Goal: Task Accomplishment & Management: Complete application form

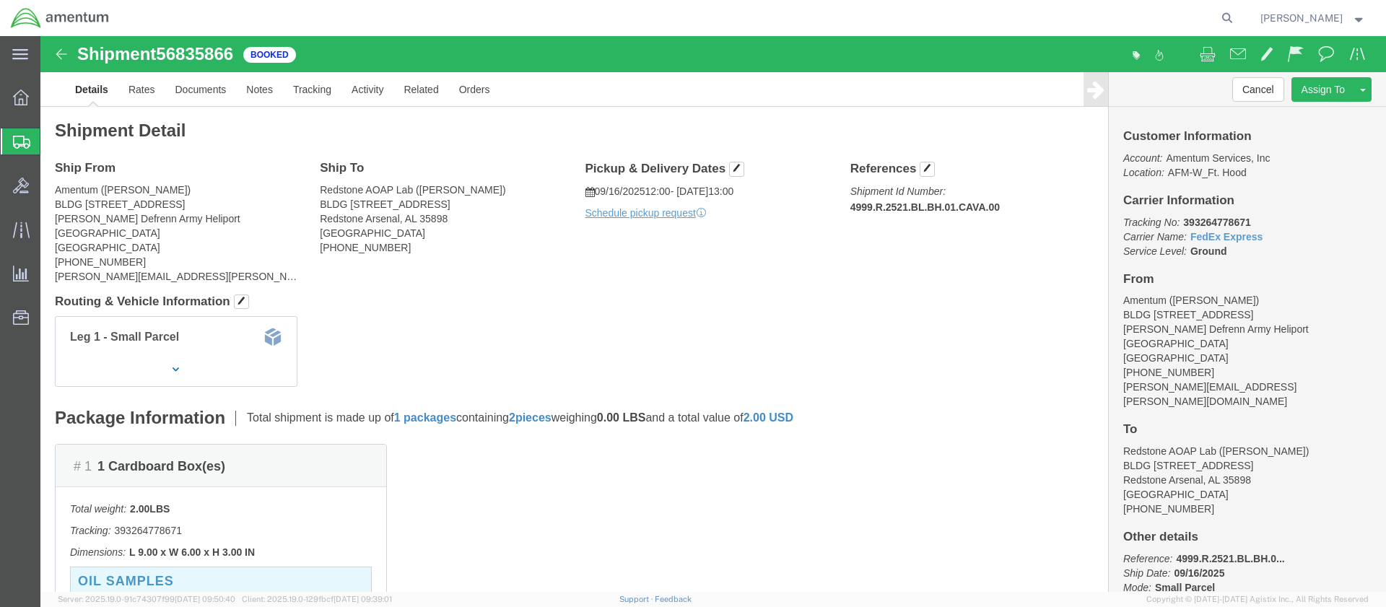
click at [0, 0] on span "Create Shipment" at bounding box center [0, 0] width 0 height 0
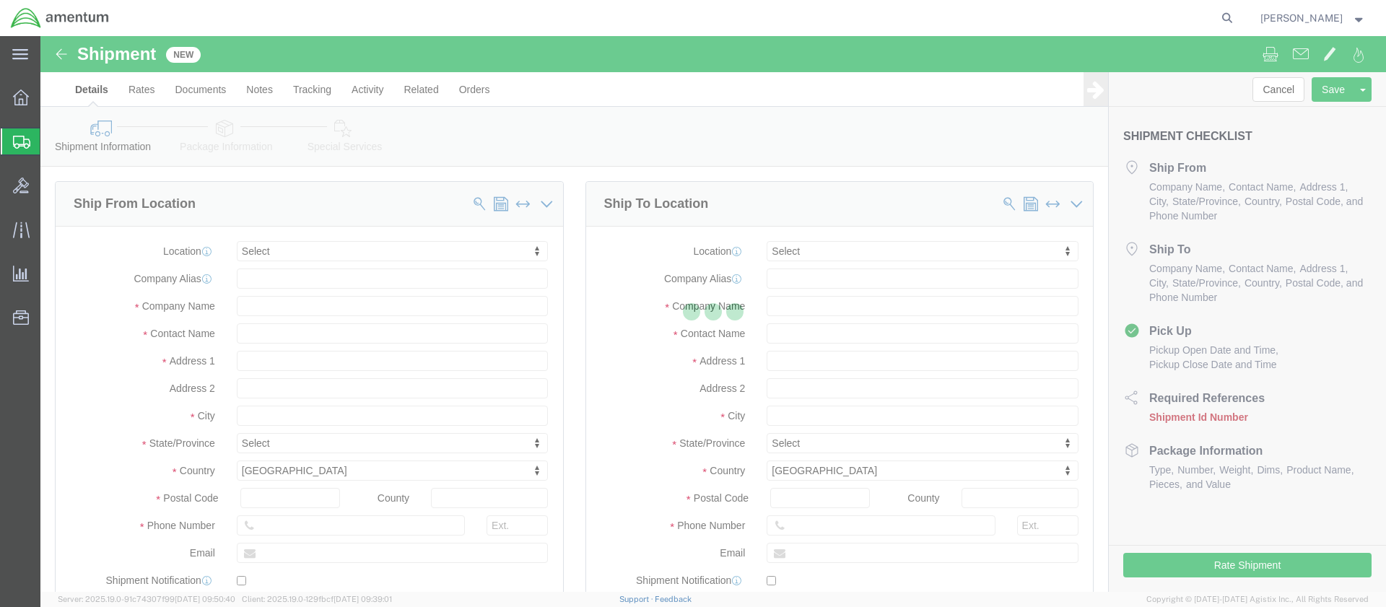
select select
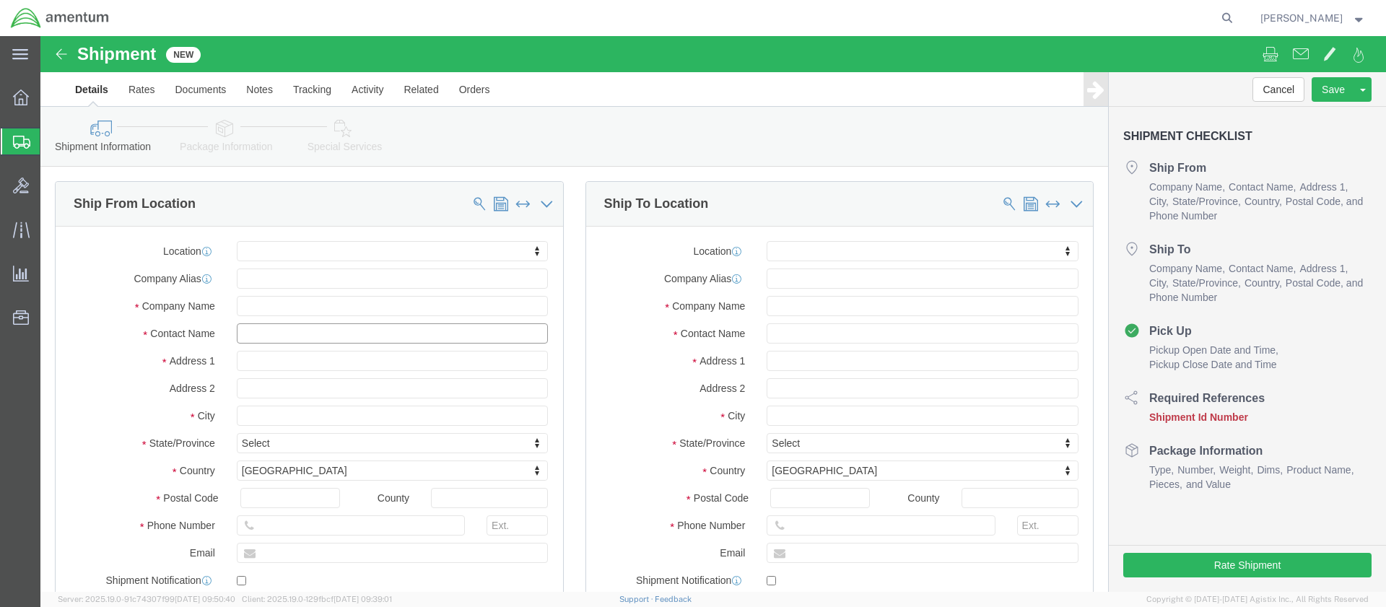
click input "text"
type input "[PERSON_NAME]"
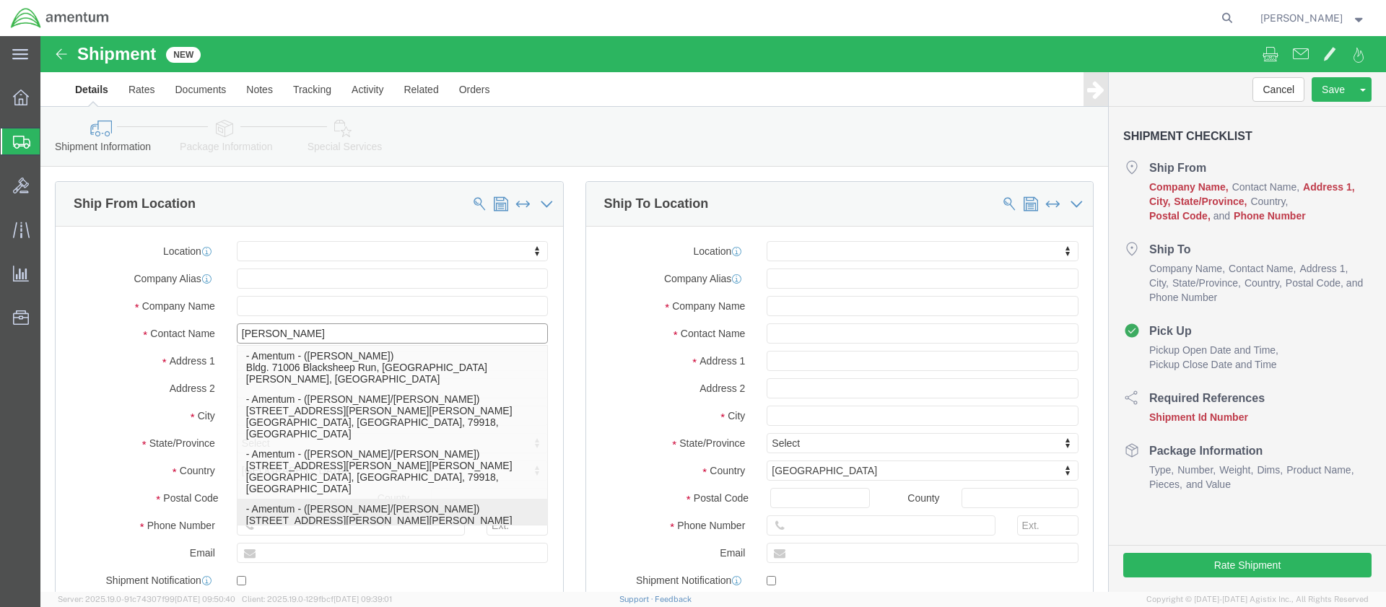
scroll to position [72, 0]
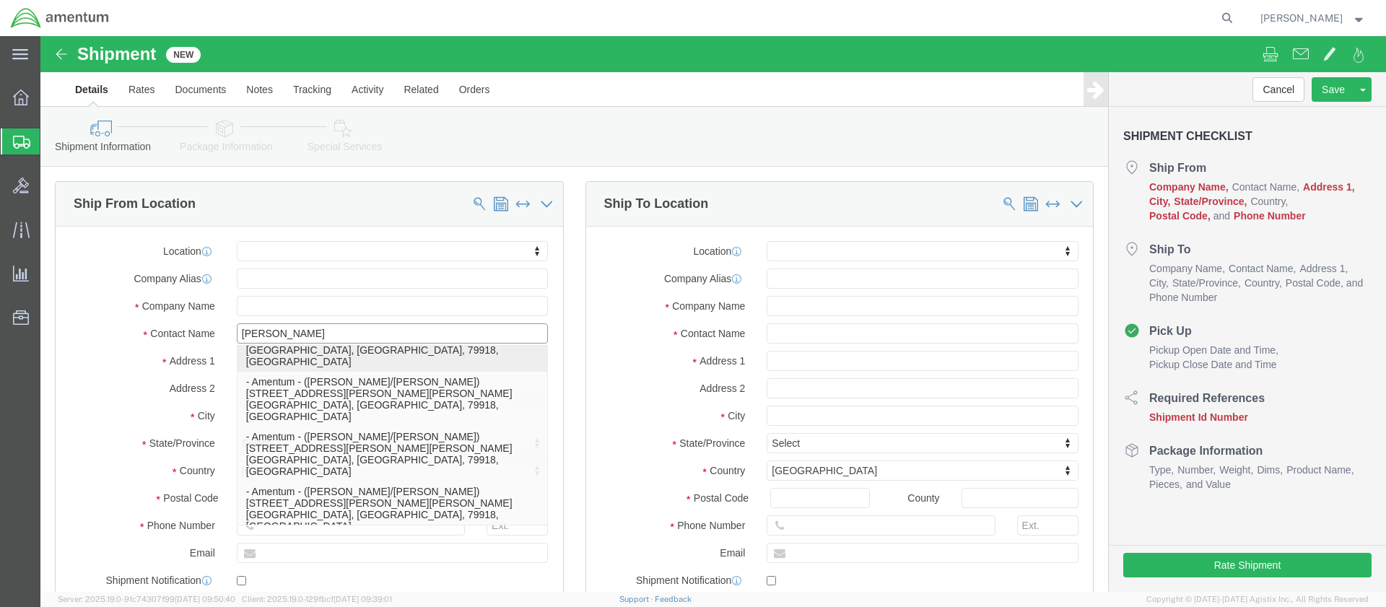
click p "- Amentum - ([PERSON_NAME]/[PERSON_NAME]) [STREET_ADDRESS][PERSON_NAME][PERSON_…"
select select
type input "[STREET_ADDRESS][PERSON_NAME][PERSON_NAME]"
type input "79918"
type input "Amentum"
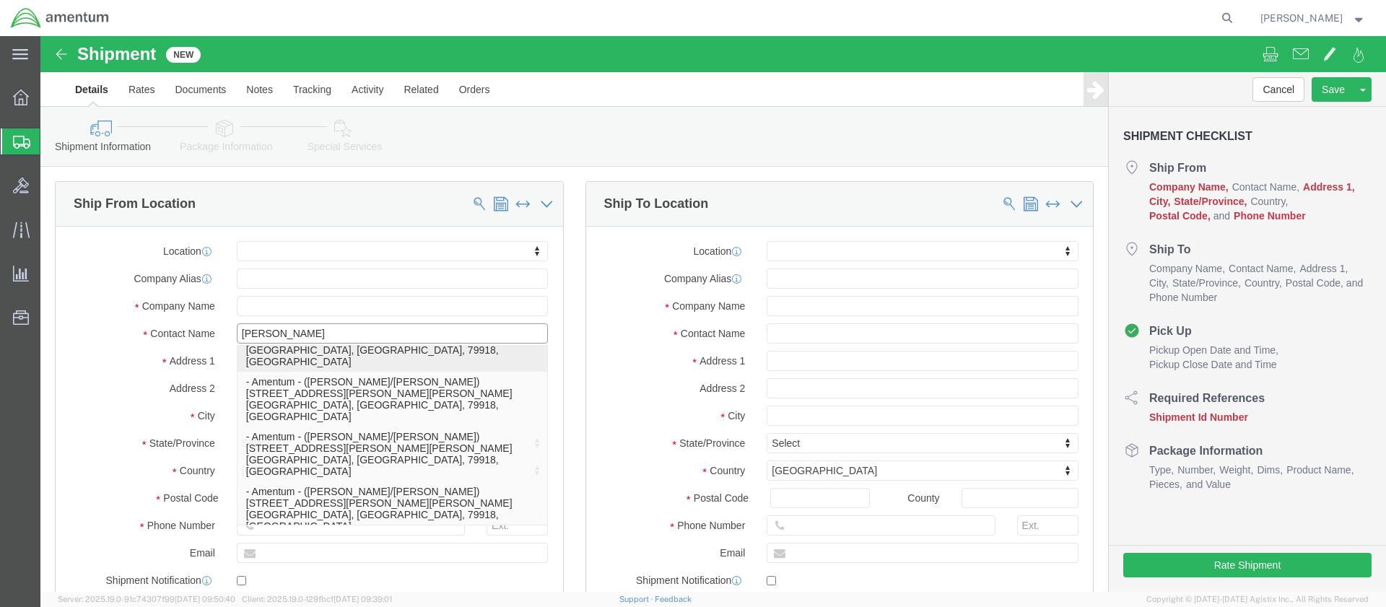
type input "[PERSON_NAME]/[PERSON_NAME]"
type input "Ft. Bliss"
select select "[GEOGRAPHIC_DATA]"
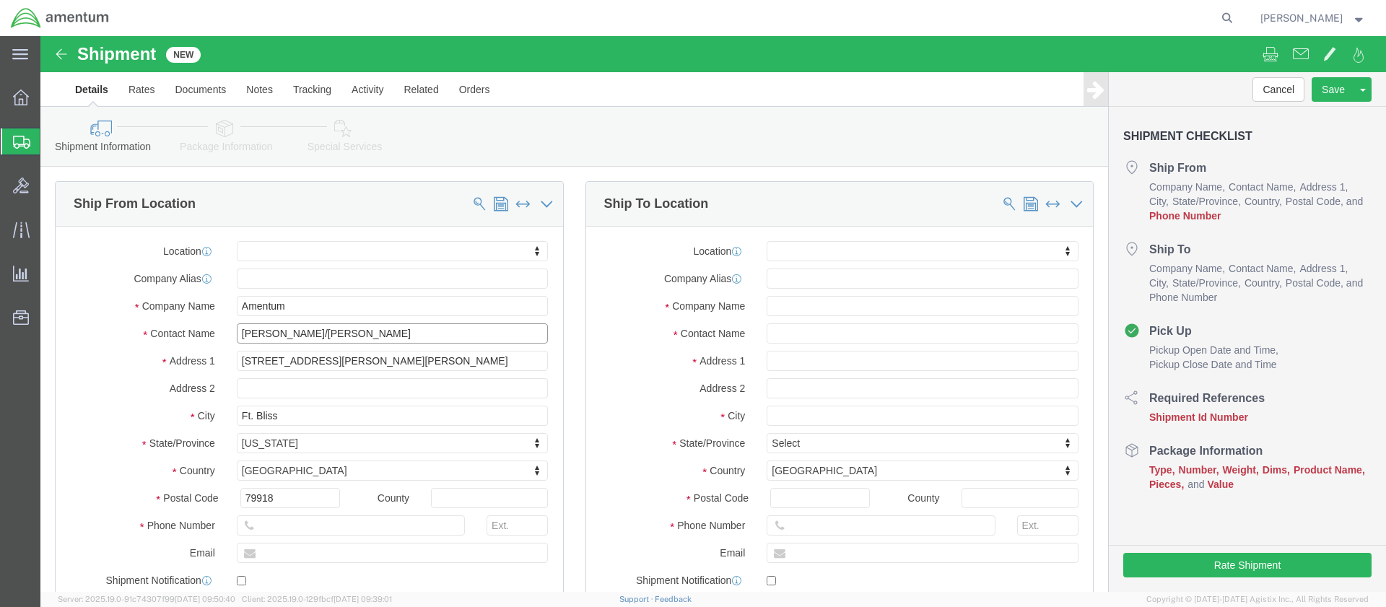
scroll to position [0, 0]
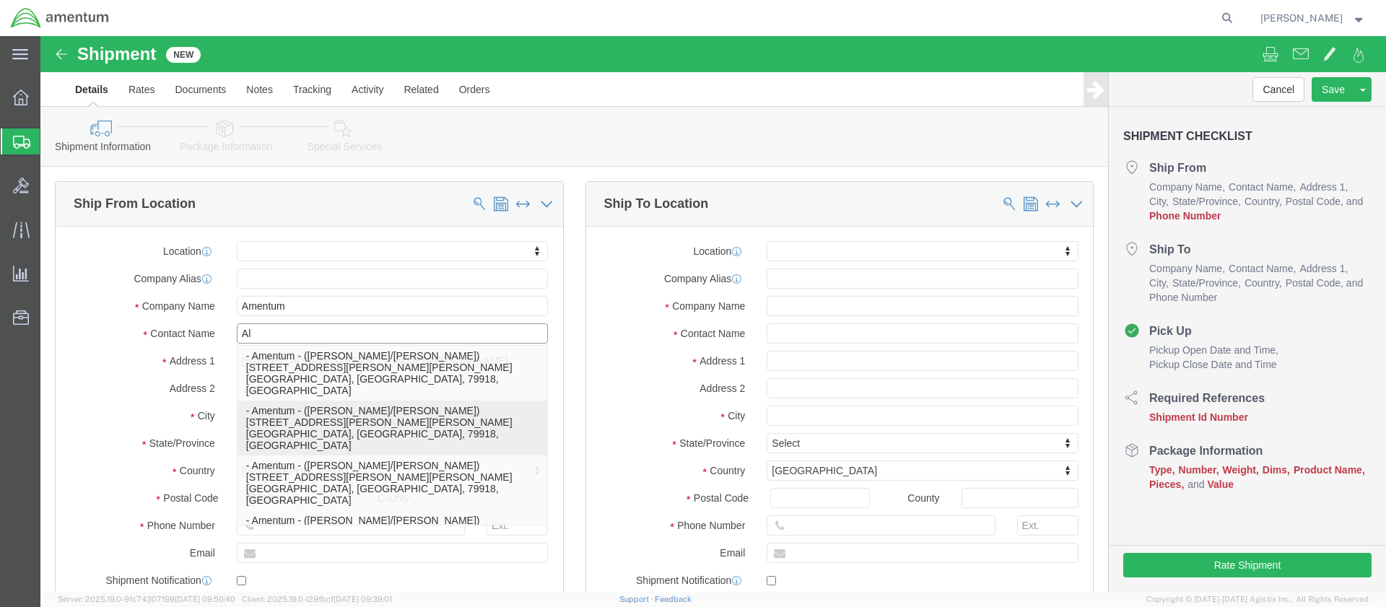
type input "A"
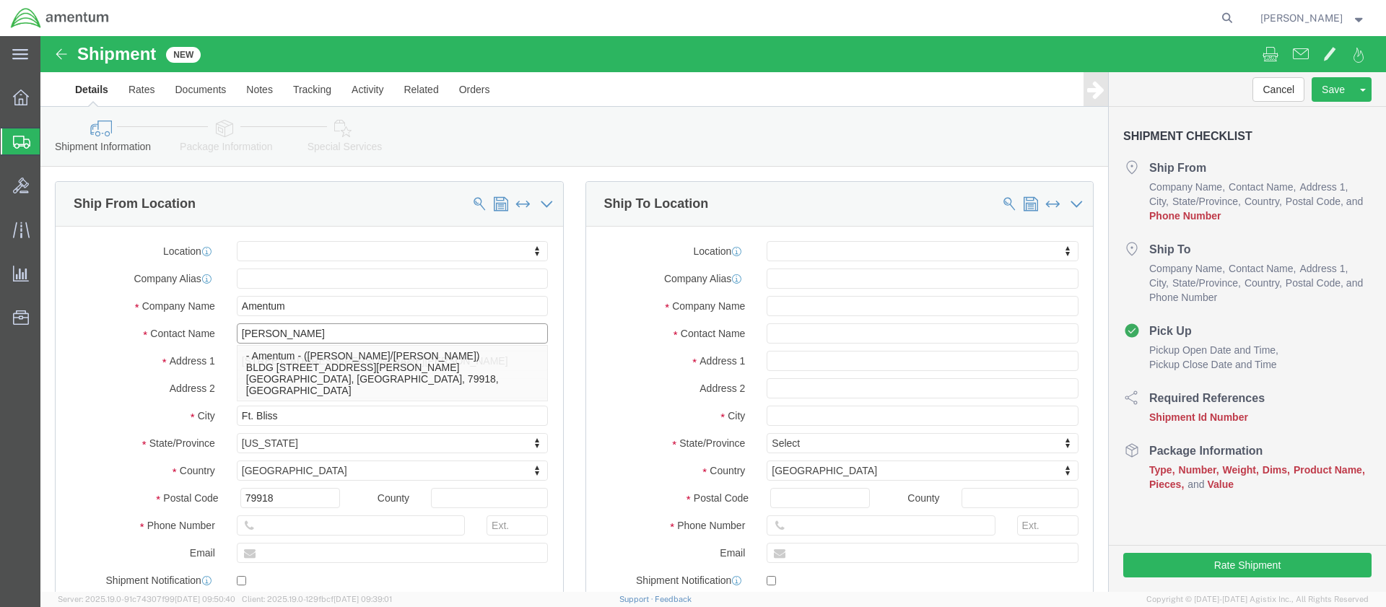
type input "[PERSON_NAME]"
click p "- Amentum - ([PERSON_NAME]/[PERSON_NAME]) BLDG 11108 CSM [PERSON_NAME] St, Ft. …"
select select
type input "BLDG [STREET_ADDRESS][PERSON_NAME]"
type input "[PHONE_NUMBER]"
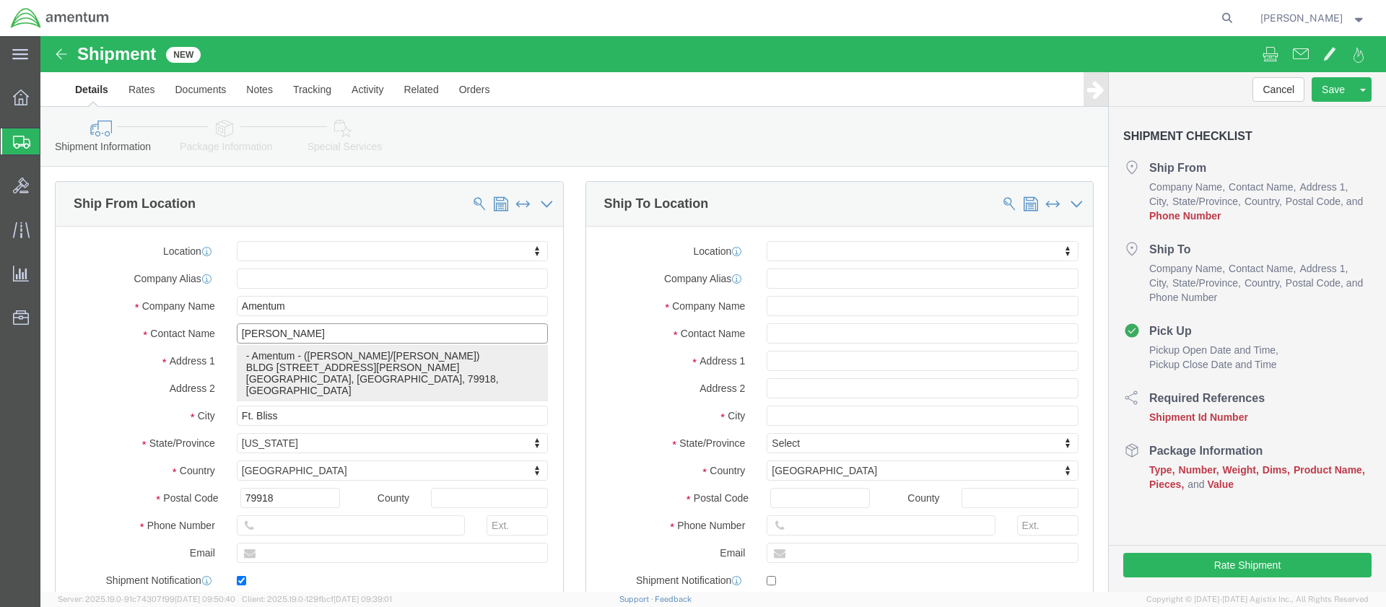
type input "[EMAIL_ADDRESS][DOMAIN_NAME]"
checkbox input "true"
type input "[PERSON_NAME]/[PERSON_NAME]"
select select "[GEOGRAPHIC_DATA]"
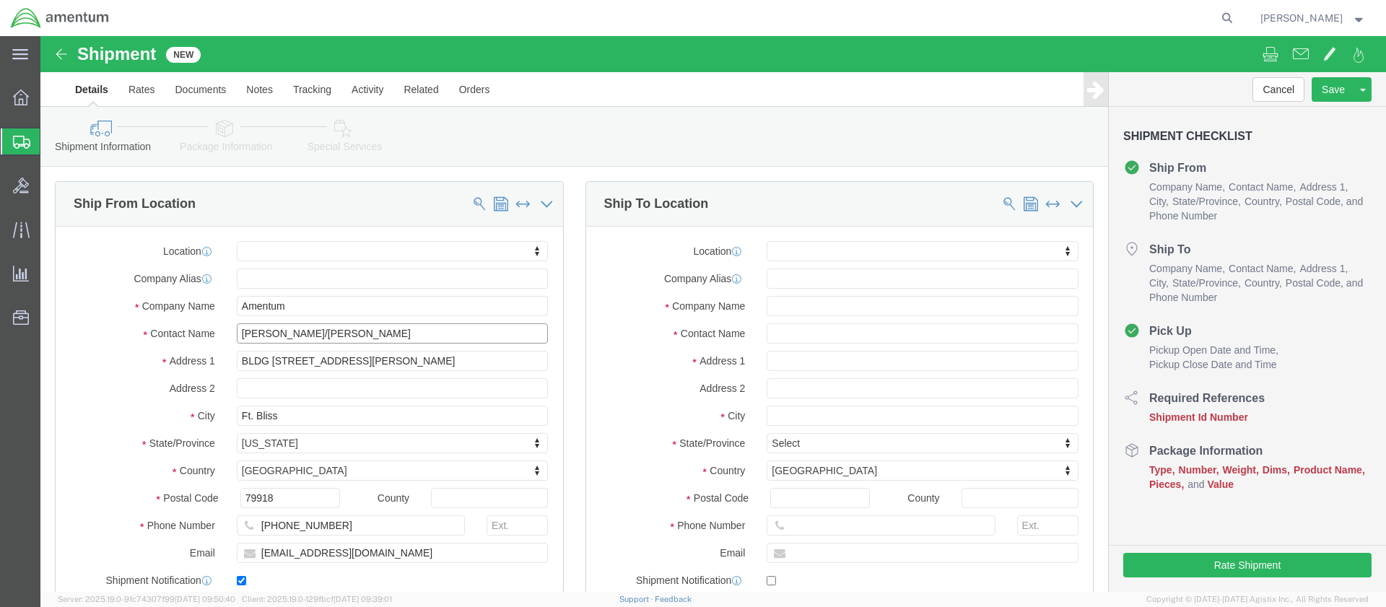
drag, startPoint x: 262, startPoint y: 297, endPoint x: 184, endPoint y: 288, distance: 78.4
click div "Contact Name [PERSON_NAME]/[PERSON_NAME] [PERSON_NAME]"
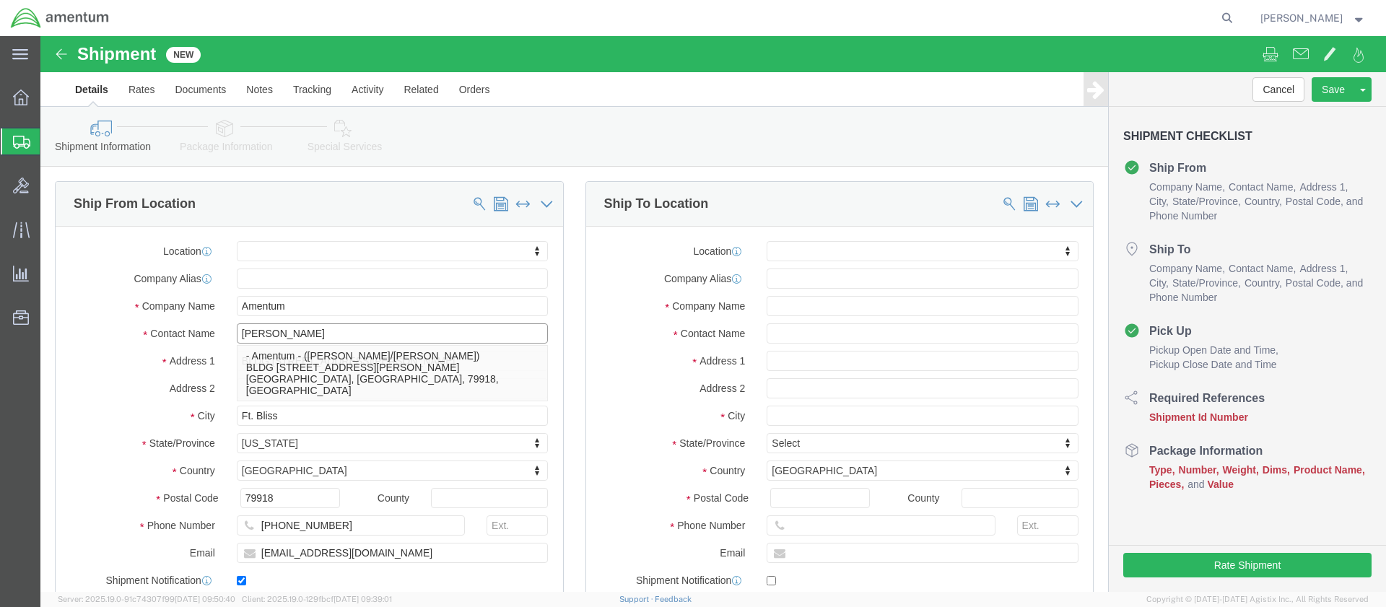
type input "[PERSON_NAME]"
click div "Location My Profile Location [PHONE_NUMBER] [PHONE_NUMBER] [PHONE_NUMBER] [PHON…"
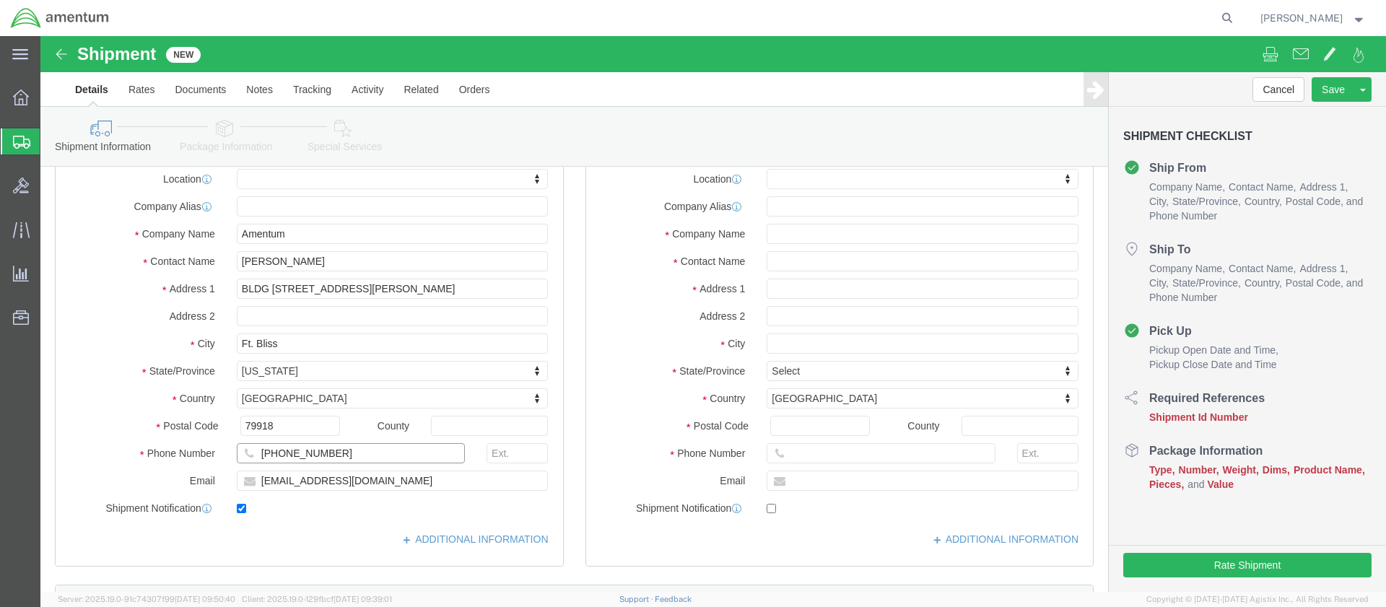
click input "[PHONE_NUMBER]"
type input "[PHONE_NUMBER]"
drag, startPoint x: 367, startPoint y: 443, endPoint x: 197, endPoint y: 443, distance: 169.6
click input "[EMAIL_ADDRESS][DOMAIN_NAME]"
paste input "[PERSON_NAME][EMAIL_ADDRESS][PERSON_NAME][DOMAIN_NAME]"
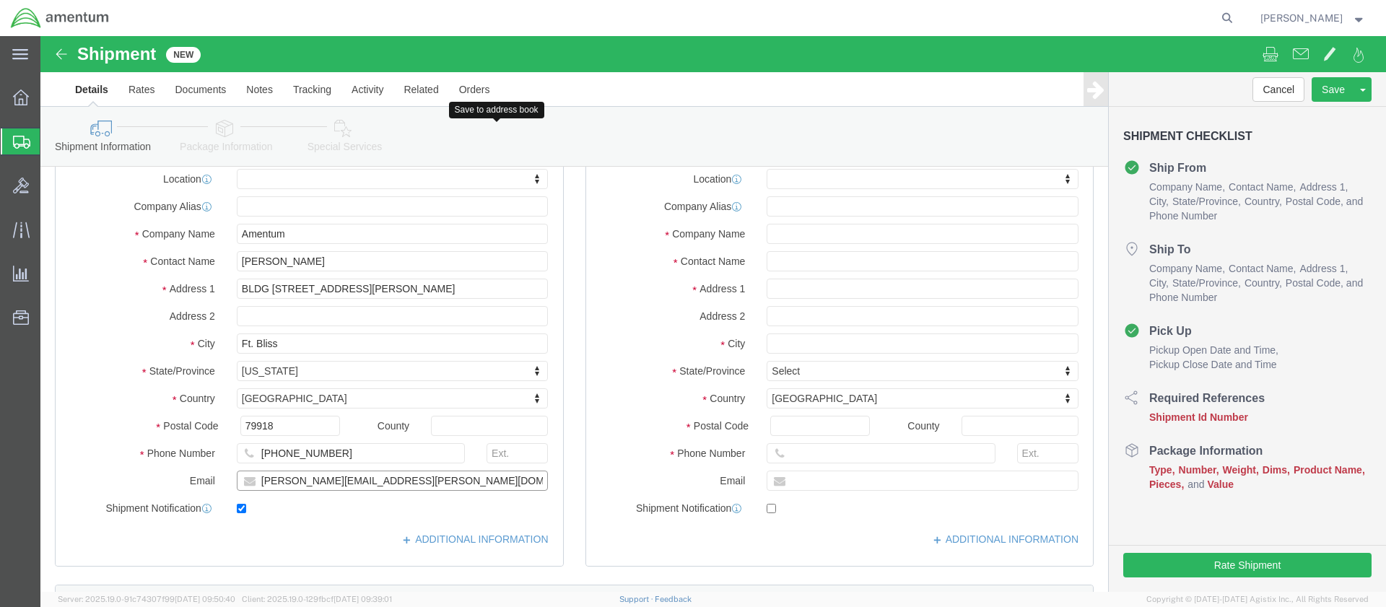
scroll to position [0, 0]
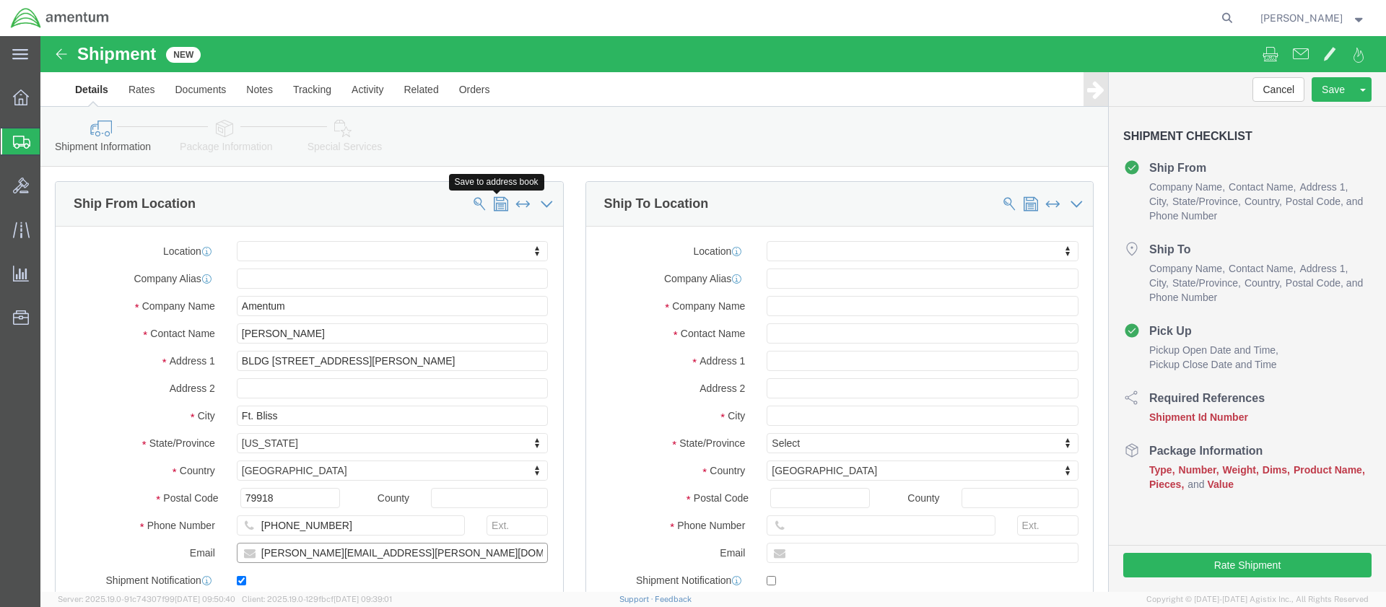
type input "[PERSON_NAME][EMAIL_ADDRESS][PERSON_NAME][DOMAIN_NAME]"
click span
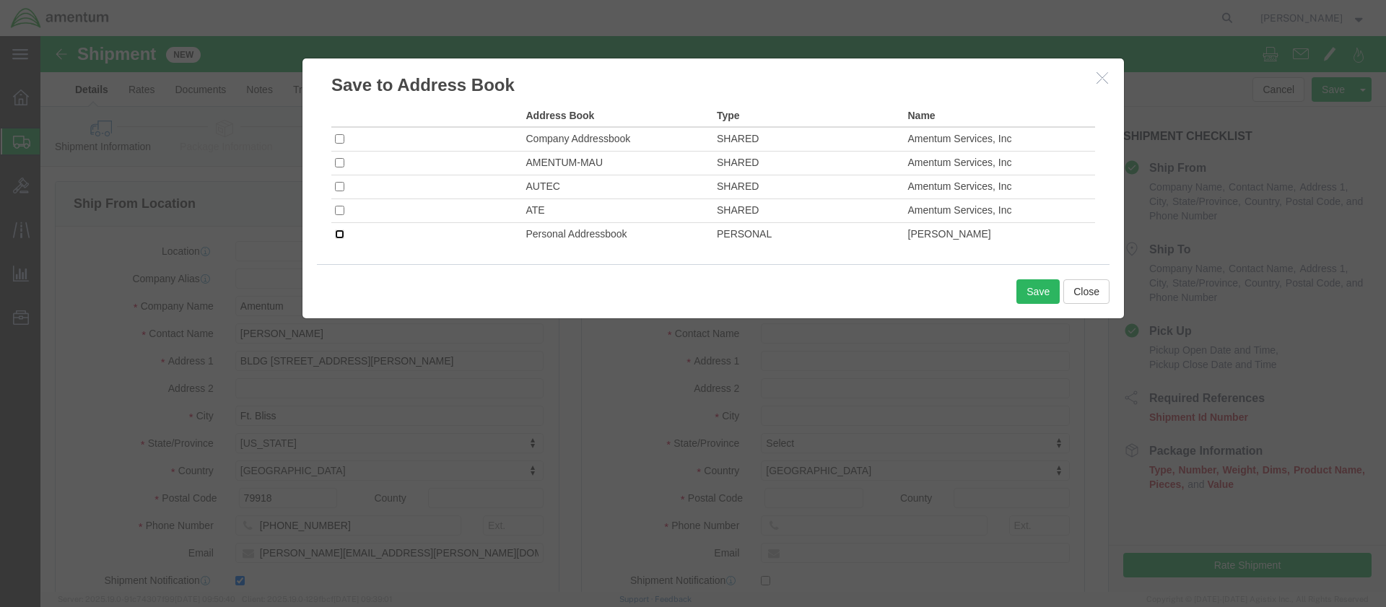
click input "checkbox"
checkbox input "true"
click button "Save"
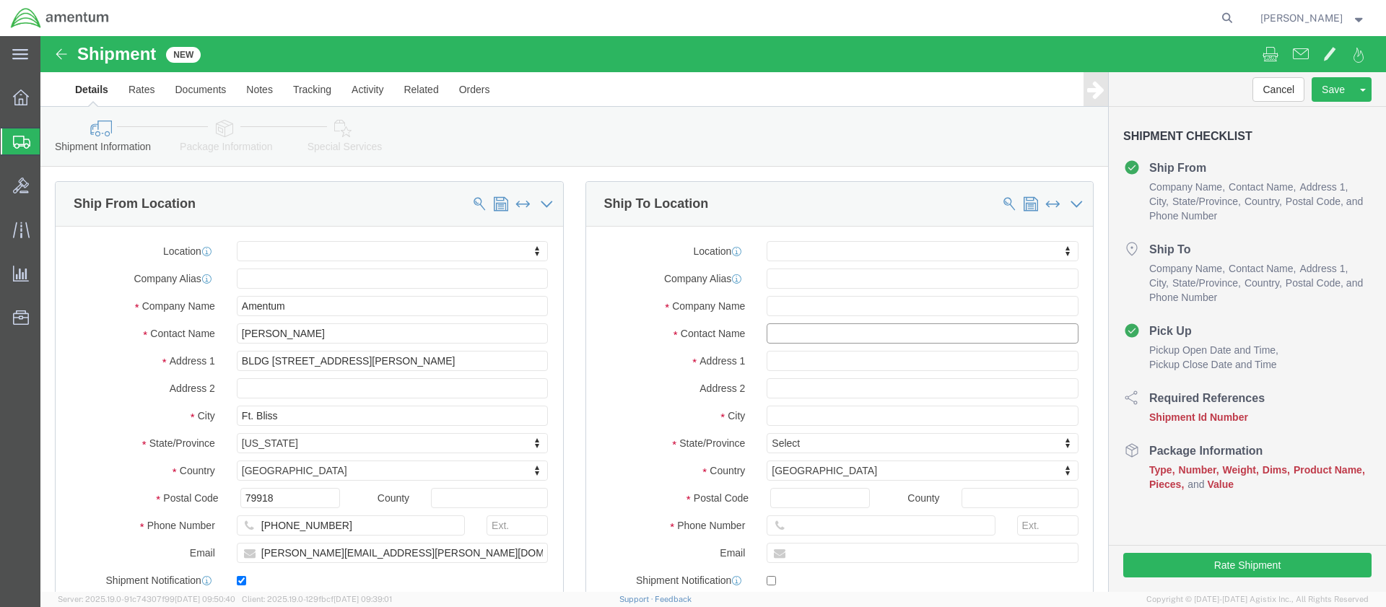
click input "text"
type input "[PERSON_NAME]"
click input "text"
paste input "BLDG 6940"
click input "BLDG 6940"
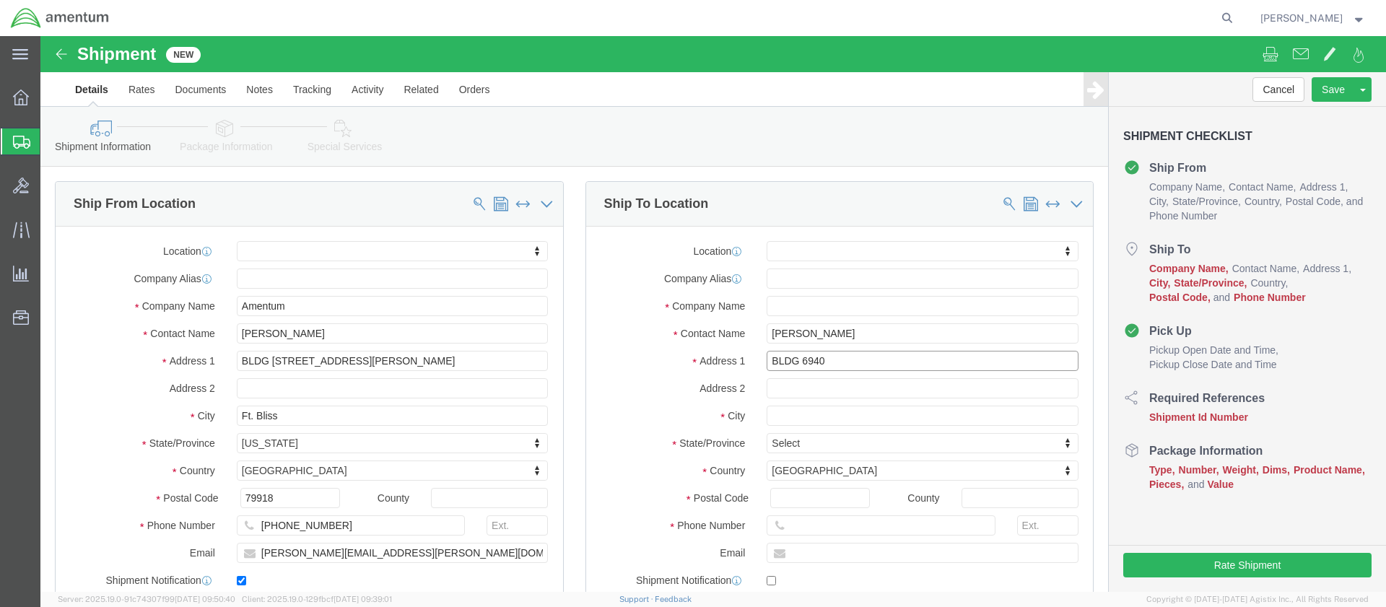
paste input "[PERSON_NAME] Loop Rd"
type input "BLDG [STREET_ADDRESS][PERSON_NAME]"
select select
click input "text"
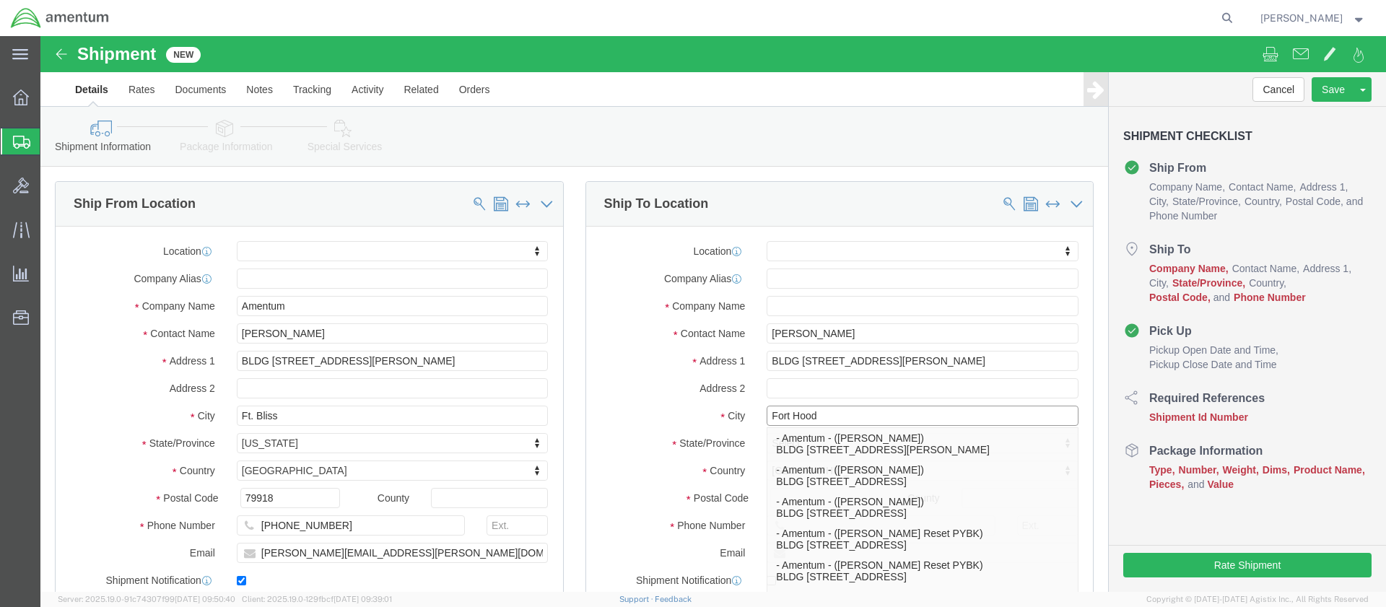
type input "Fort Hood"
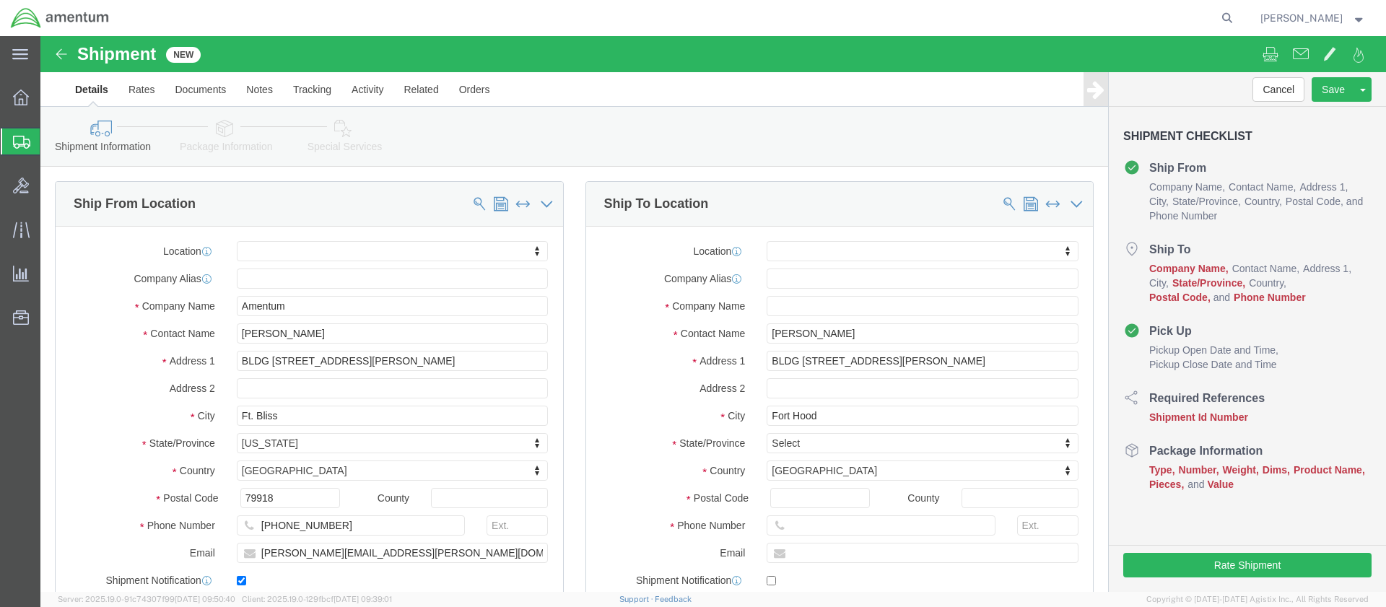
click body "Shipment New Details Rates Documents Notes Tracking Activity Related Orders Can…"
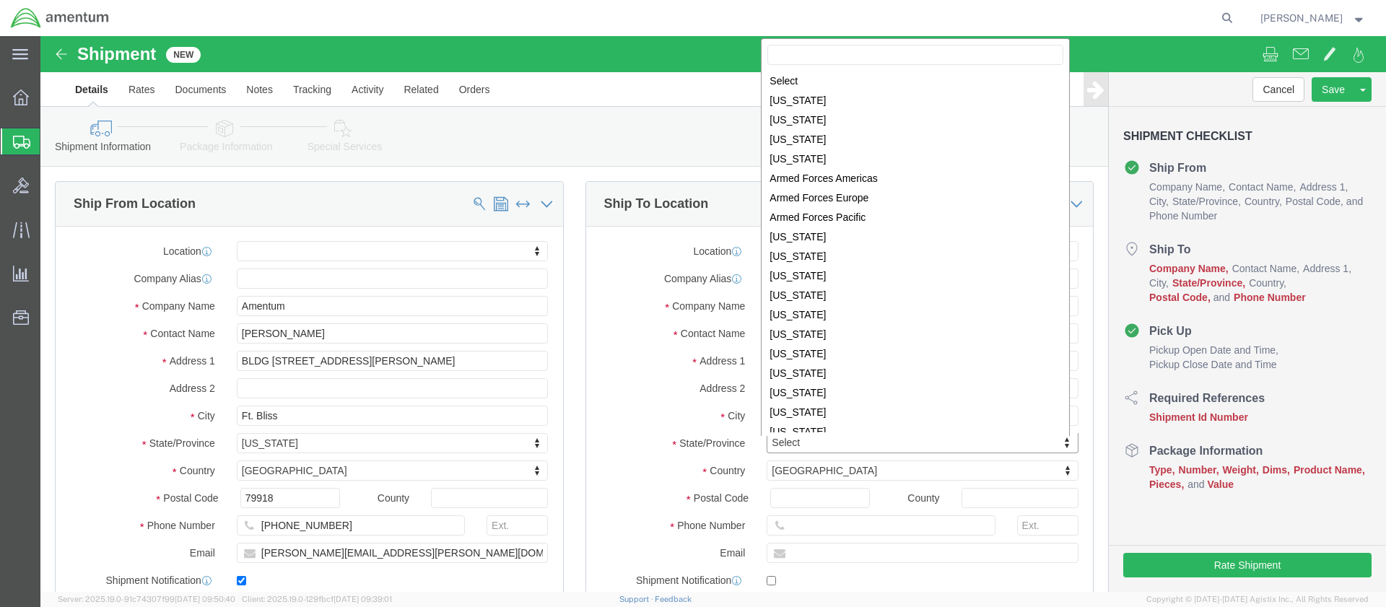
scroll to position [650, 0]
select select
select select "[GEOGRAPHIC_DATA]"
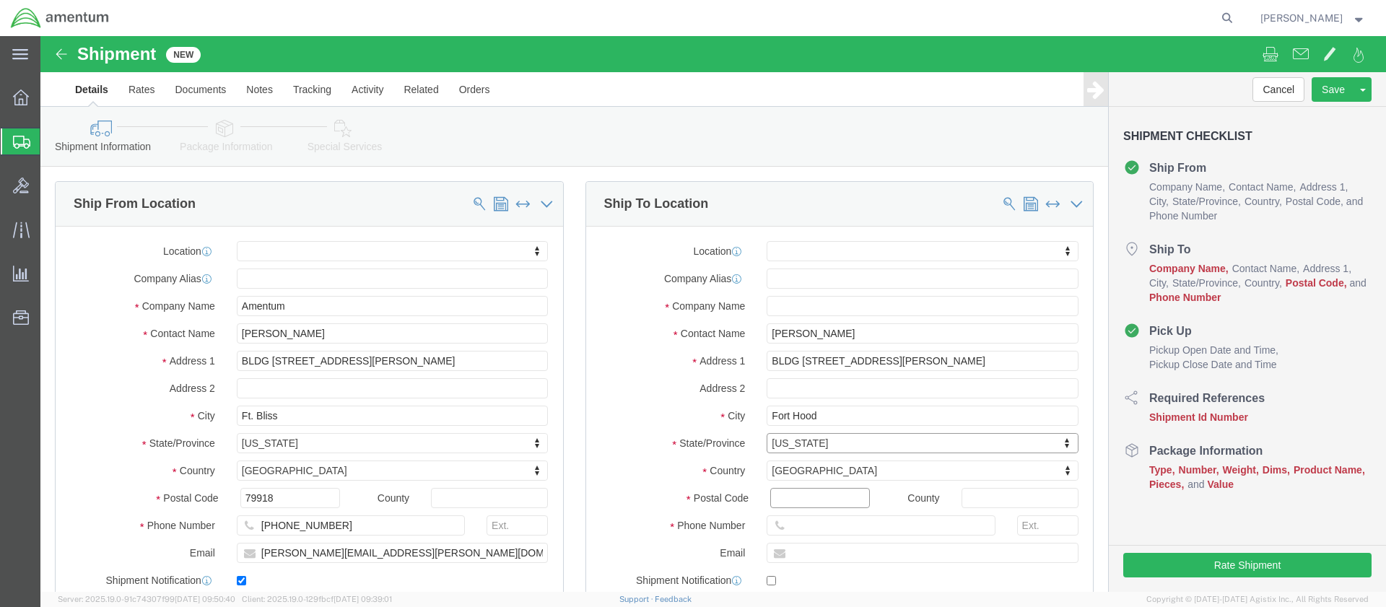
click input "Postal Code"
type input "76544"
select select
click input "text"
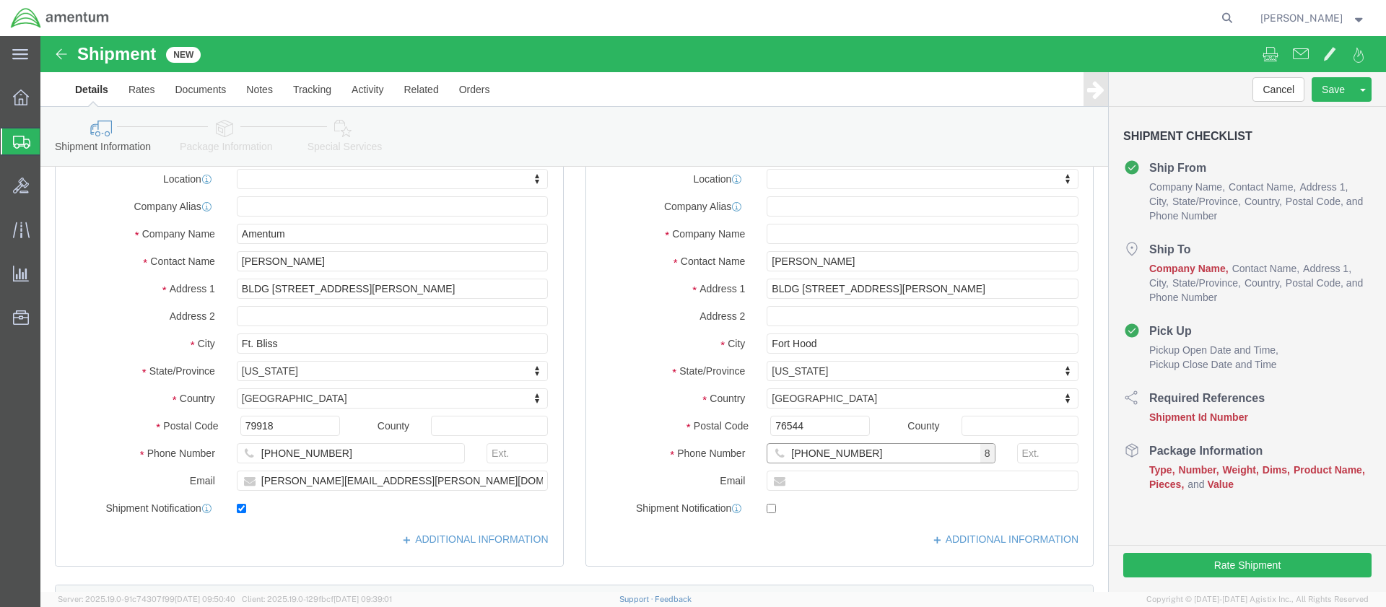
type input "[PHONE_NUMBER]"
click input "text"
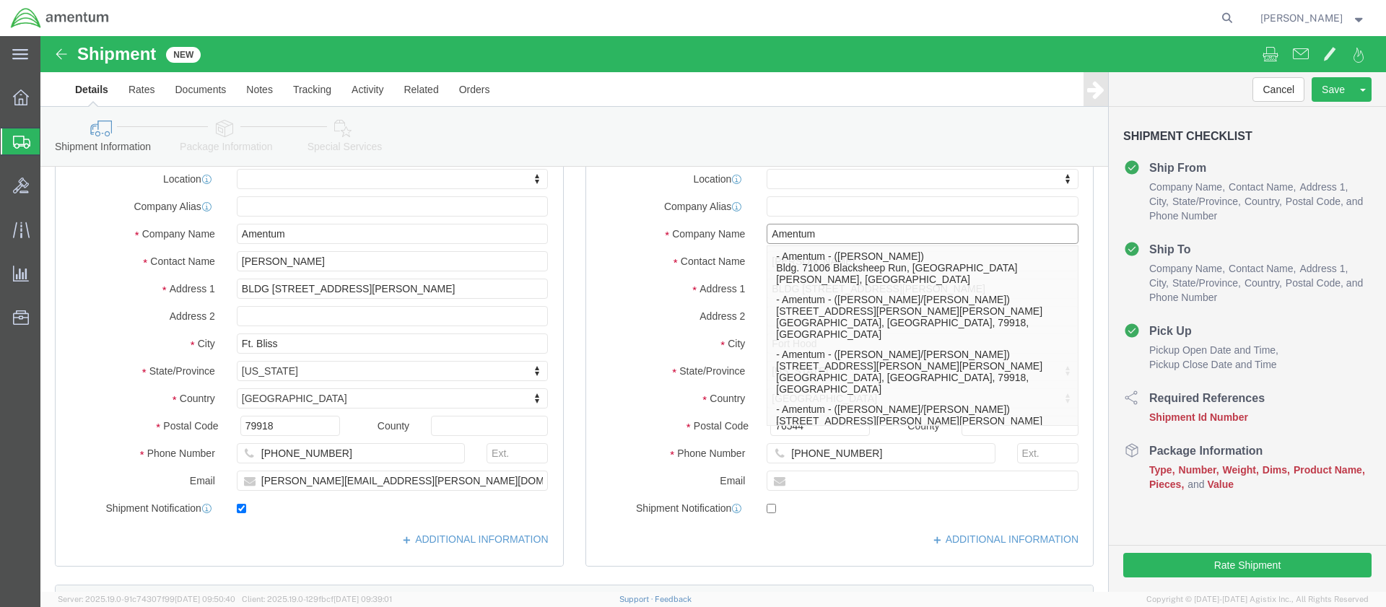
type input "Amentum"
click label "City"
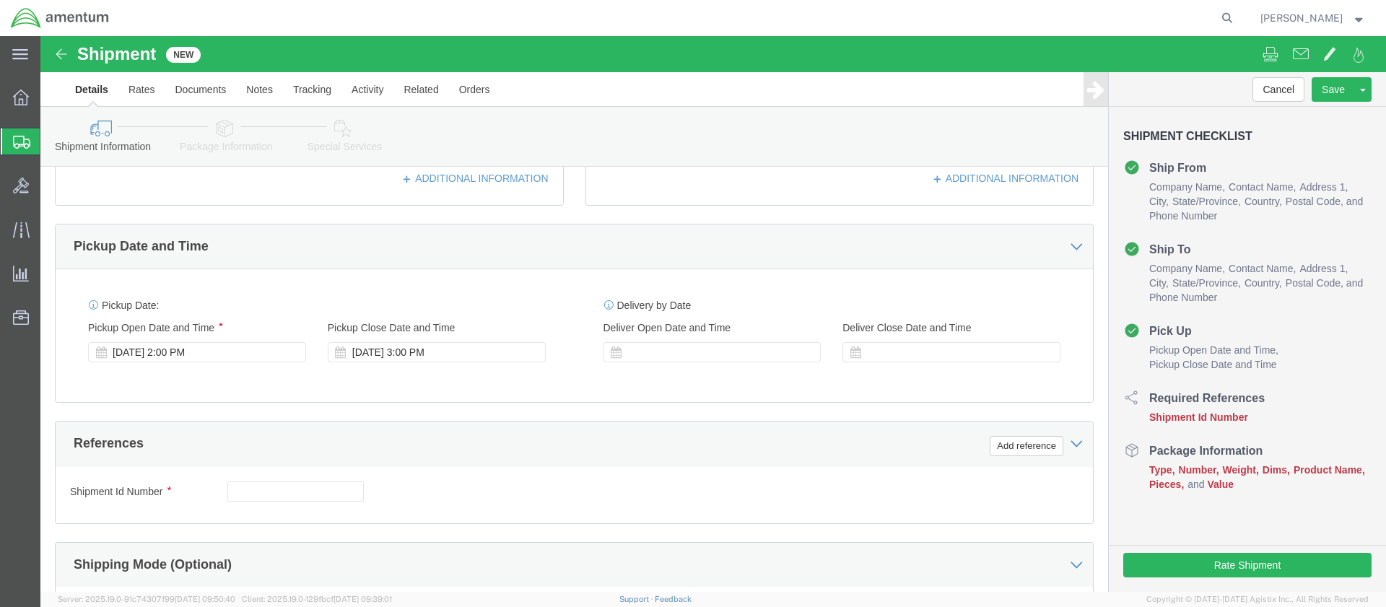
scroll to position [505, 0]
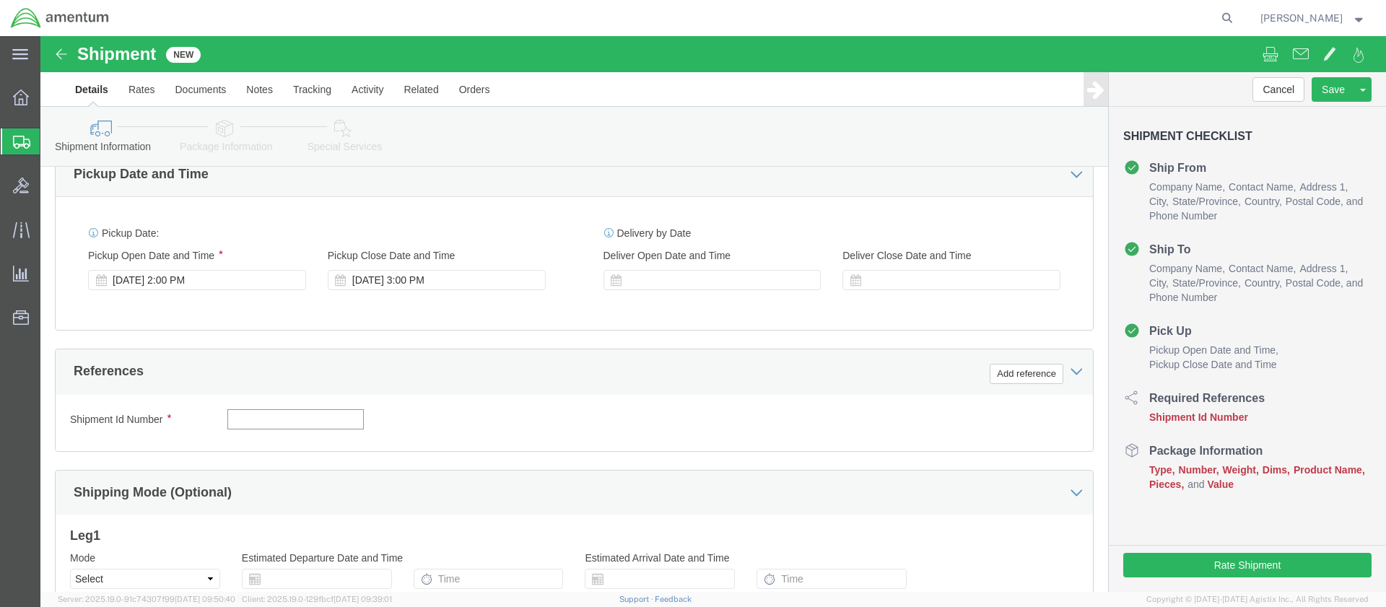
click input "text"
paste input "4999.R.2511.AB.AN.01.CAVA.00"
type input "4999.R.2511.AB.AN.01.CAVA.00"
click button "Continue"
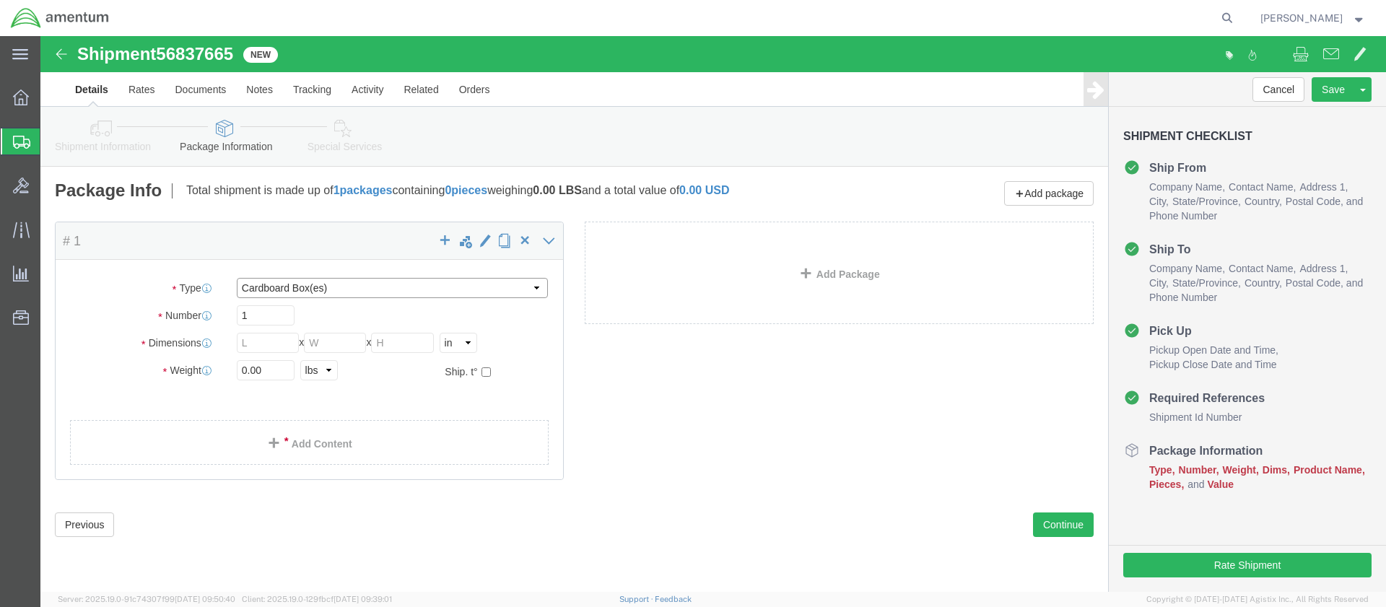
select select "PAK"
type input "10.25"
type input "12.75"
type input "1.00"
drag, startPoint x: 224, startPoint y: 332, endPoint x: 180, endPoint y: 327, distance: 43.6
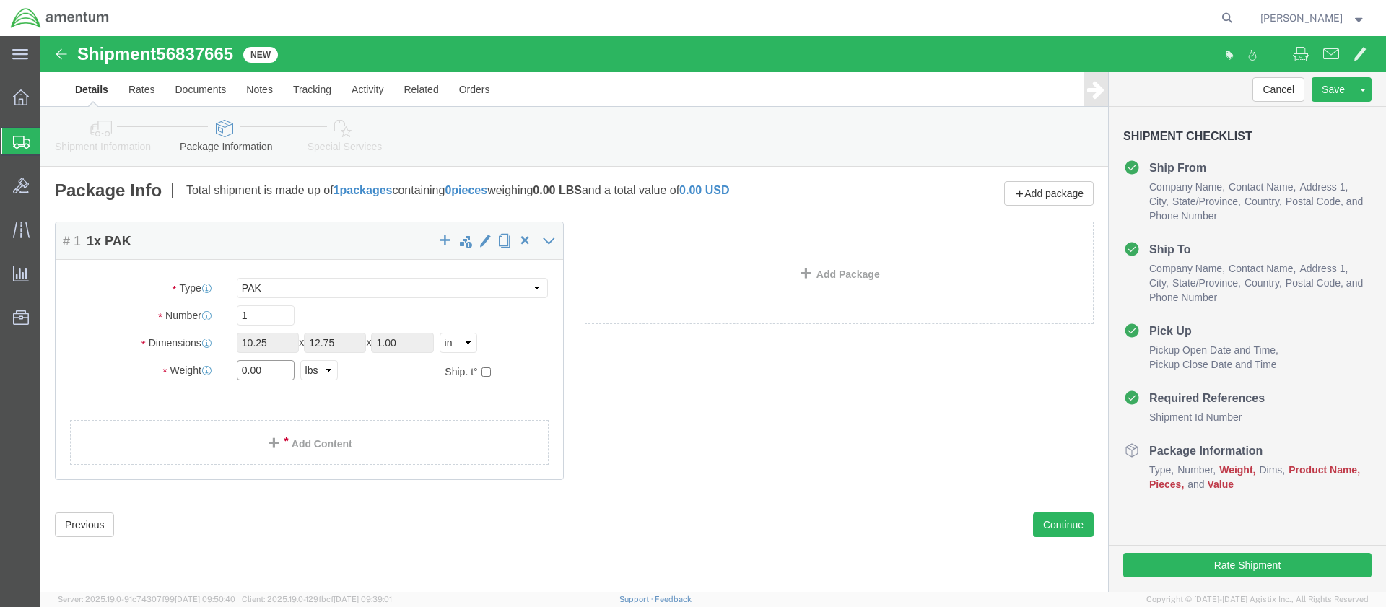
click div "Weight 0.00 Select kgs lbs Ship. t°"
type input "1.0"
click link "Add Content"
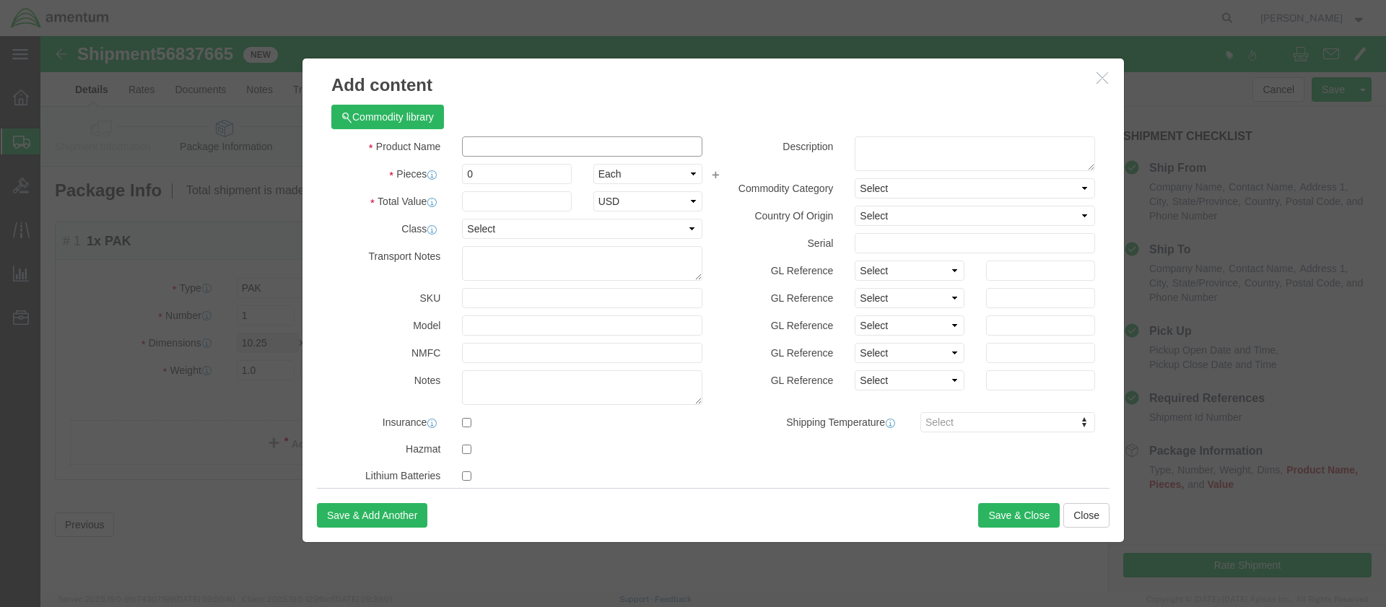
click input "text"
type input "Oring"
type input "1"
type input "1.00"
select select "50"
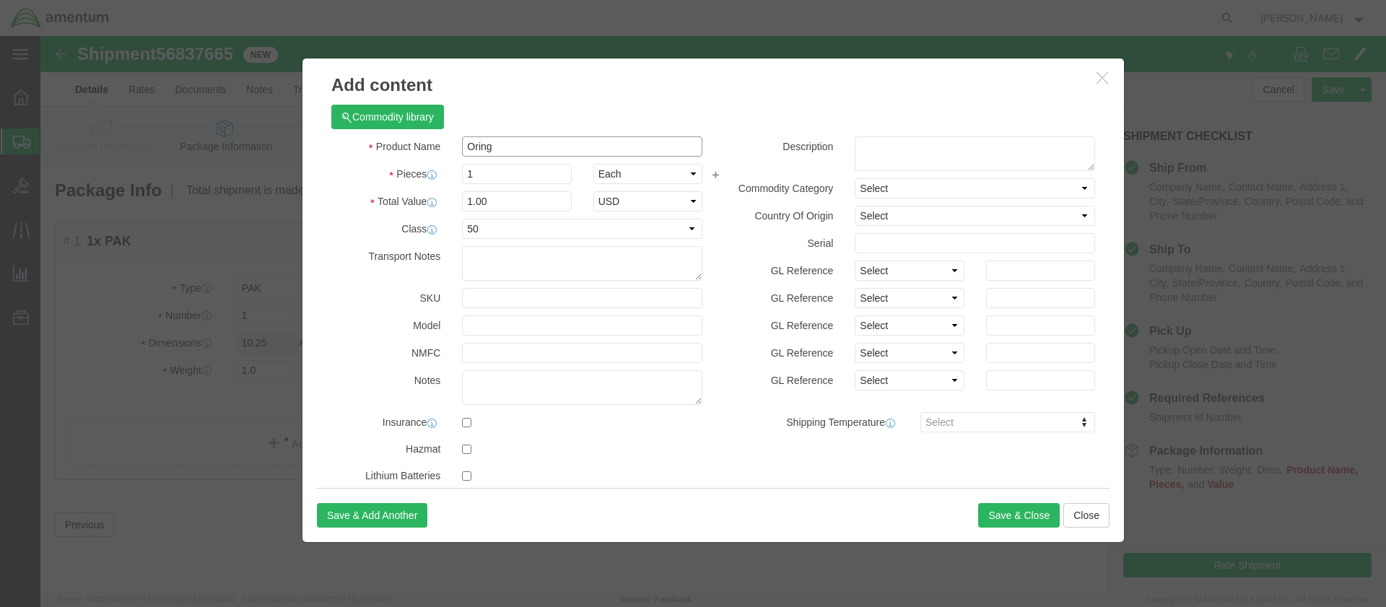
drag, startPoint x: 461, startPoint y: 110, endPoint x: 419, endPoint y: 104, distance: 43.0
click div "Oring"
click textarea
paste textarea "Oring"
type textarea "Oring"
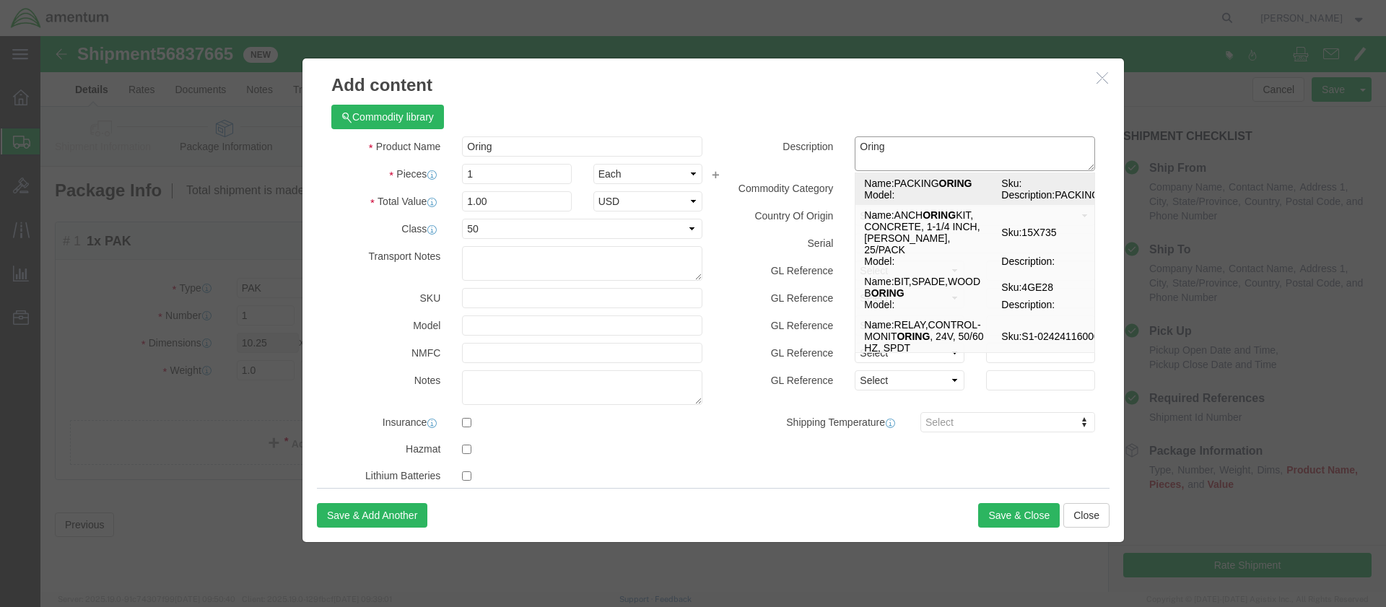
click div "Name: PACKING ORING Sku: Model: Description: PACKING ORING"
select select
type input "4.02"
select select
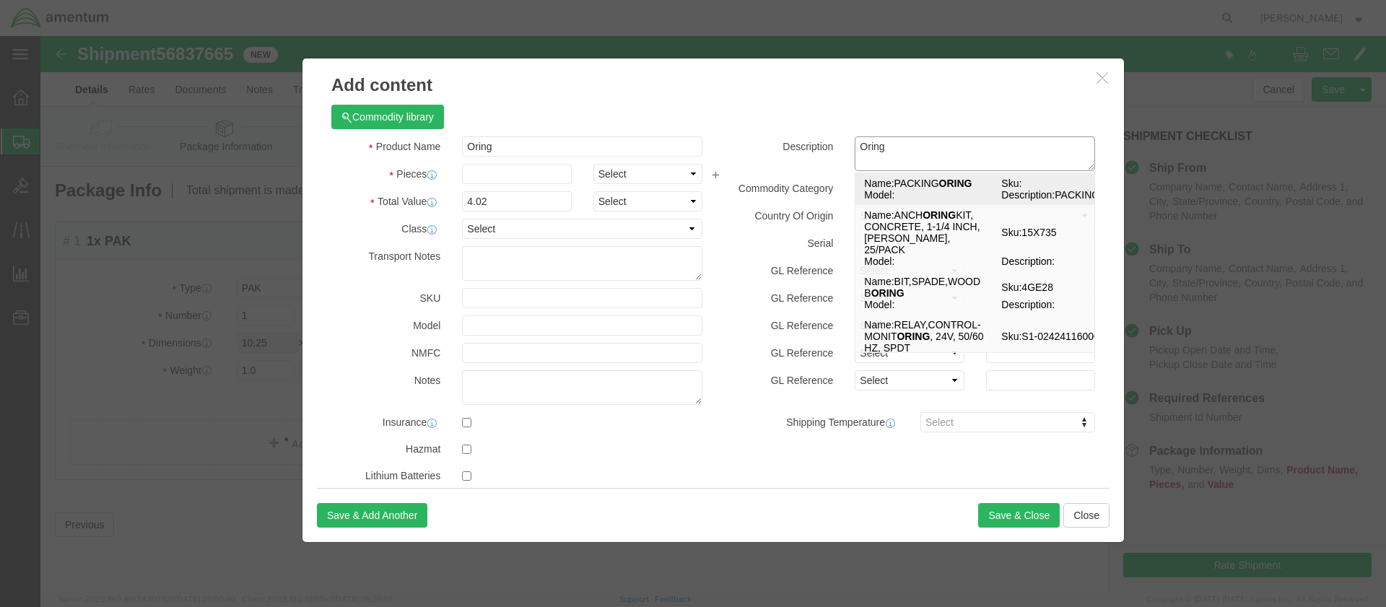
select select "US"
type input "N/A"
type input "PACKING ORING"
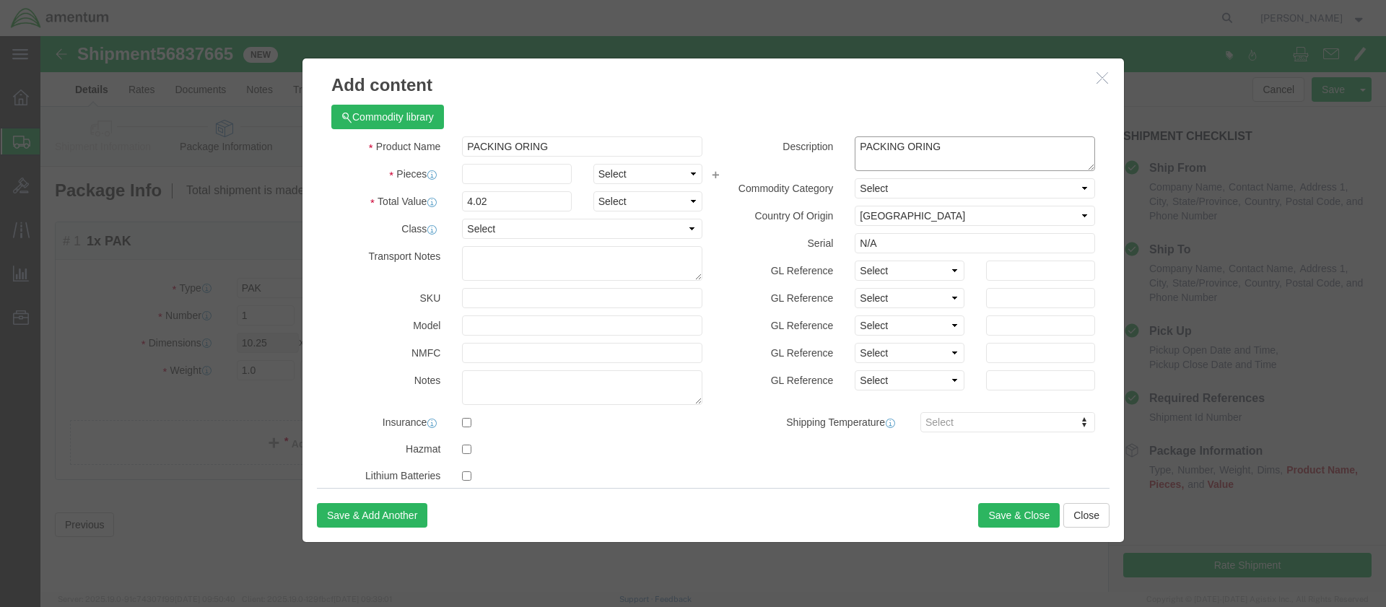
type textarea "PACKING ORING"
drag, startPoint x: 465, startPoint y: 167, endPoint x: 401, endPoint y: 165, distance: 63.6
click div "Total Value 4.02 Select ADP AED AFN ALL AMD AOA ARS ATS AUD AWG AZN BAM BBD BDT…"
type input "1.00"
click div "Product Name PACKING ORING Pieces Select Bag Barrels 100Board Feet Bottle Box B…"
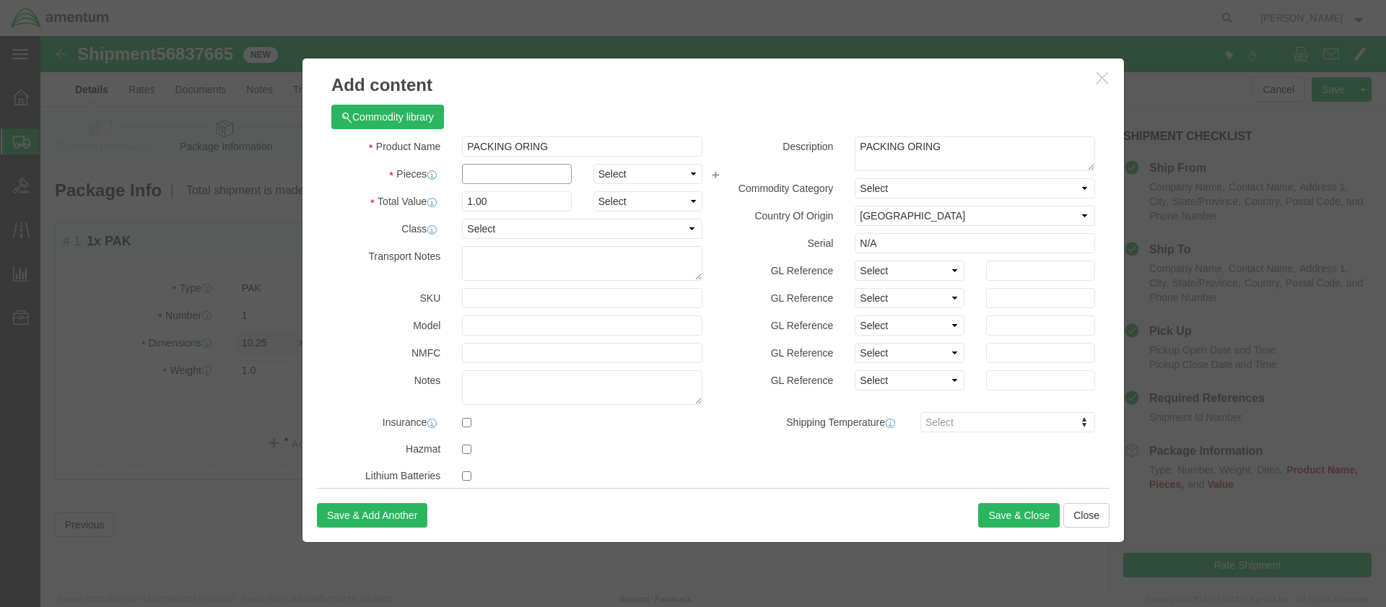
click input "text"
type input "1"
select select "50"
click button "Save & Close"
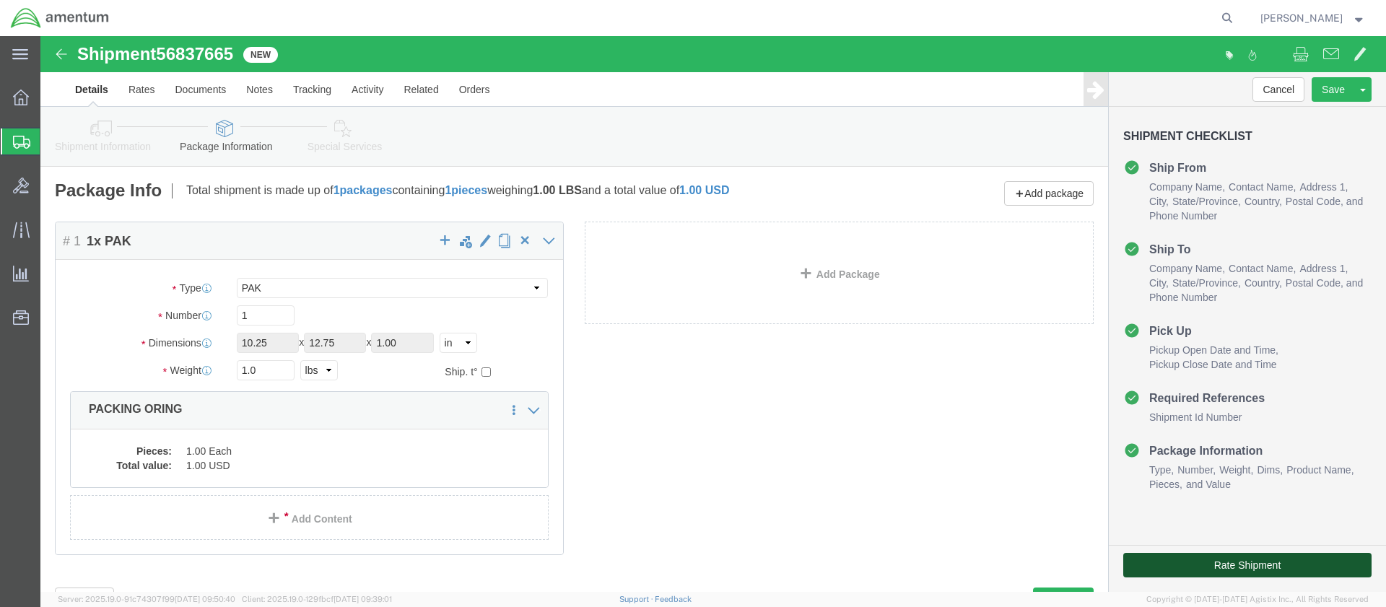
click button "Rate Shipment"
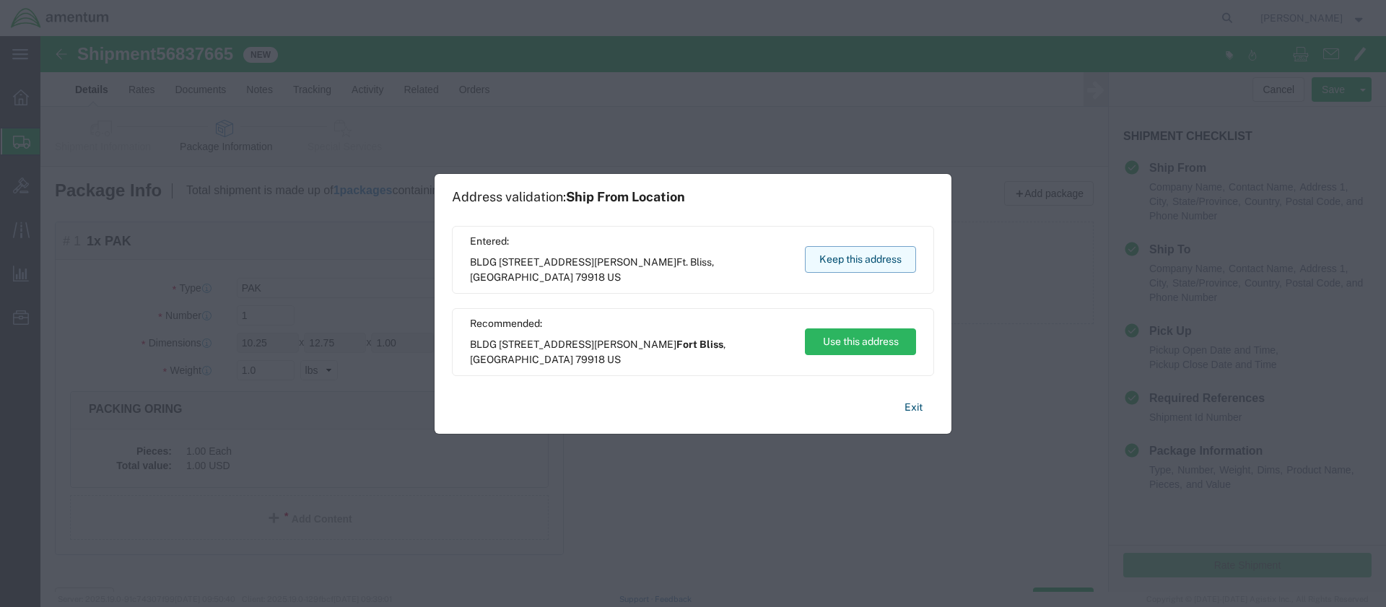
click at [837, 258] on button "Keep this address" at bounding box center [860, 259] width 111 height 27
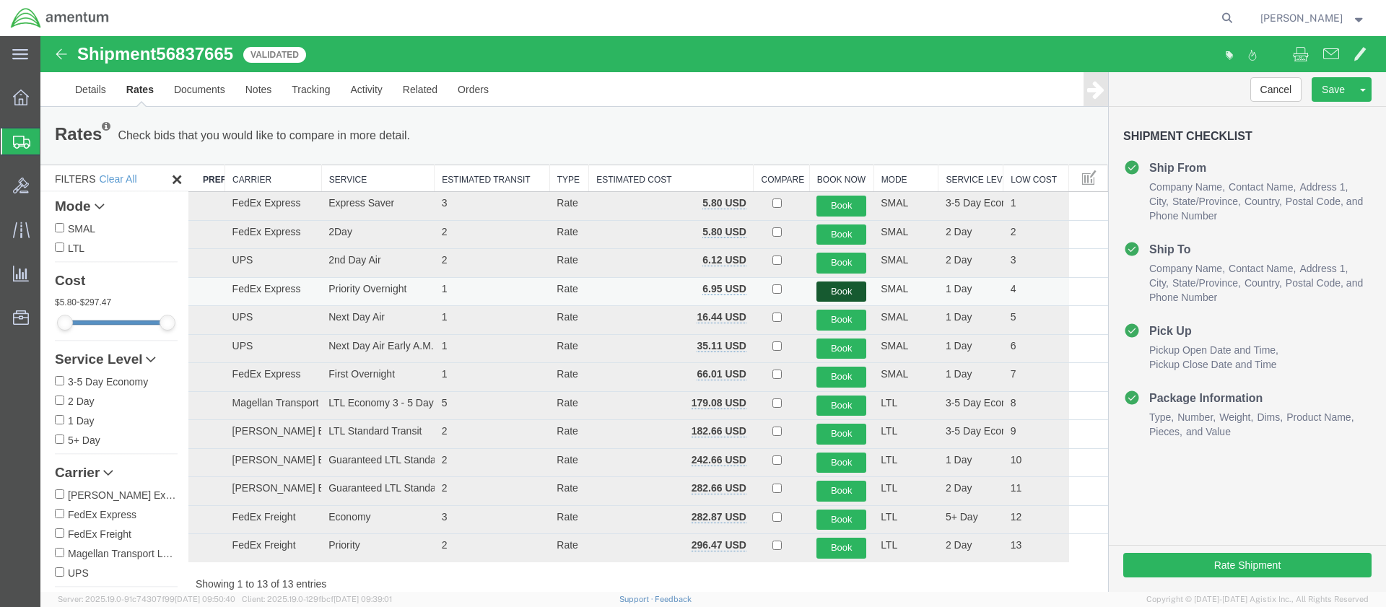
click at [832, 286] on button "Book" at bounding box center [841, 292] width 50 height 21
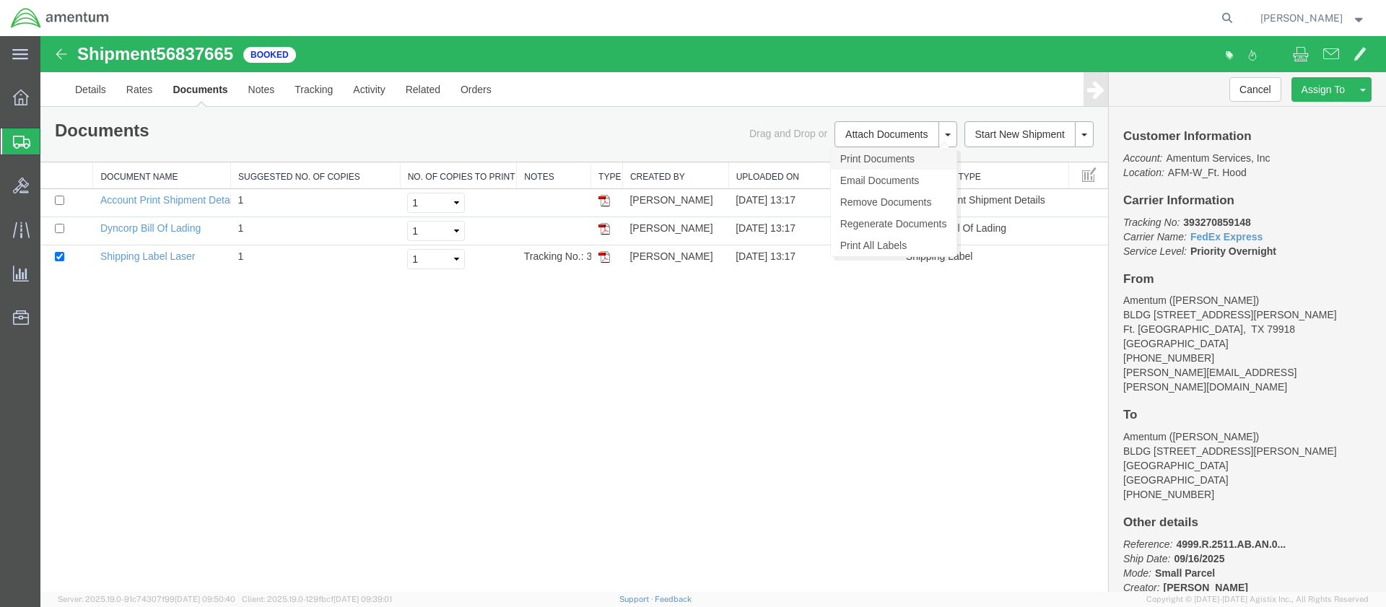
click at [889, 159] on link "Print Documents" at bounding box center [894, 159] width 126 height 22
click at [0, 0] on span "Create Shipment" at bounding box center [0, 0] width 0 height 0
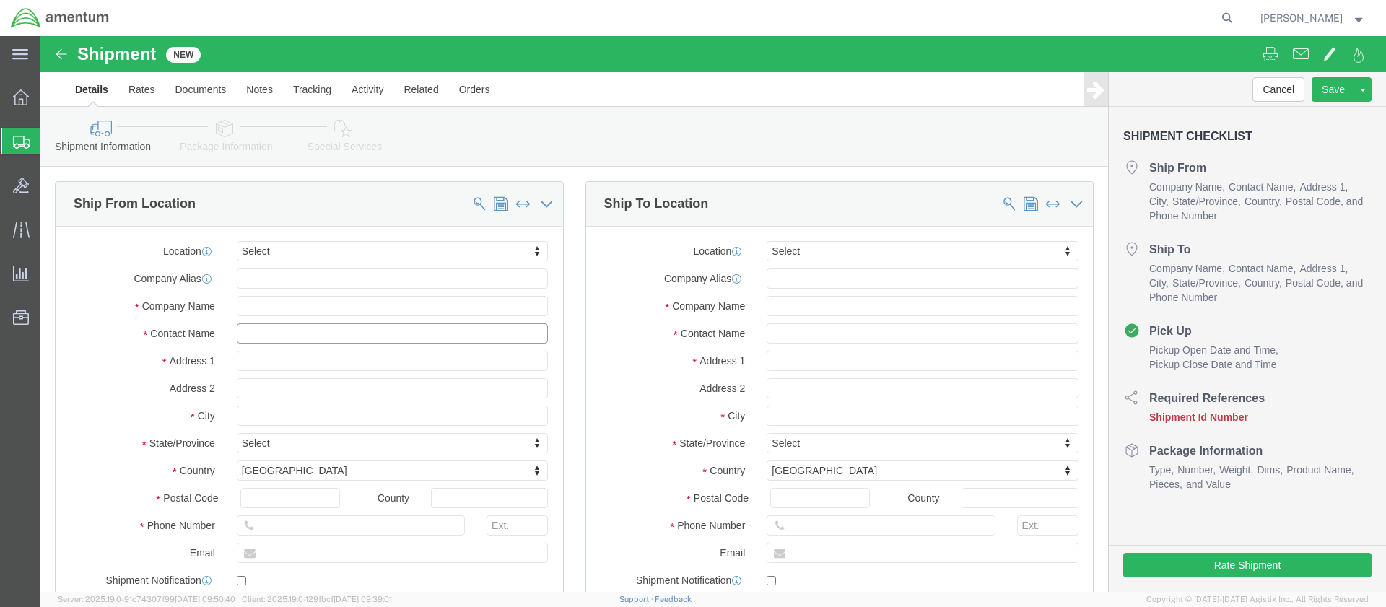
click input "text"
type input "[PERSON_NAME]"
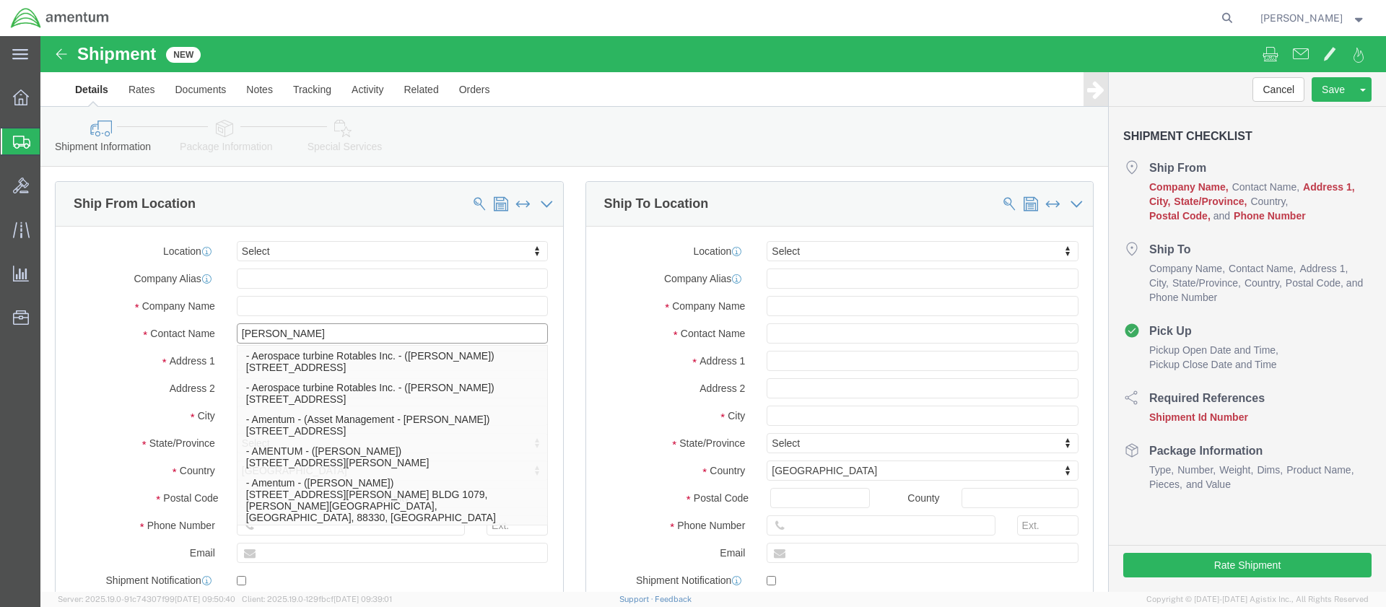
click p "- Amentum - ([PERSON_NAME]***) BLDG [STREET_ADDRESS][PERSON_NAME] Defrenn Army …"
type input "BLDG [STREET_ADDRESS]"
type input "[PERSON_NAME] Defrenn Army Heliport"
type input "76544"
type input "[PHONE_NUMBER]"
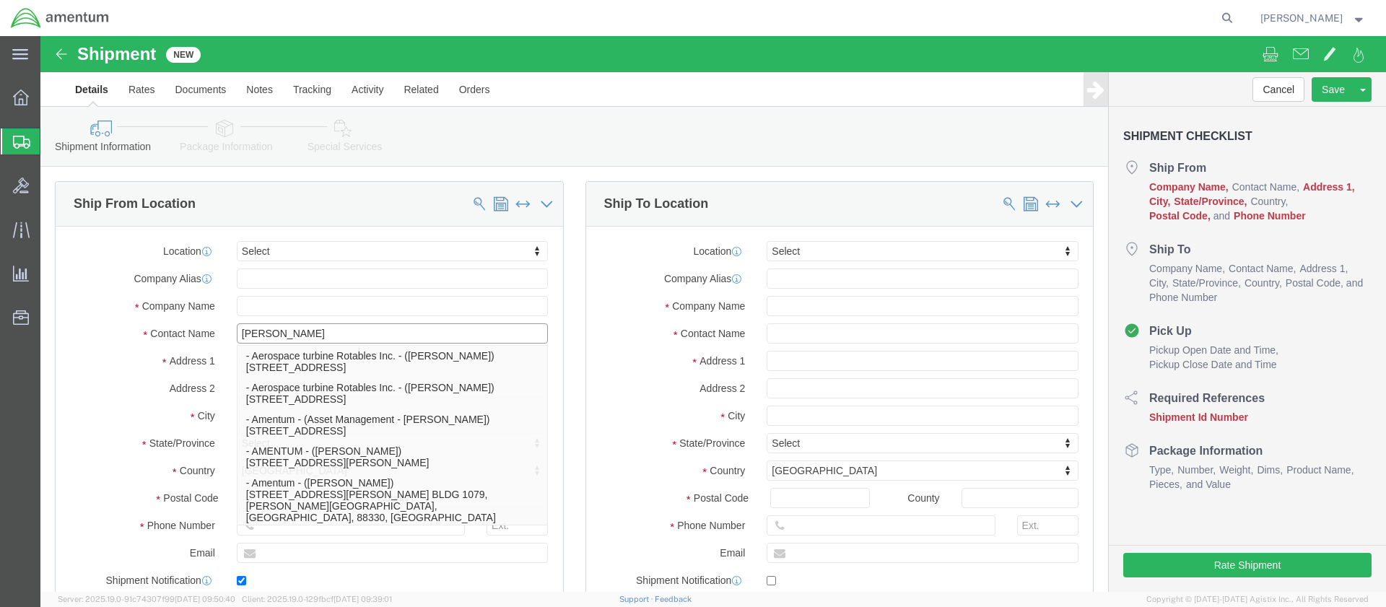
type input "[PERSON_NAME][EMAIL_ADDRESS][PERSON_NAME][DOMAIN_NAME]"
checkbox input "true"
type input "Amentum"
type input "[PERSON_NAME]***"
type input "Fort Hood"
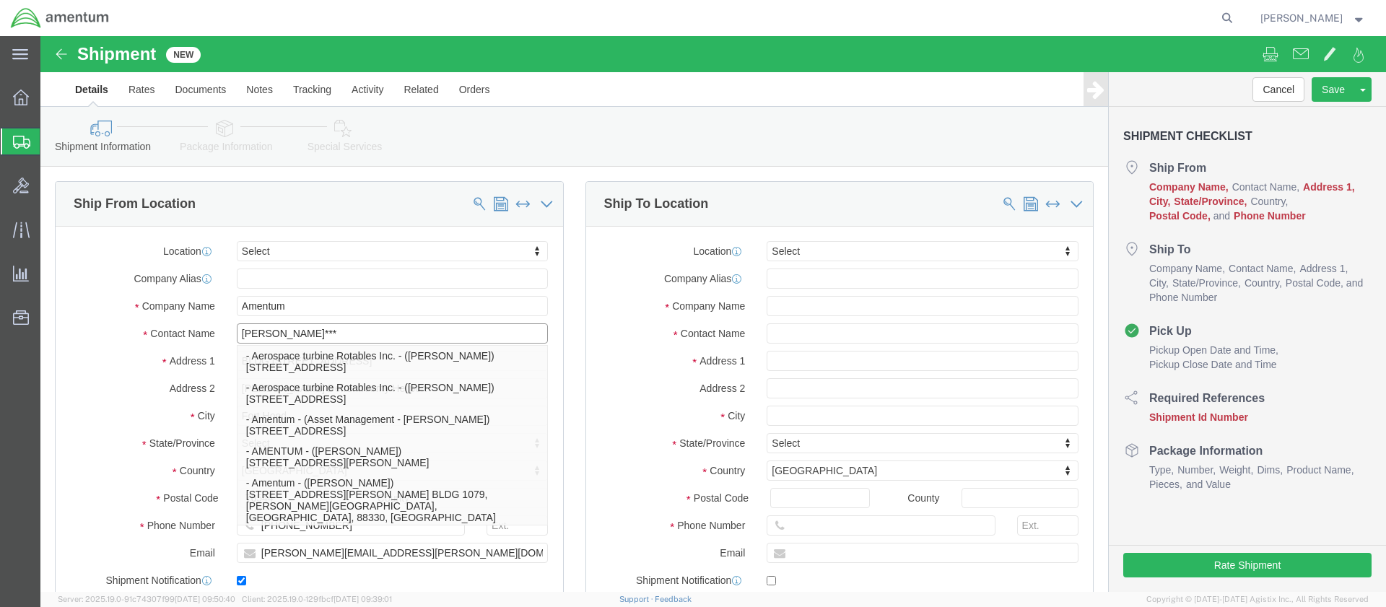
select select "[GEOGRAPHIC_DATA]"
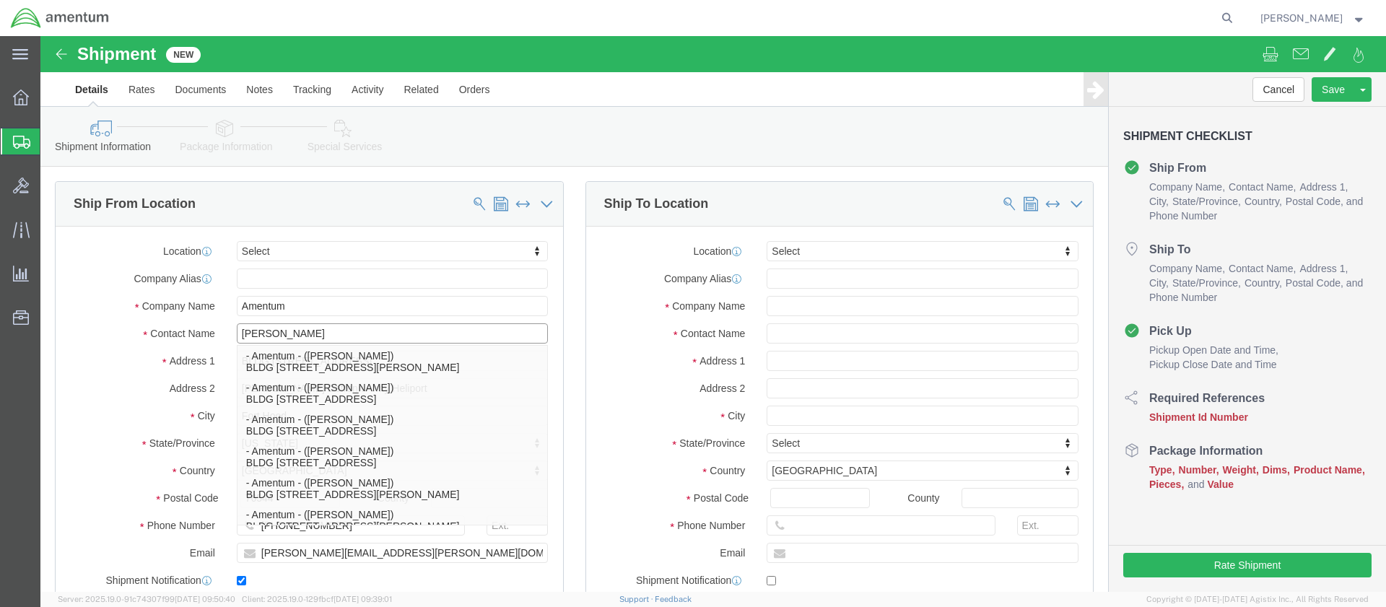
type input "[PERSON_NAME]"
click div "Location Select Select My Profile Location [PHONE_NUMBER] [PHONE_NUMBER] [PHONE…"
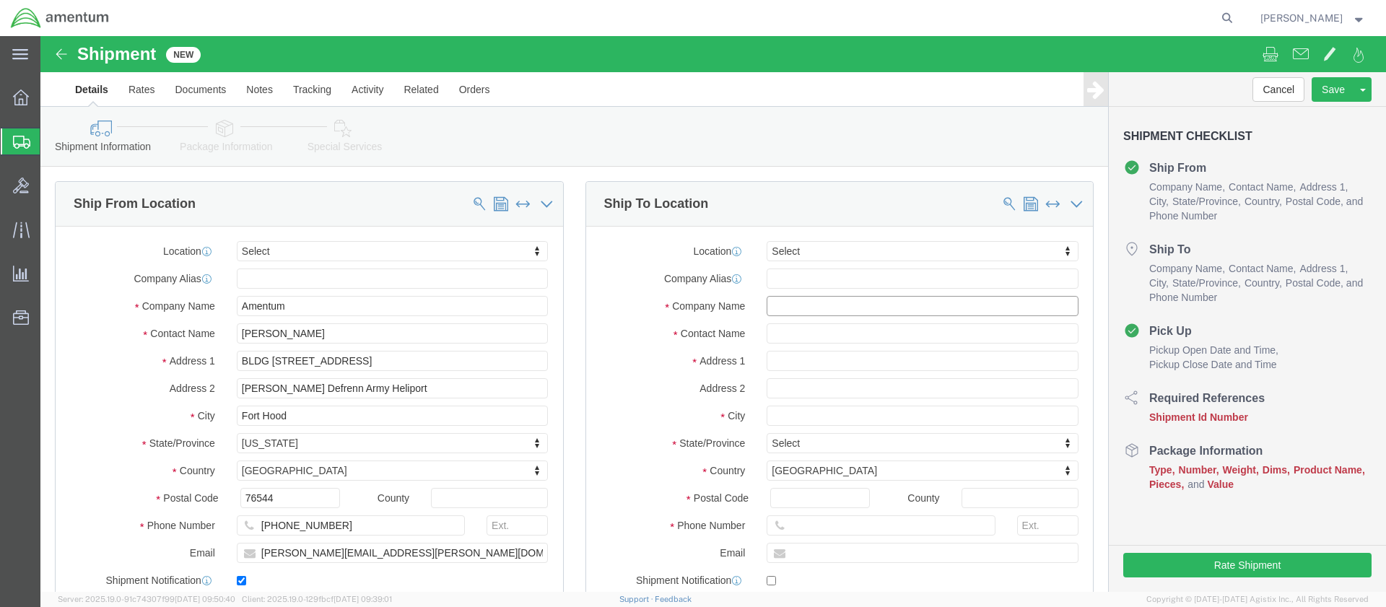
click input "text"
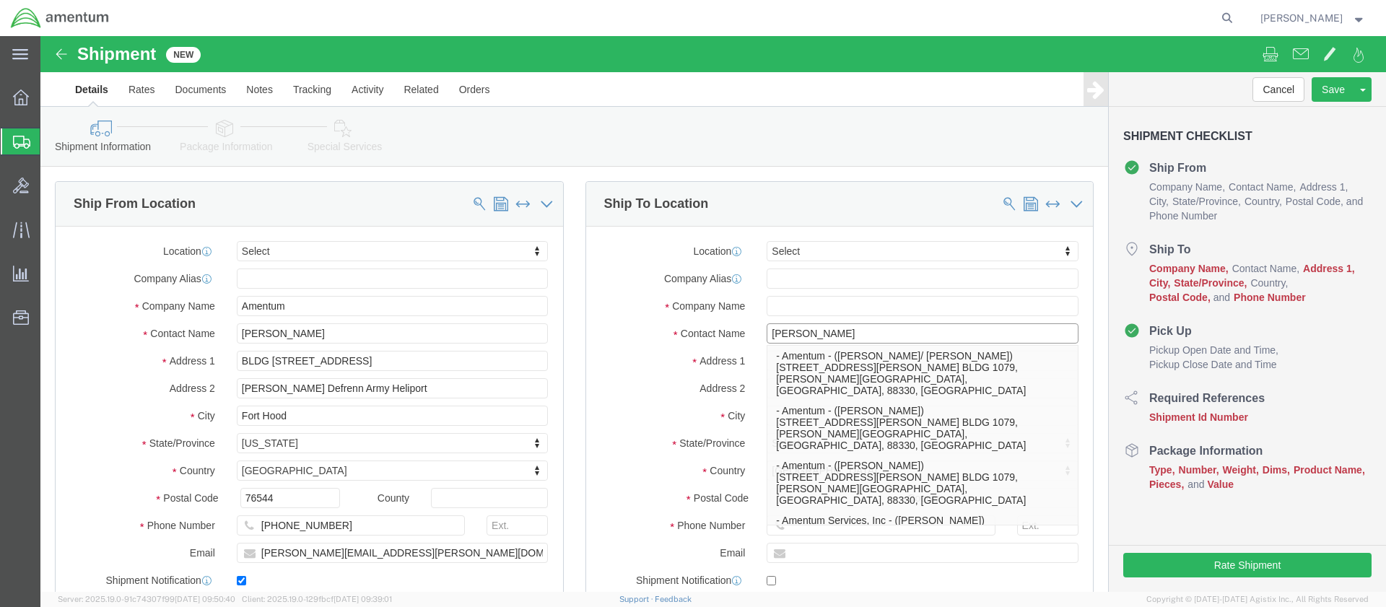
type input "[PERSON_NAME]"
drag, startPoint x: 749, startPoint y: 295, endPoint x: 707, endPoint y: 295, distance: 41.9
click div "Contact Name [PERSON_NAME] [PERSON_NAME] - Amentum - ([PERSON_NAME]/ [PERSON_NA…"
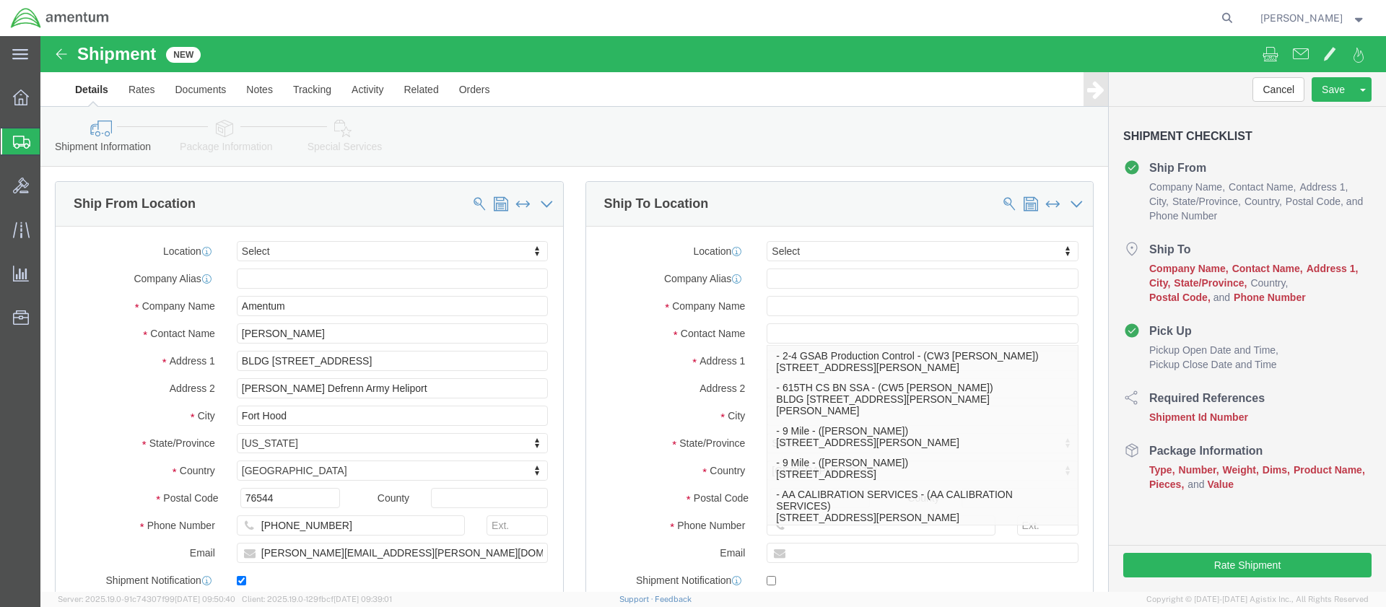
click div "Address 1"
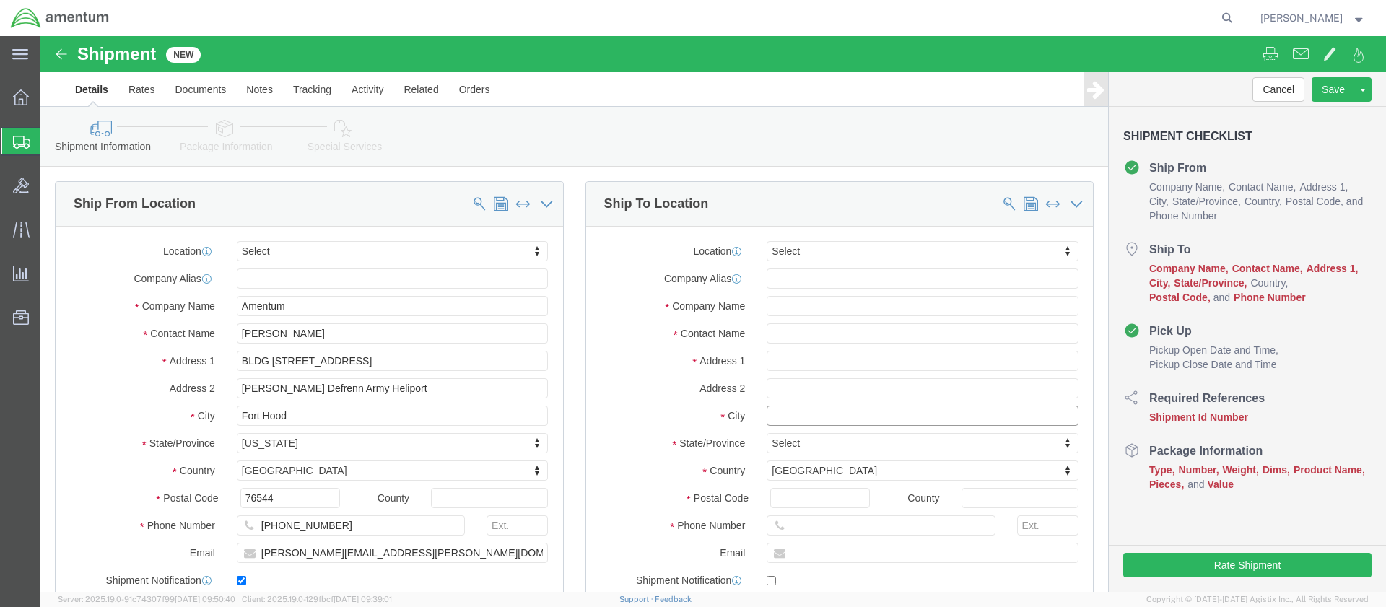
click input "text"
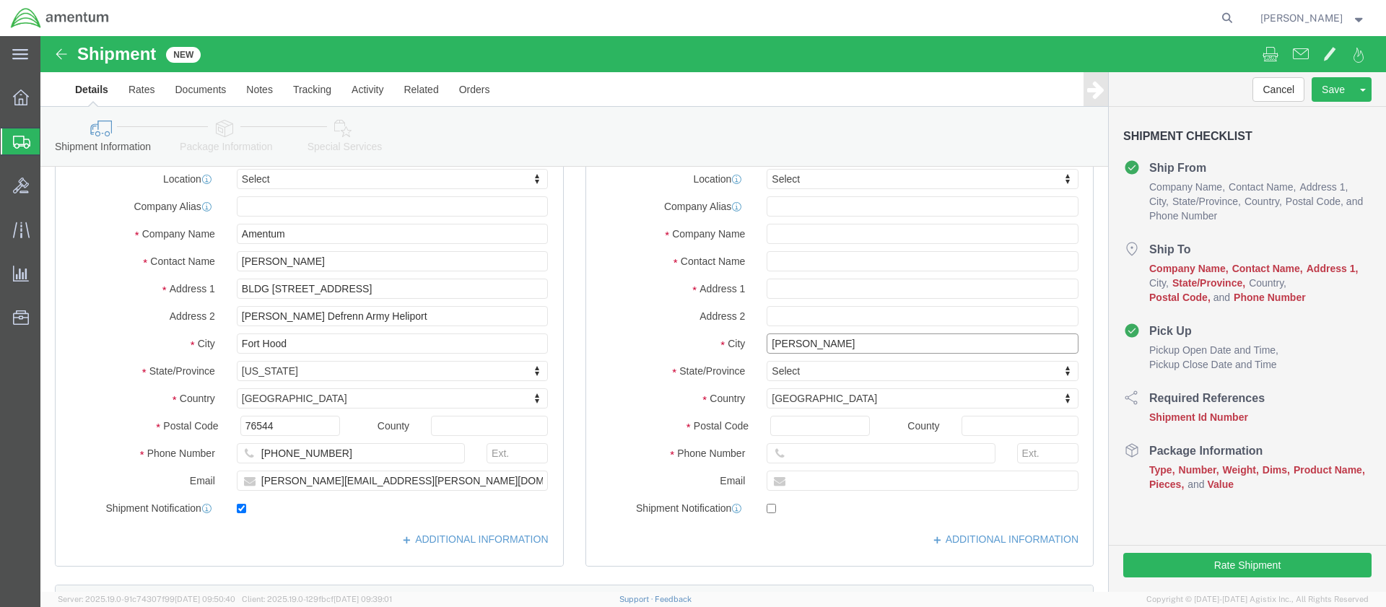
type input "[PERSON_NAME]"
click body "Shipment New Details Rates Documents Notes Tracking Activity Related Orders Can…"
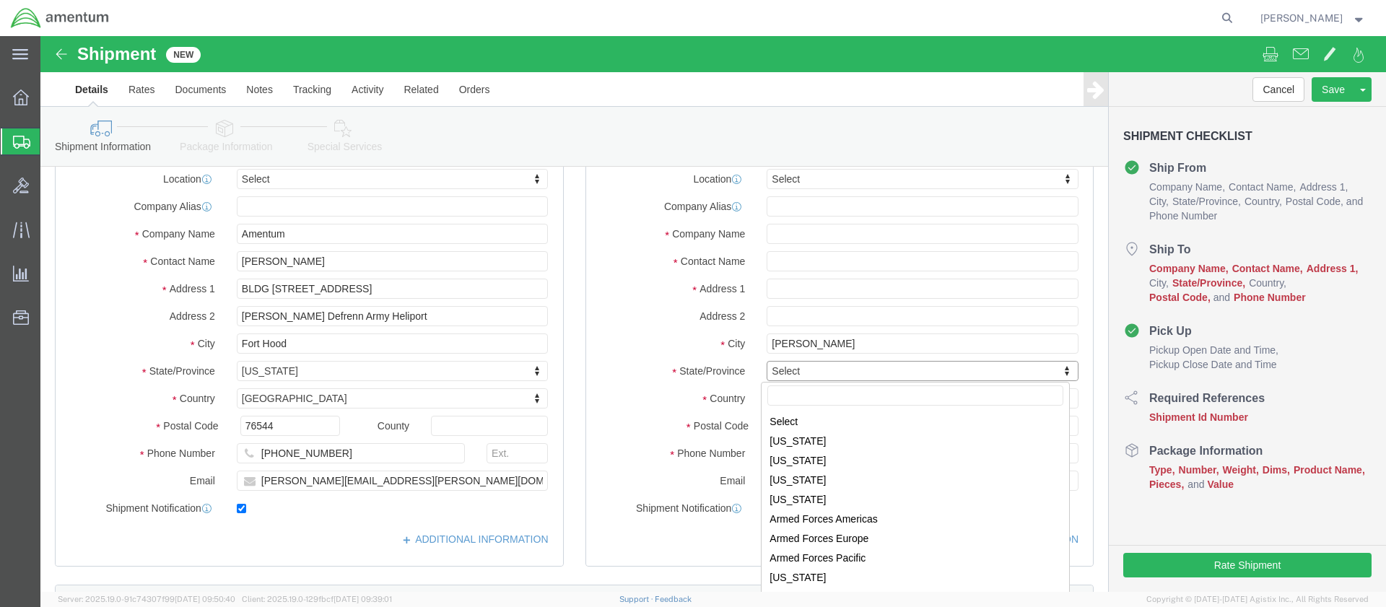
select select "[GEOGRAPHIC_DATA]"
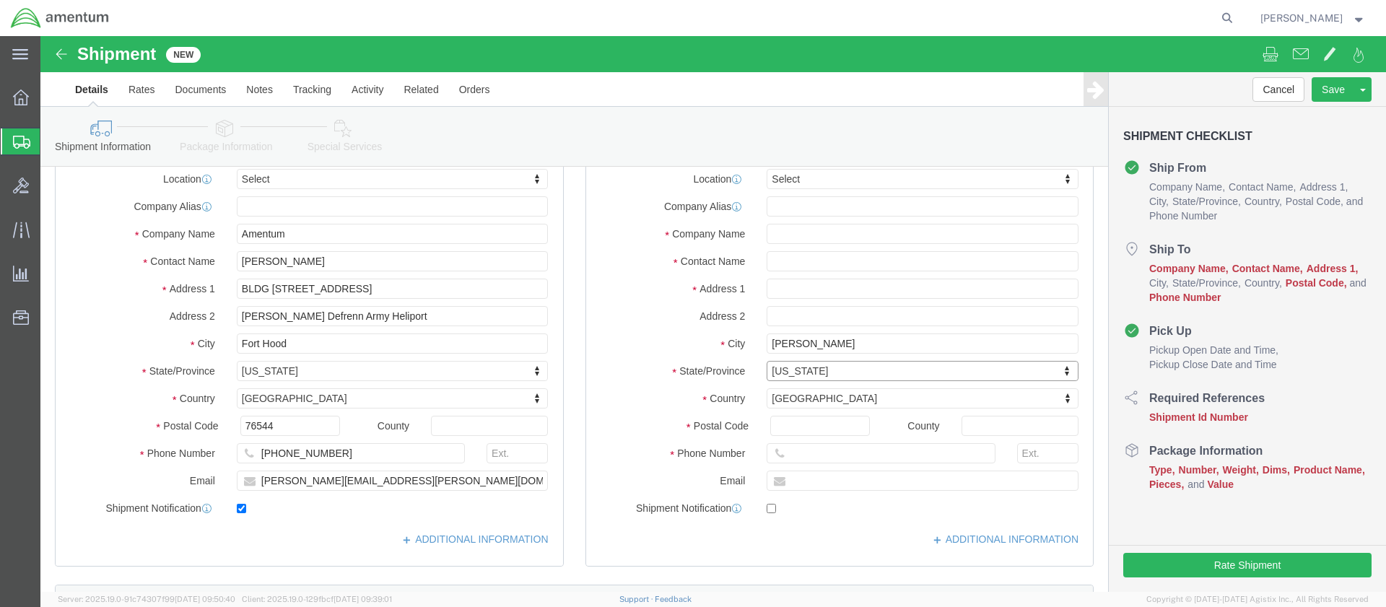
click div "Location Select Select My Profile Location [PHONE_NUMBER] [PHONE_NUMBER] [PHONE…"
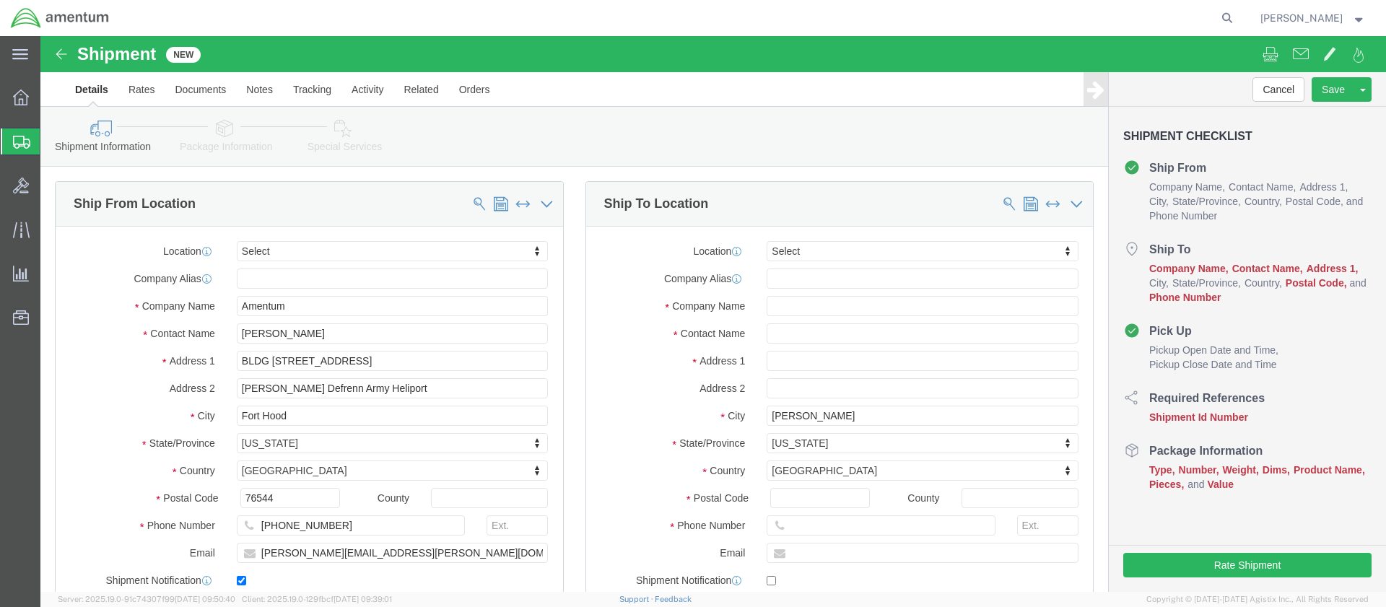
scroll to position [0, 0]
click input "text"
paste input "[STREET_ADDRESS][PERSON_NAME]"
type input "[STREET_ADDRESS][PERSON_NAME]"
drag, startPoint x: 775, startPoint y: 377, endPoint x: 719, endPoint y: 378, distance: 55.6
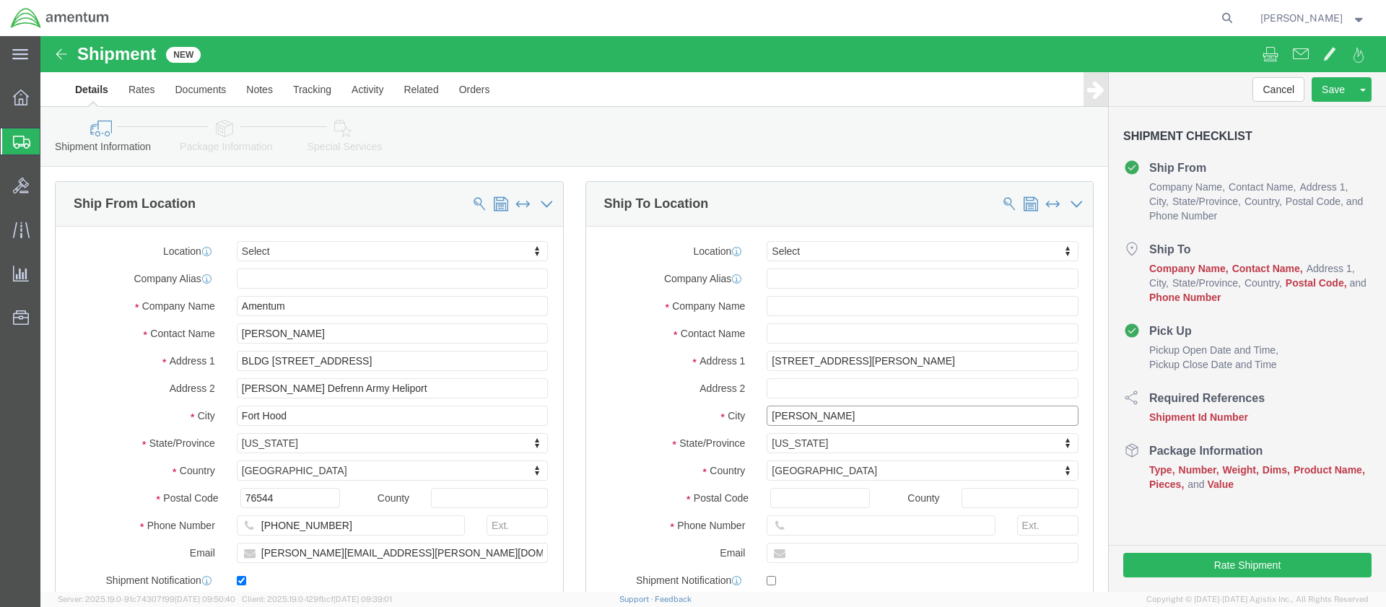
click div "[PERSON_NAME]"
paste input "l V"
type input "[PERSON_NAME]"
click div "Location Select Select My Profile Location [PHONE_NUMBER] [PHONE_NUMBER] [PHONE…"
click input "Postal Code"
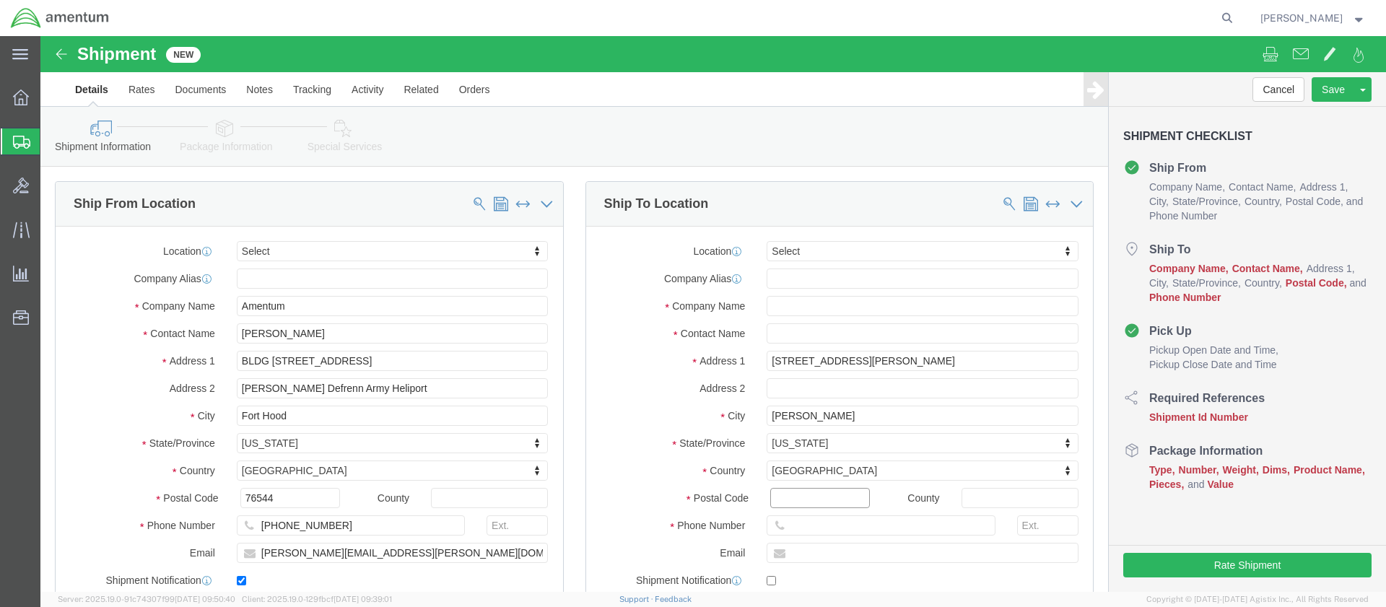
paste input "78617"
type input "78617"
click input "text"
drag, startPoint x: 857, startPoint y: 299, endPoint x: 719, endPoint y: 294, distance: 138.0
click div "Us Army C/ O Amentum"
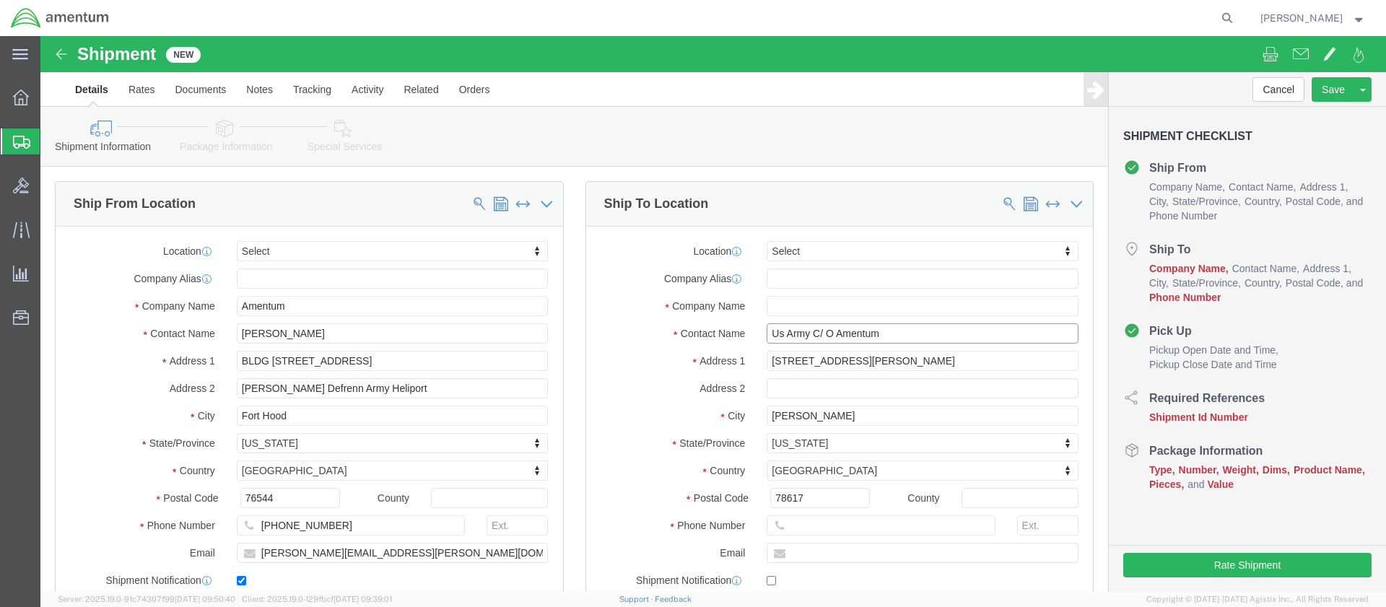
type input "Us Army C/ O Amentum"
click input "text"
paste input "Us Army C/ O Amentum"
type input "Us Army C/ O Amentum"
drag, startPoint x: 850, startPoint y: 299, endPoint x: 726, endPoint y: 304, distance: 123.5
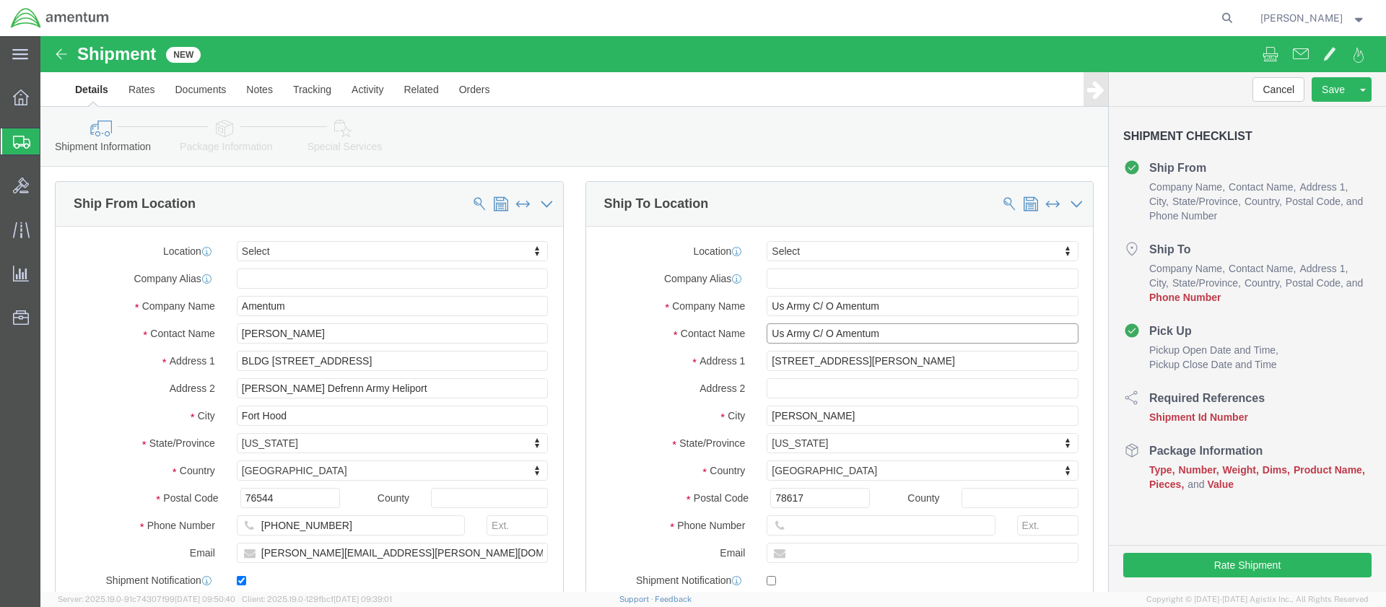
click input "Us Army C/ O Amentum"
type input "[PERSON_NAME]"
click input "text"
paste input "[PHONE_NUMBER]"
type input "[PHONE_NUMBER]"
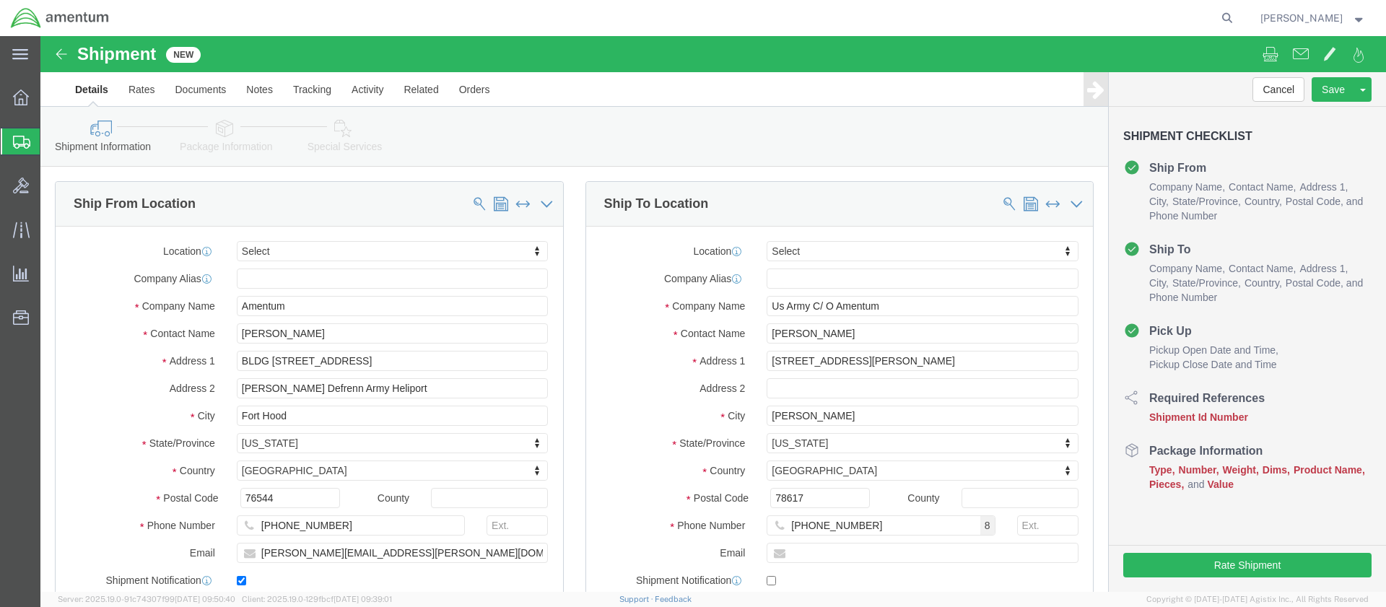
click input "text"
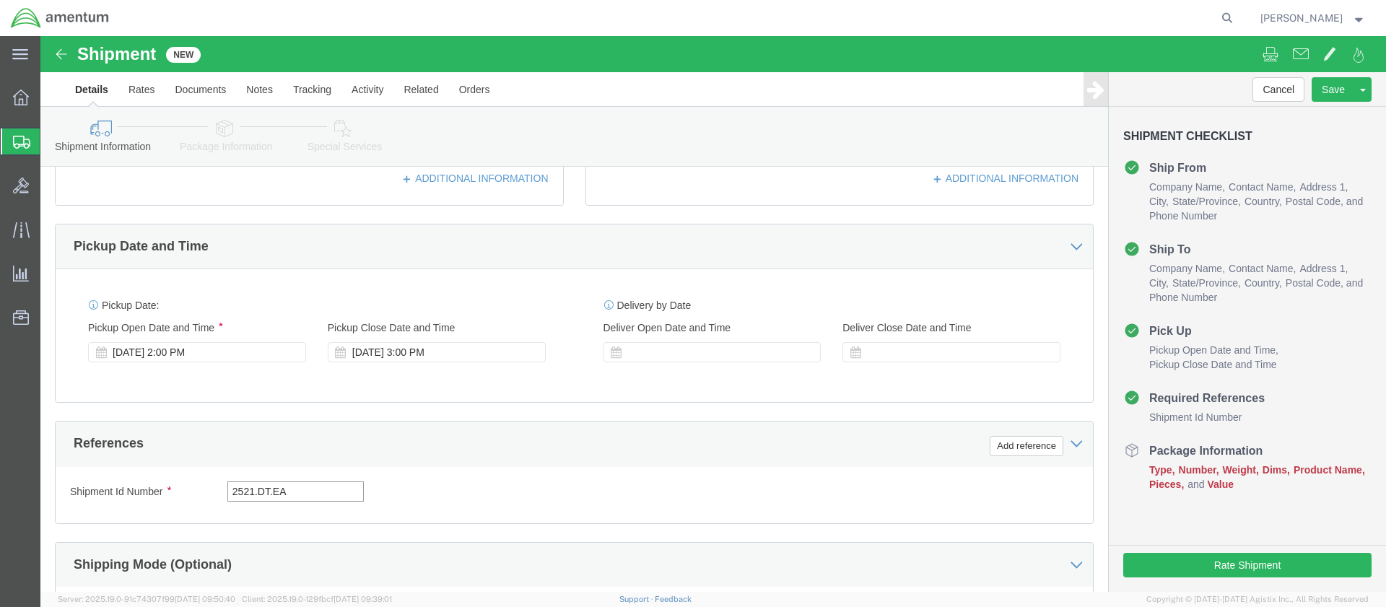
type input "2521.DT.EA"
click button "Continue"
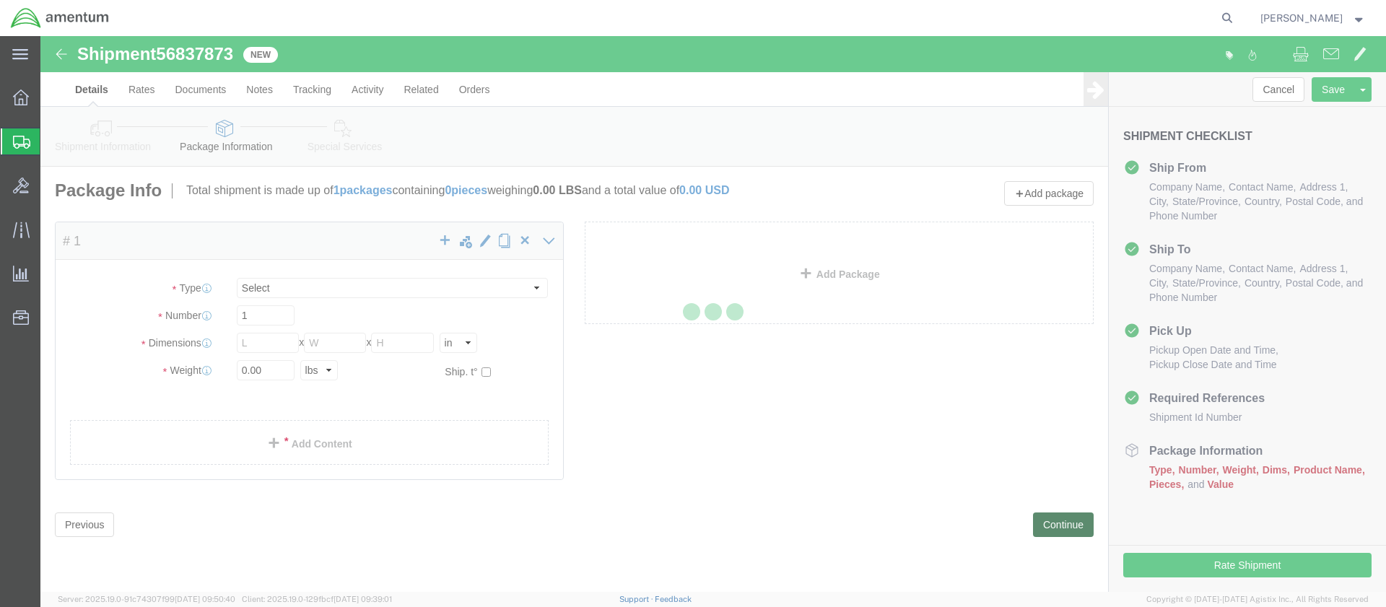
select select "CBOX"
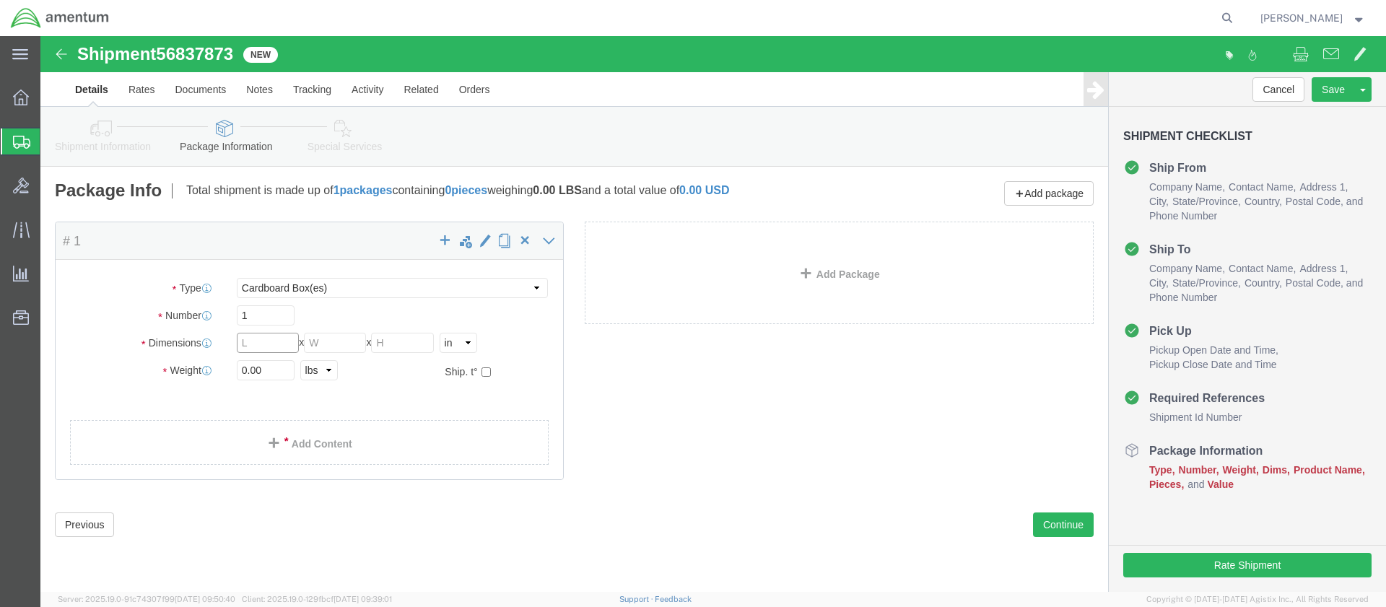
click input "text"
type input "11"
type input "13"
type input "24.0"
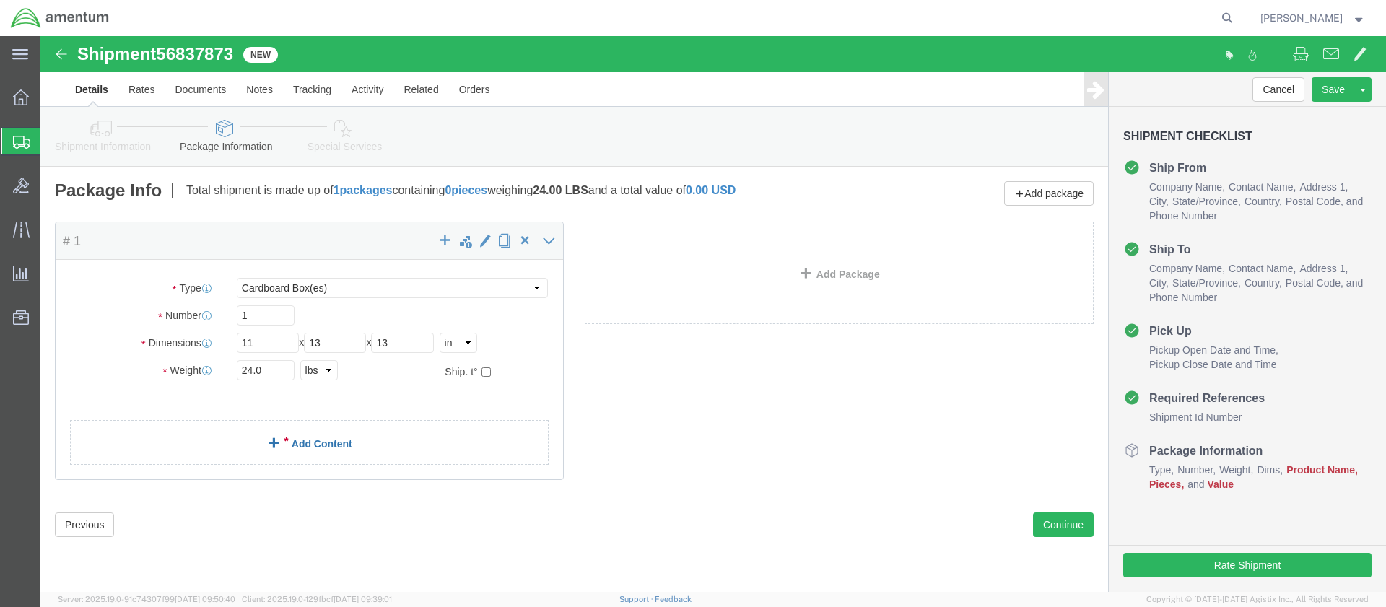
click link "Add Content"
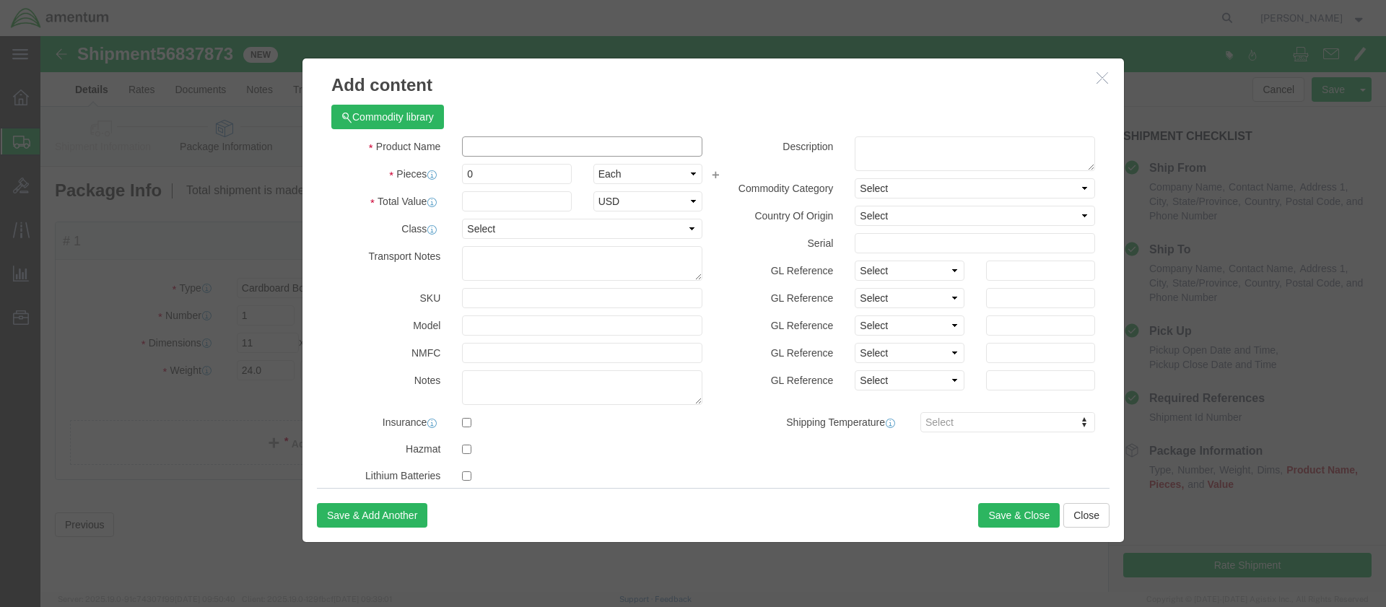
click input "text"
type input "Consumables"
type input "1"
click input "text"
type input "100.00"
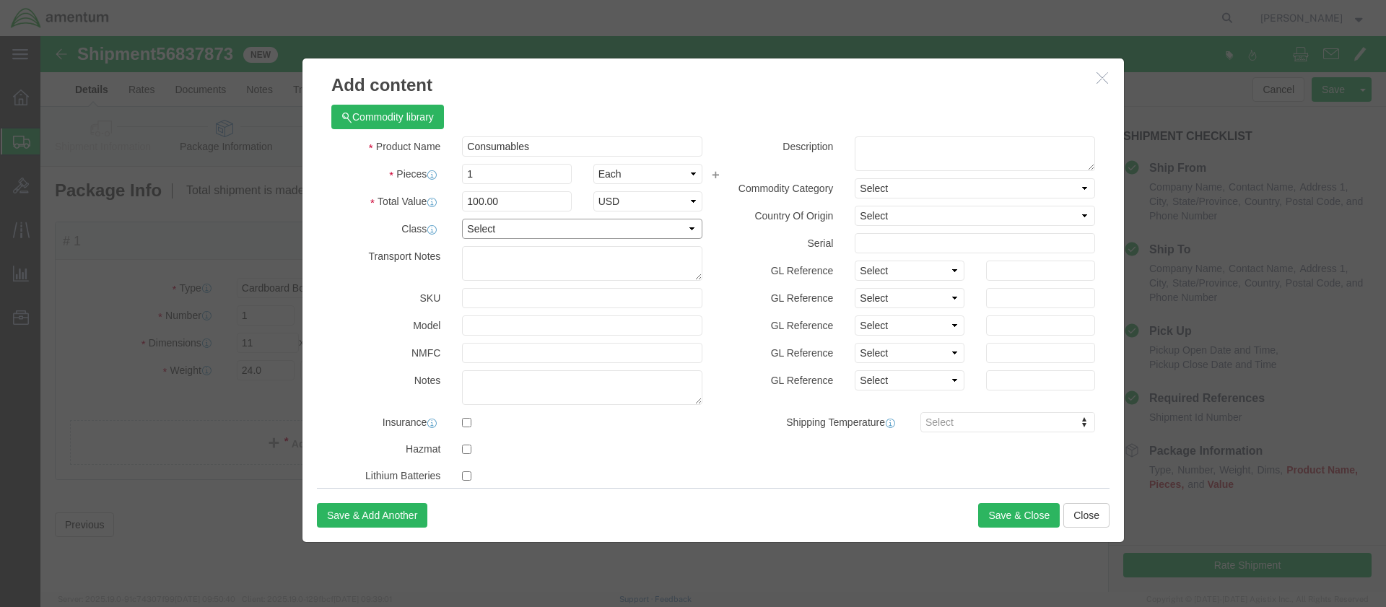
select select "50"
drag, startPoint x: 497, startPoint y: 110, endPoint x: 419, endPoint y: 109, distance: 78.0
click div "Consumables"
click textarea
paste textarea "Consumables"
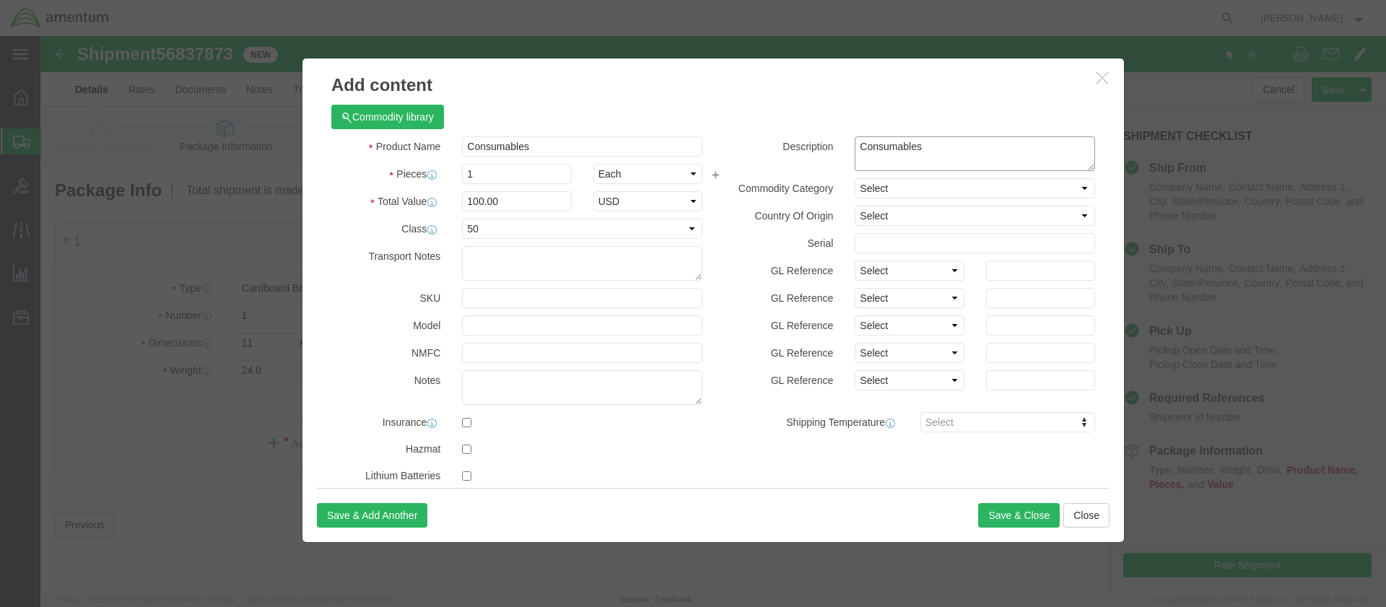
type textarea "Consumables"
select select "US"
click button "Save & Close"
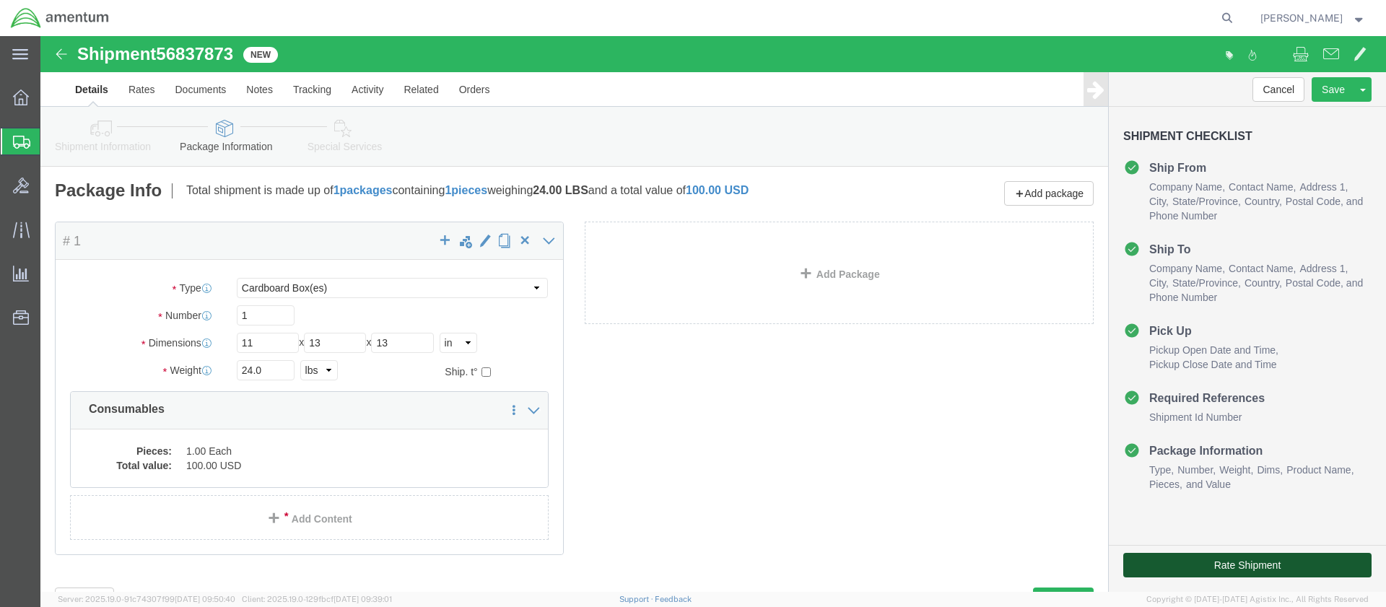
click button "Rate Shipment"
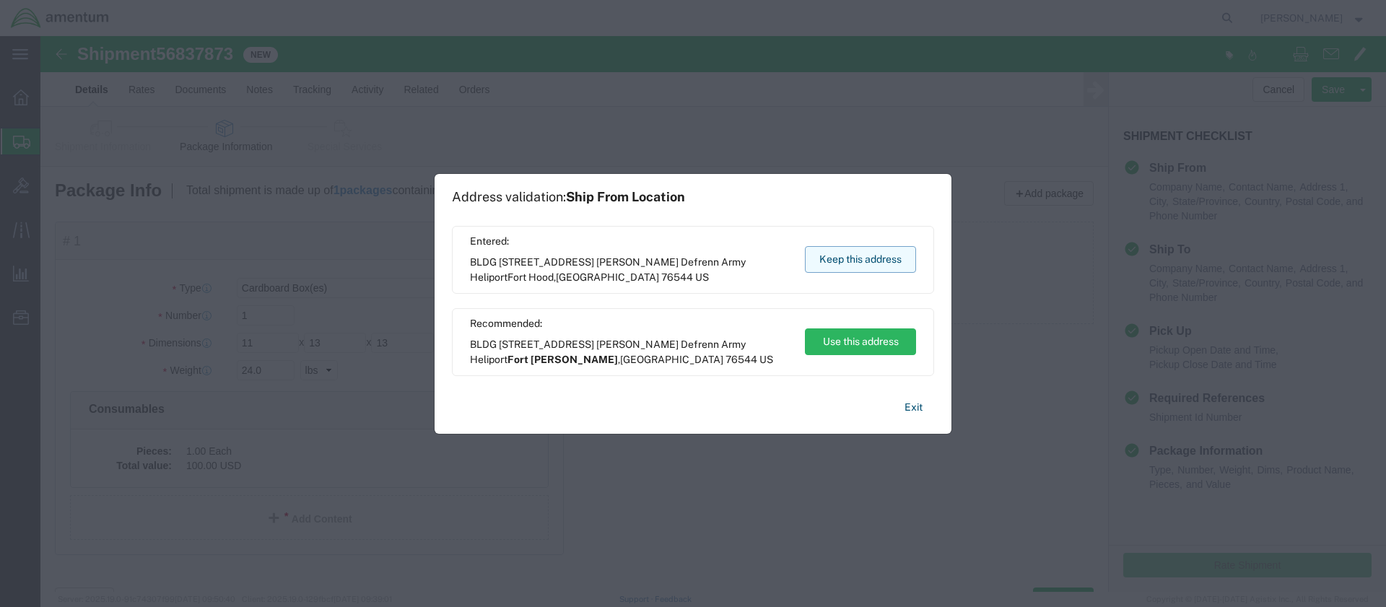
click at [849, 254] on button "Keep this address" at bounding box center [860, 259] width 111 height 27
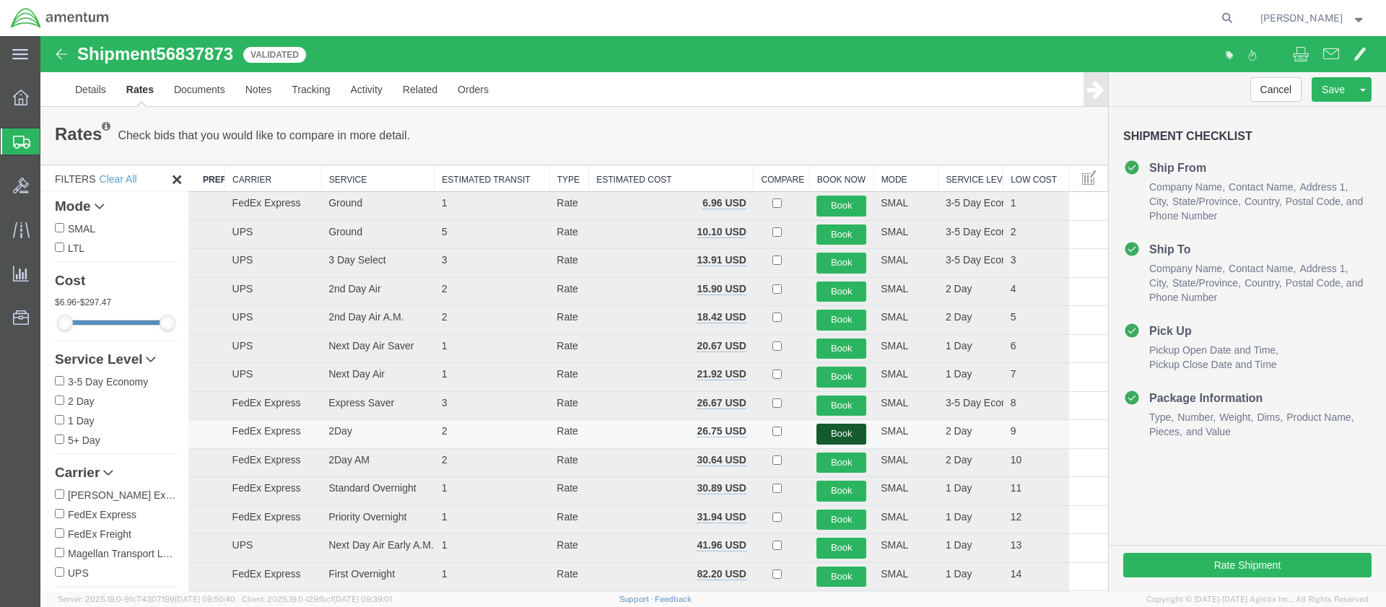
click at [829, 432] on button "Book" at bounding box center [841, 434] width 50 height 21
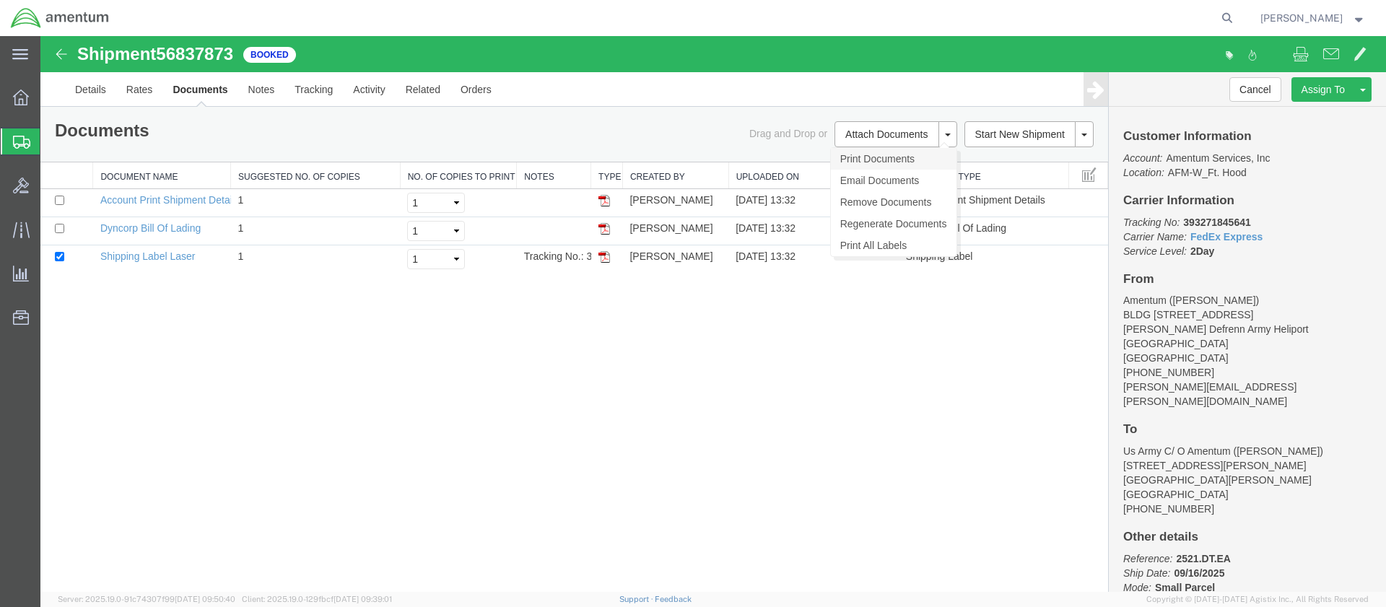
click at [861, 156] on link "Print Documents" at bounding box center [894, 159] width 126 height 22
click at [0, 0] on span "Create Shipment" at bounding box center [0, 0] width 0 height 0
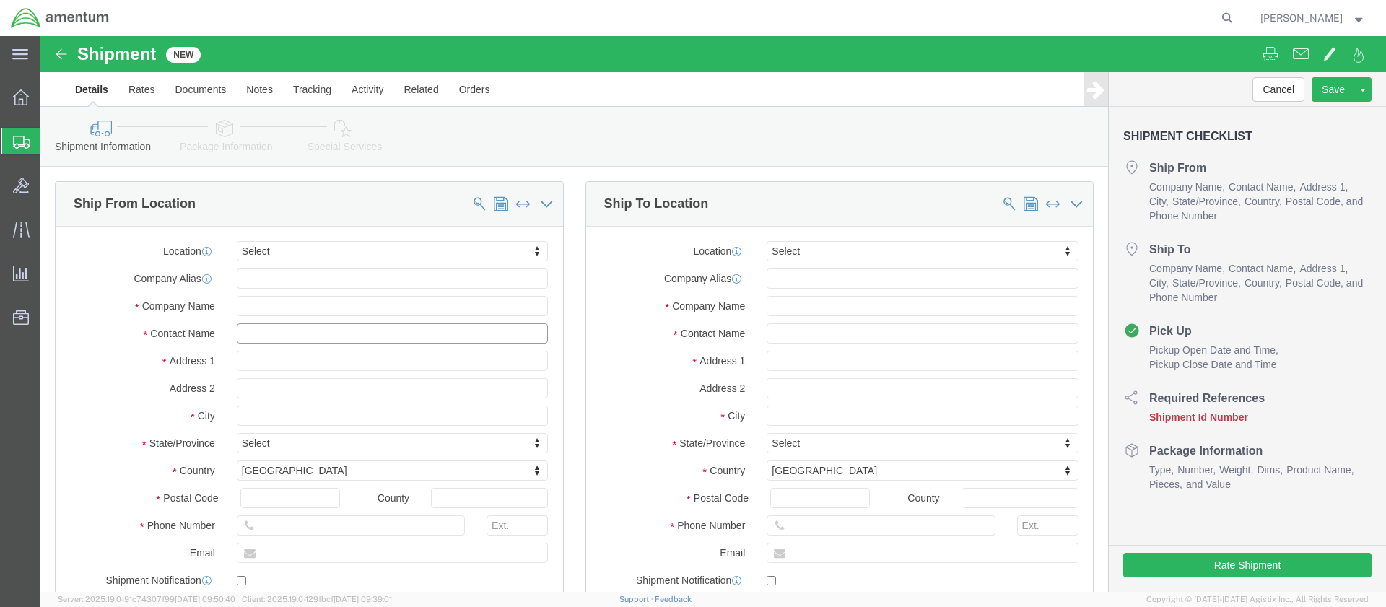
click input "text"
type input "[PERSON_NAME]"
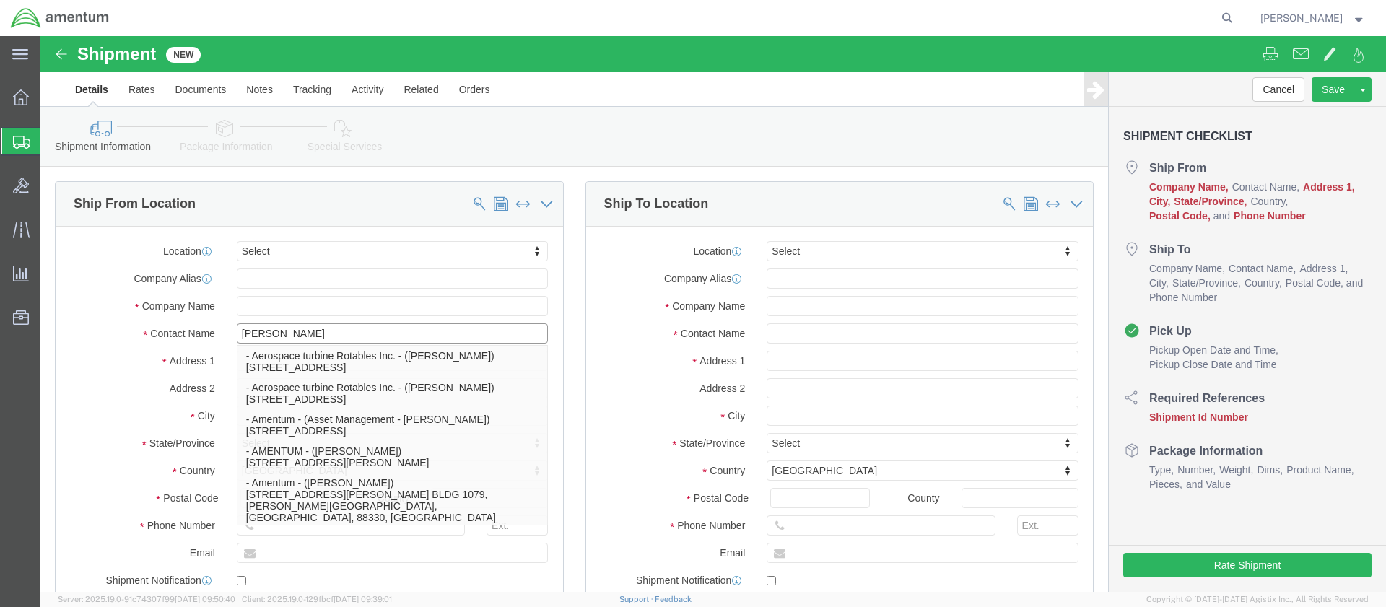
click p "- Amentum - ([PERSON_NAME]***) BLDG [STREET_ADDRESS][PERSON_NAME] Defrenn Army …"
type input "BLDG [STREET_ADDRESS]"
type input "[PERSON_NAME] Defrenn Army Heliport"
type input "76544"
type input "[PHONE_NUMBER]"
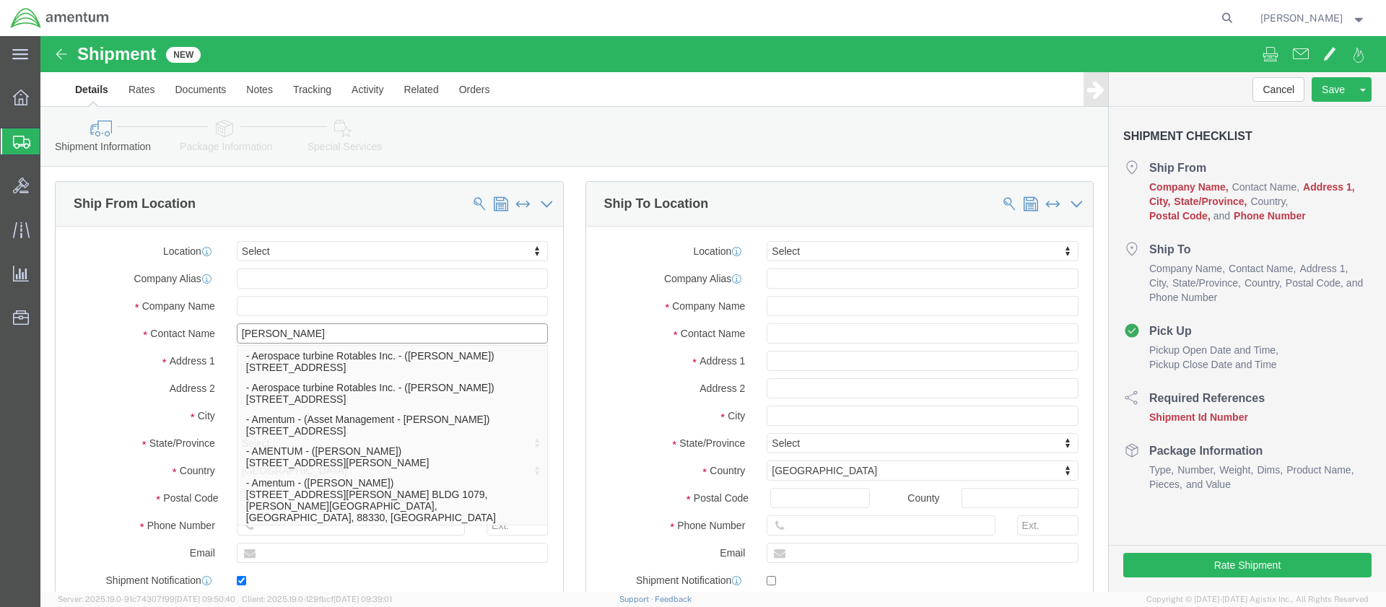
type input "[PERSON_NAME][EMAIL_ADDRESS][PERSON_NAME][DOMAIN_NAME]"
checkbox input "true"
type input "Amentum"
type input "[PERSON_NAME]***"
type input "Fort Hood"
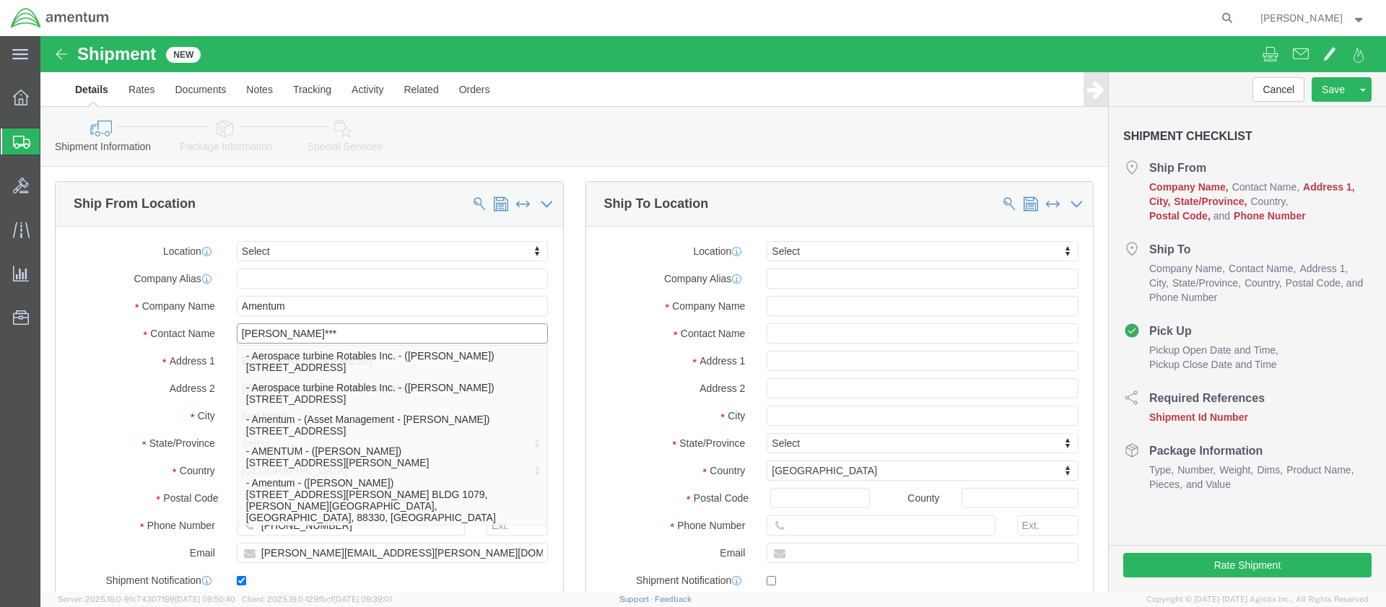
select select "[GEOGRAPHIC_DATA]"
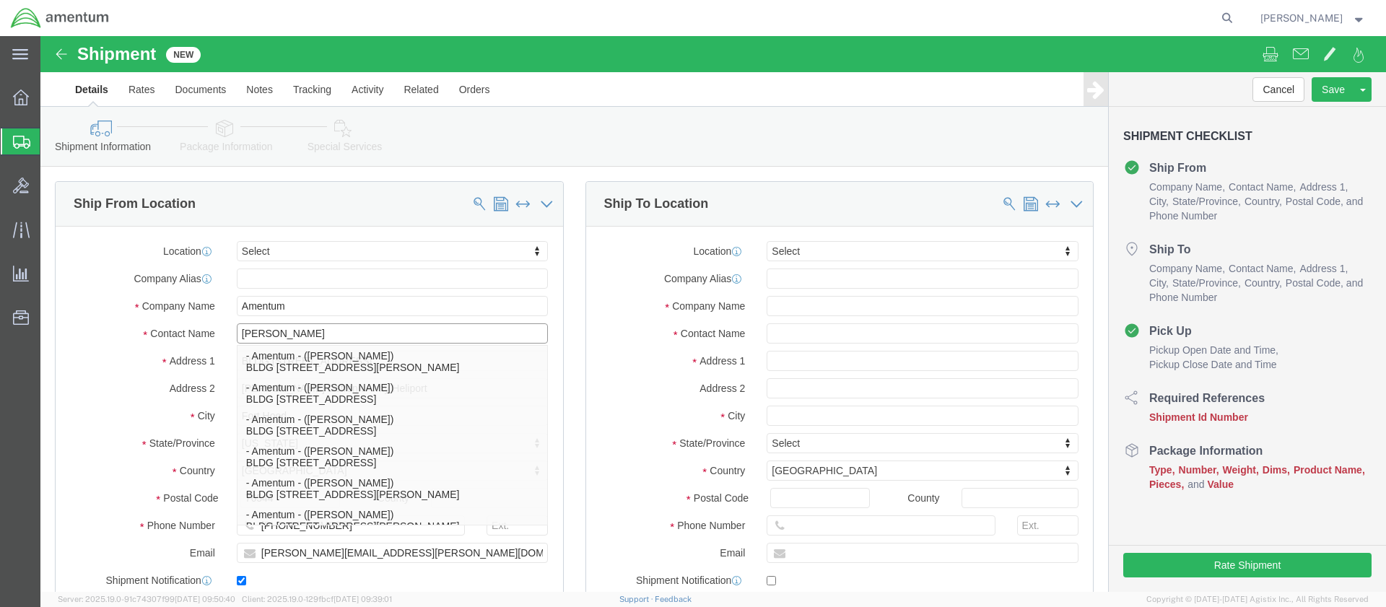
type input "[PERSON_NAME]"
click input "text"
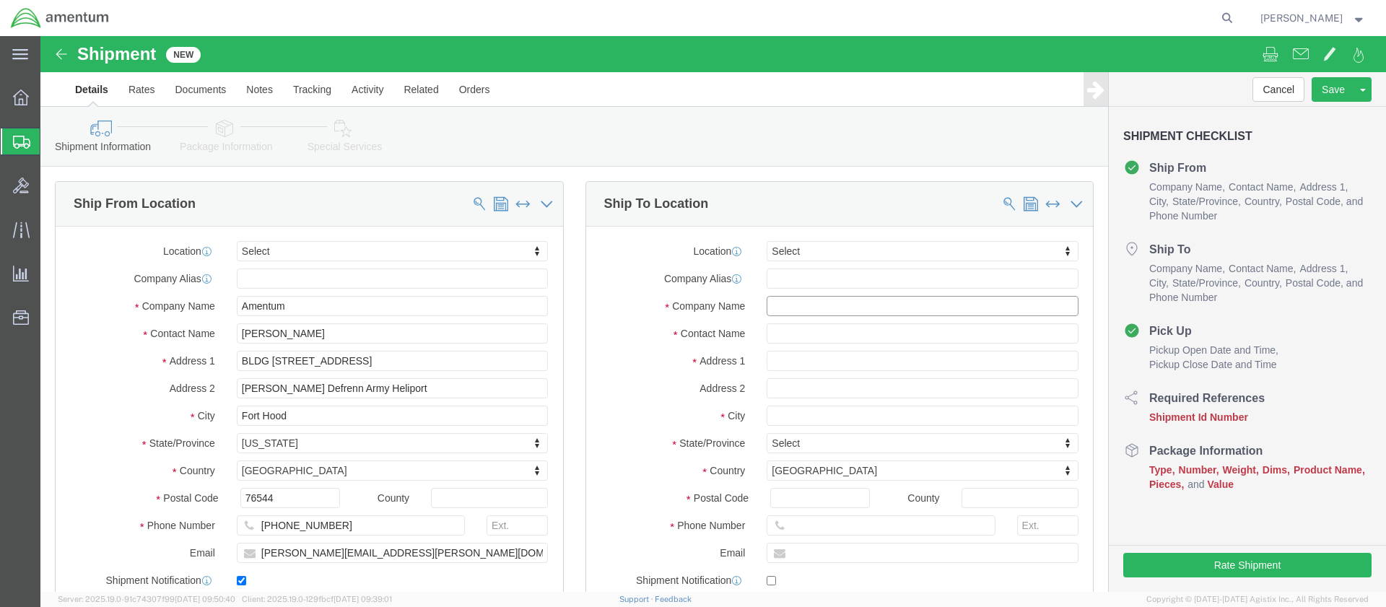
click input "text"
paste input "Army Aviation Support Facility 1"
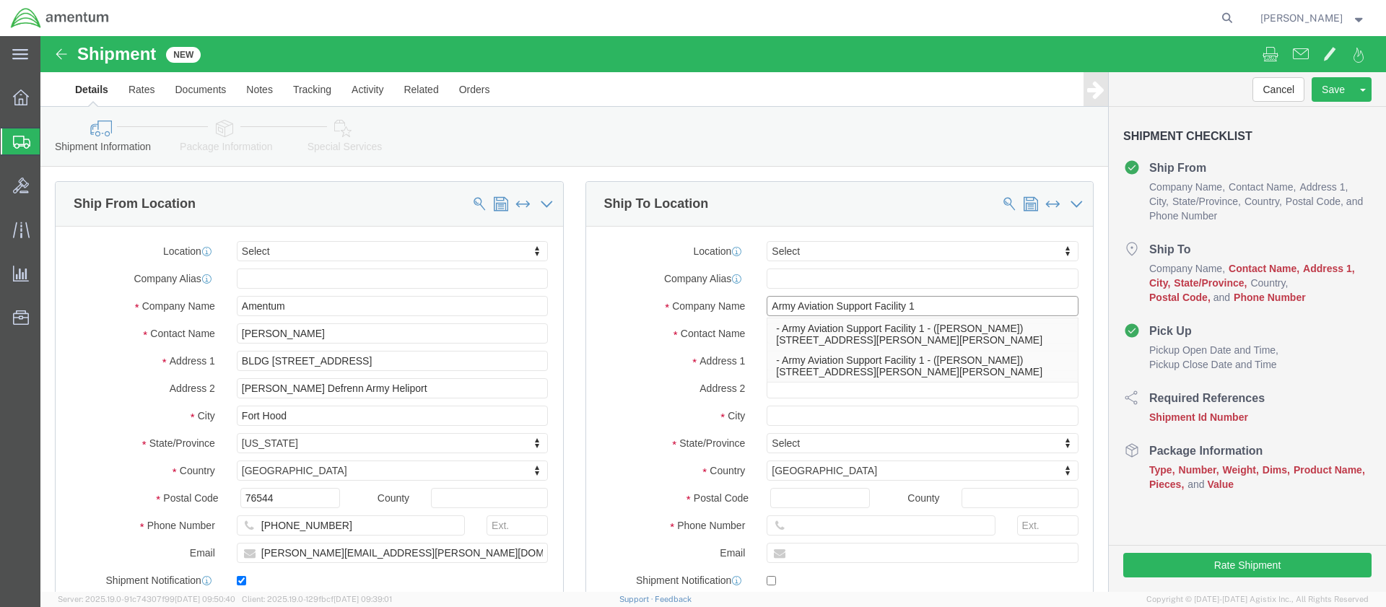
type input "Army Aviation Support Facility 1"
click label "Contact Name"
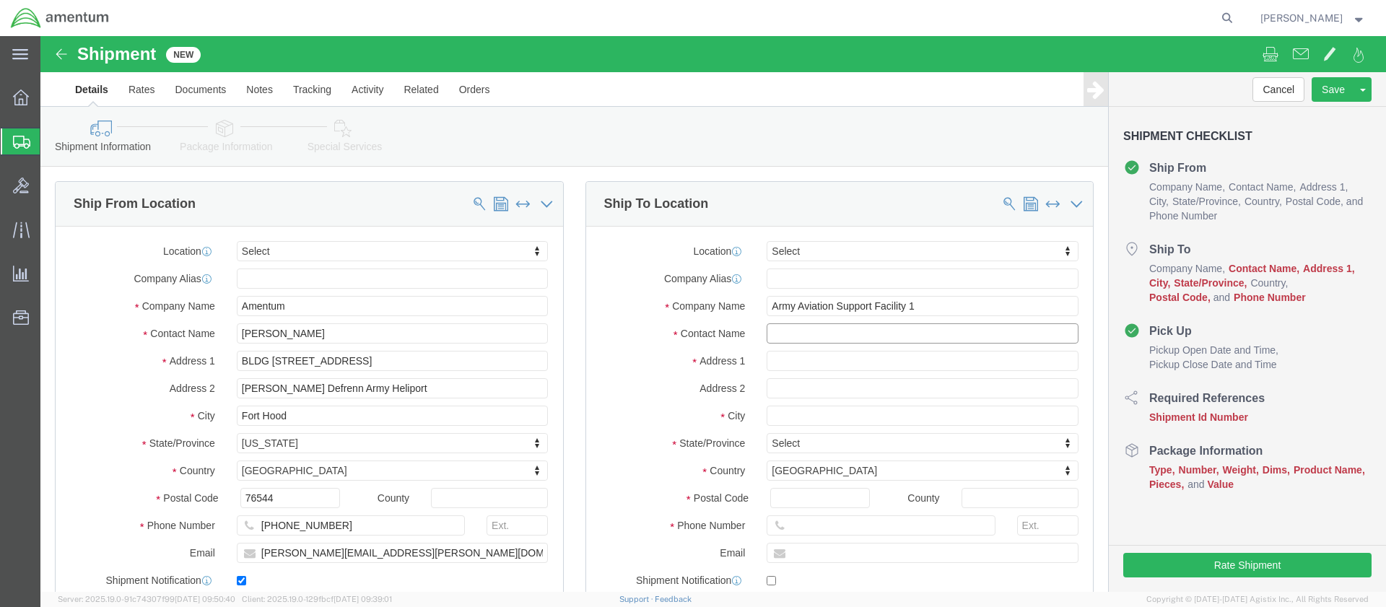
click input "text"
type input "[PERSON_NAME] MWO Team"
click input "text"
paste input "[STREET_ADDRESS][PERSON_NAME]"
type input "[STREET_ADDRESS][PERSON_NAME]"
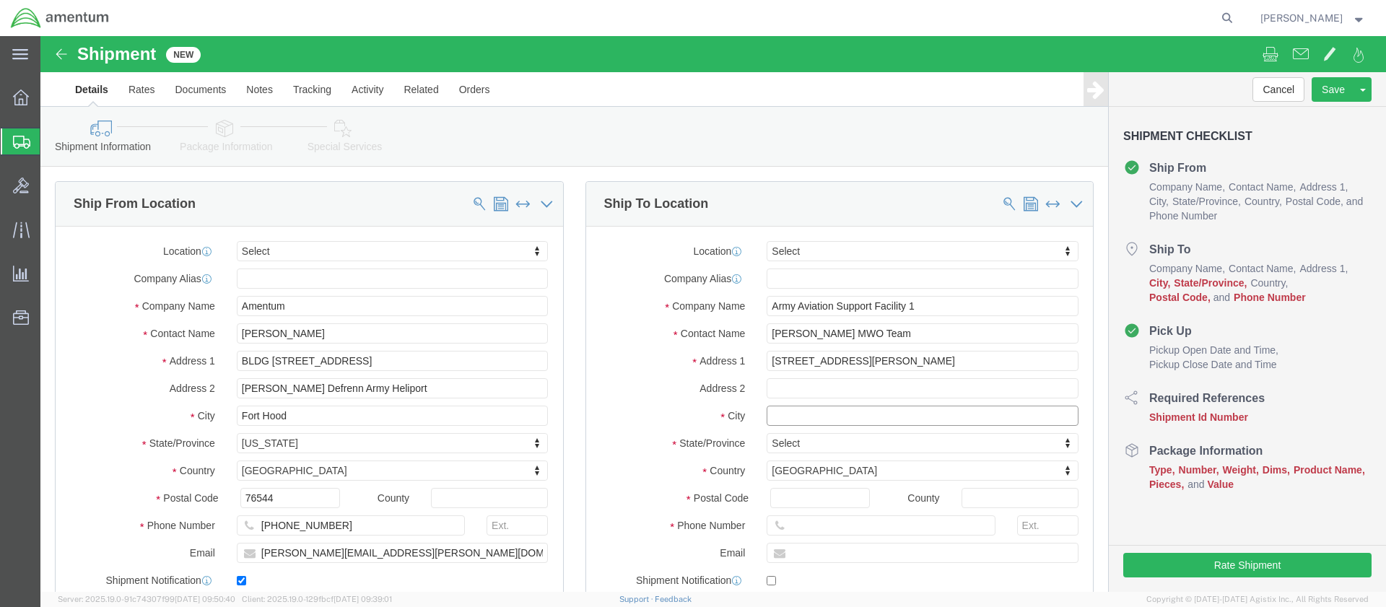
click input "text"
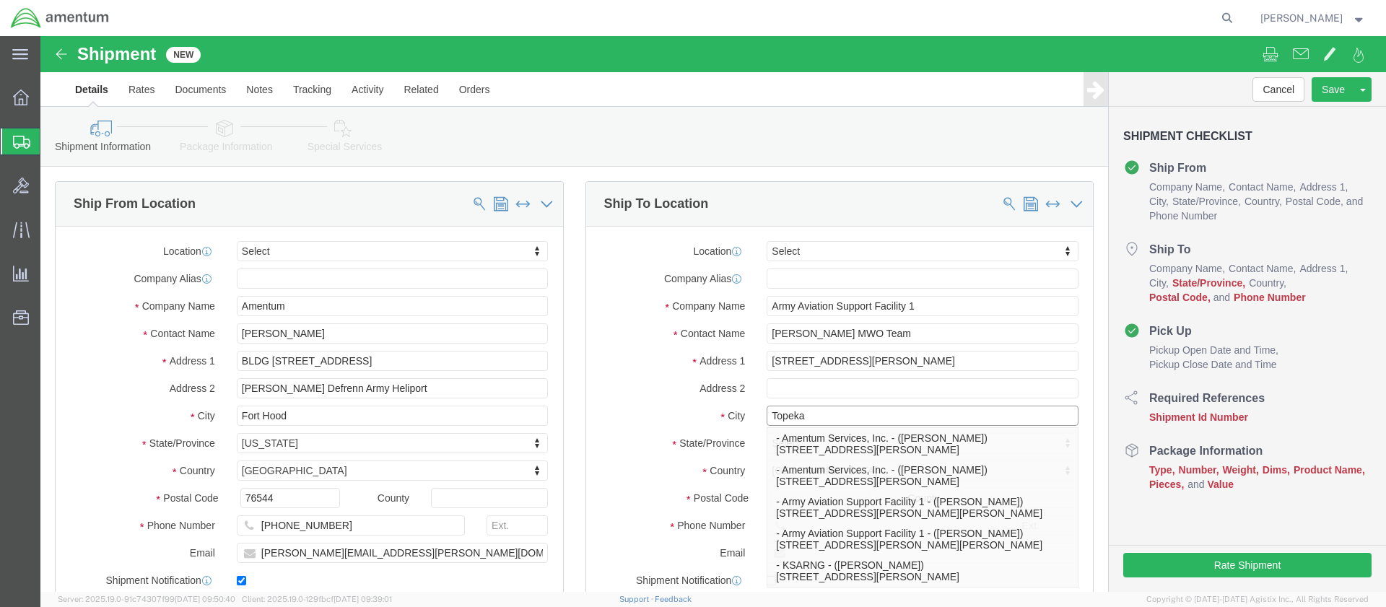
type input "Topeka"
click label "Address 2"
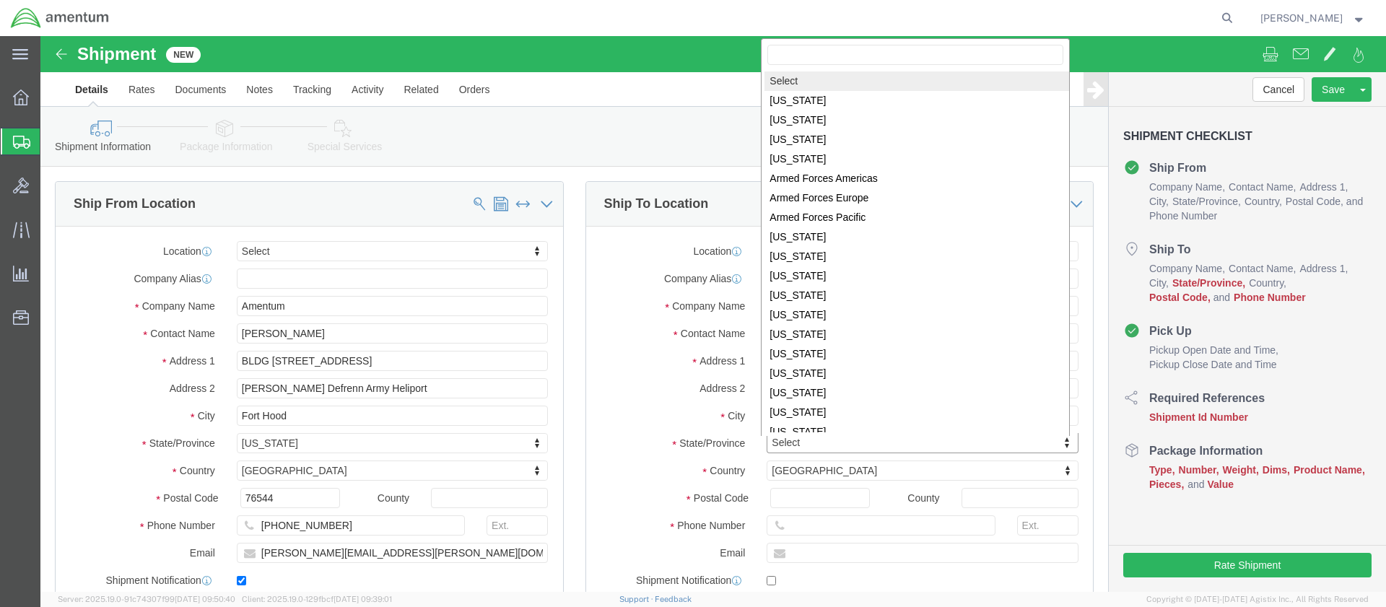
click body "Shipment New Details Rates Documents Notes Tracking Activity Related Orders Can…"
select select "KS"
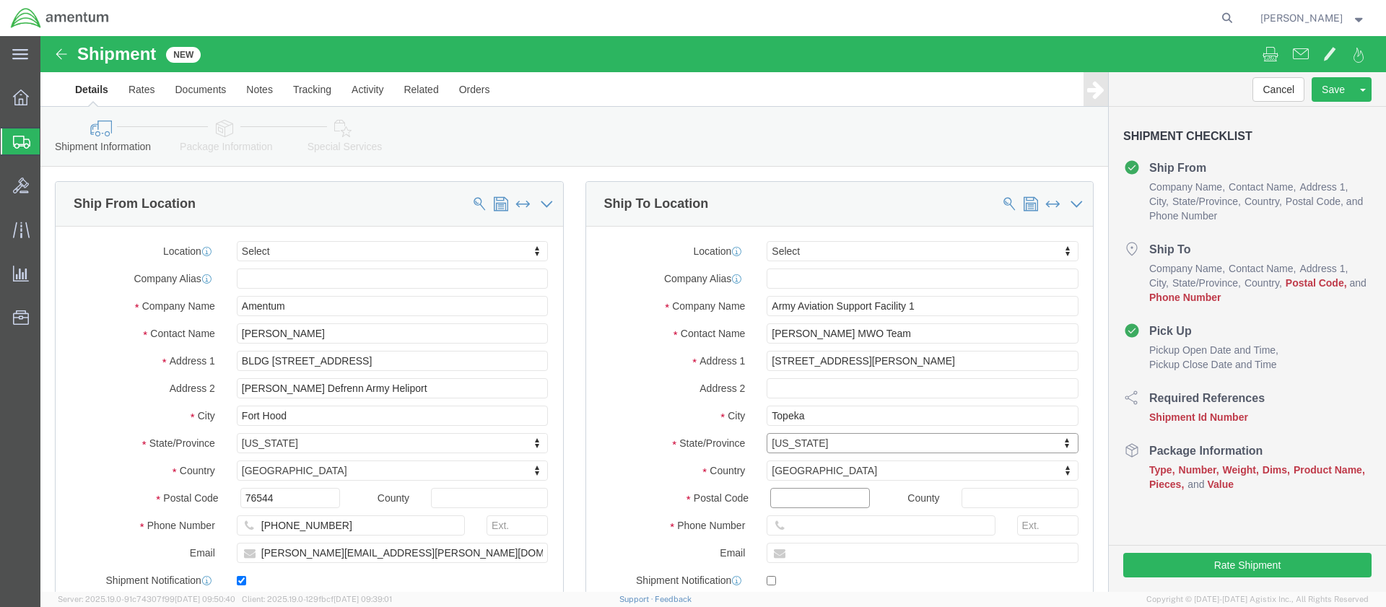
click input "Postal Code"
type input "66619"
click input "text"
paste input "[PHONE_NUMBER]"
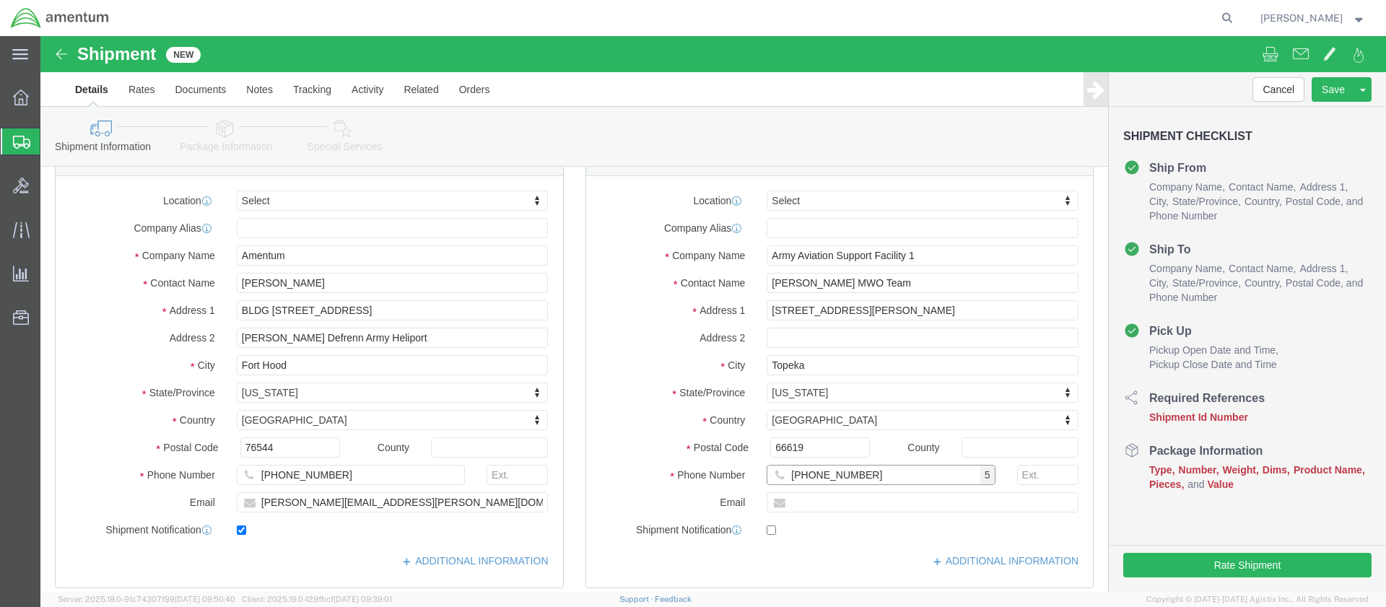
scroll to position [433, 0]
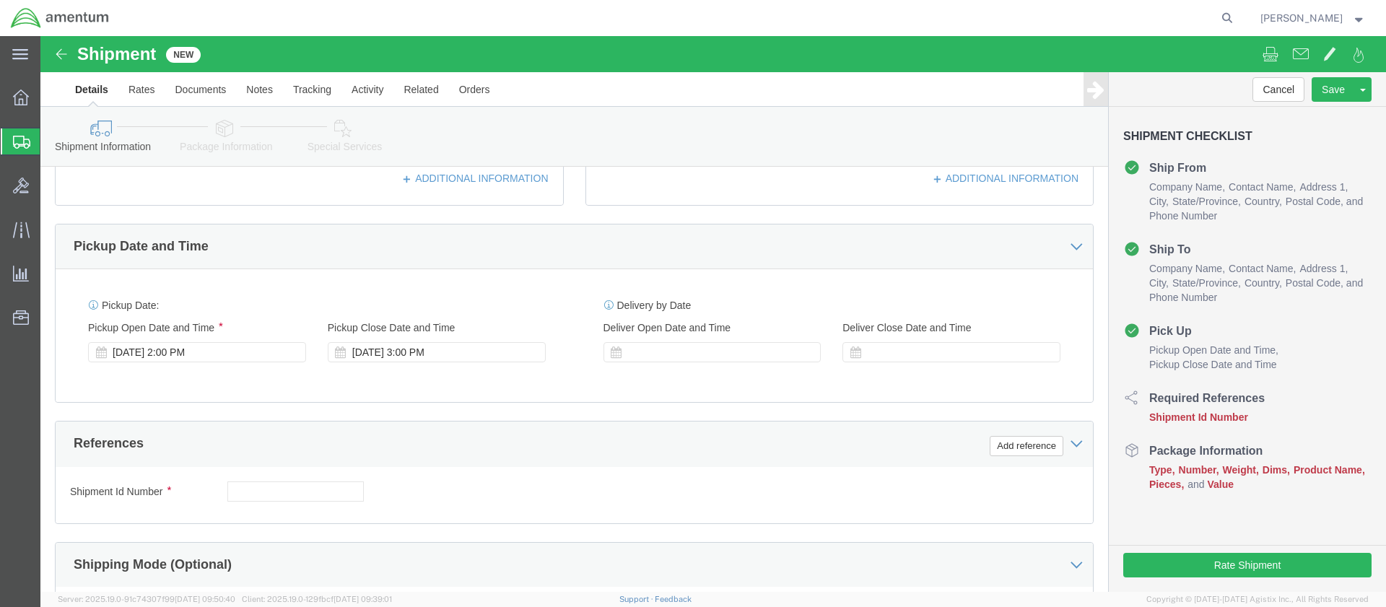
type input "[PHONE_NUMBER]"
click input "text"
type input "2521.DT. EA"
click button "Continue"
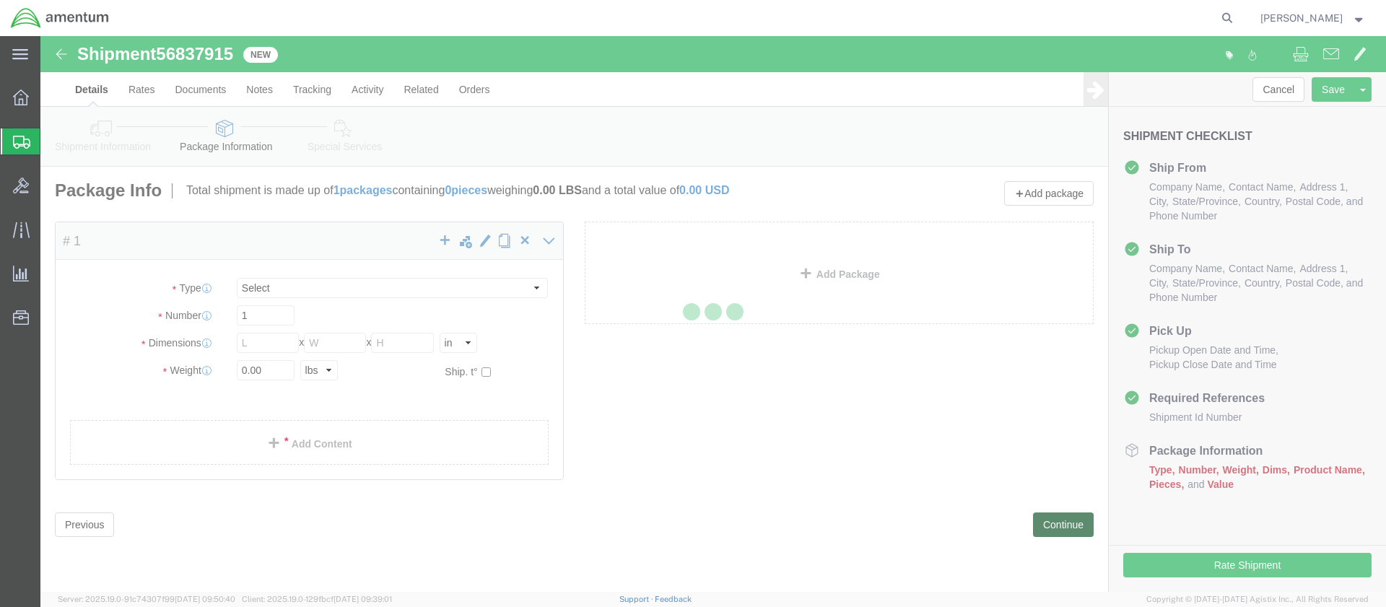
select select "CBOX"
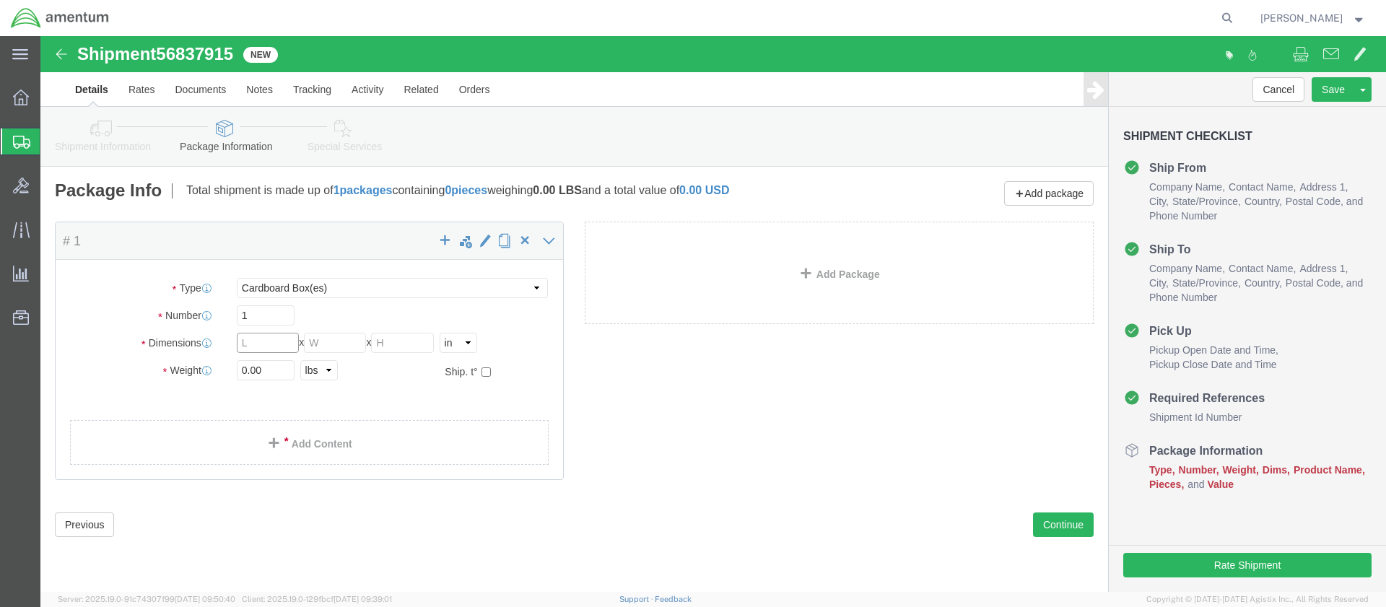
click input "text"
type input "22"
type input "21"
type input "20"
type input "41.0"
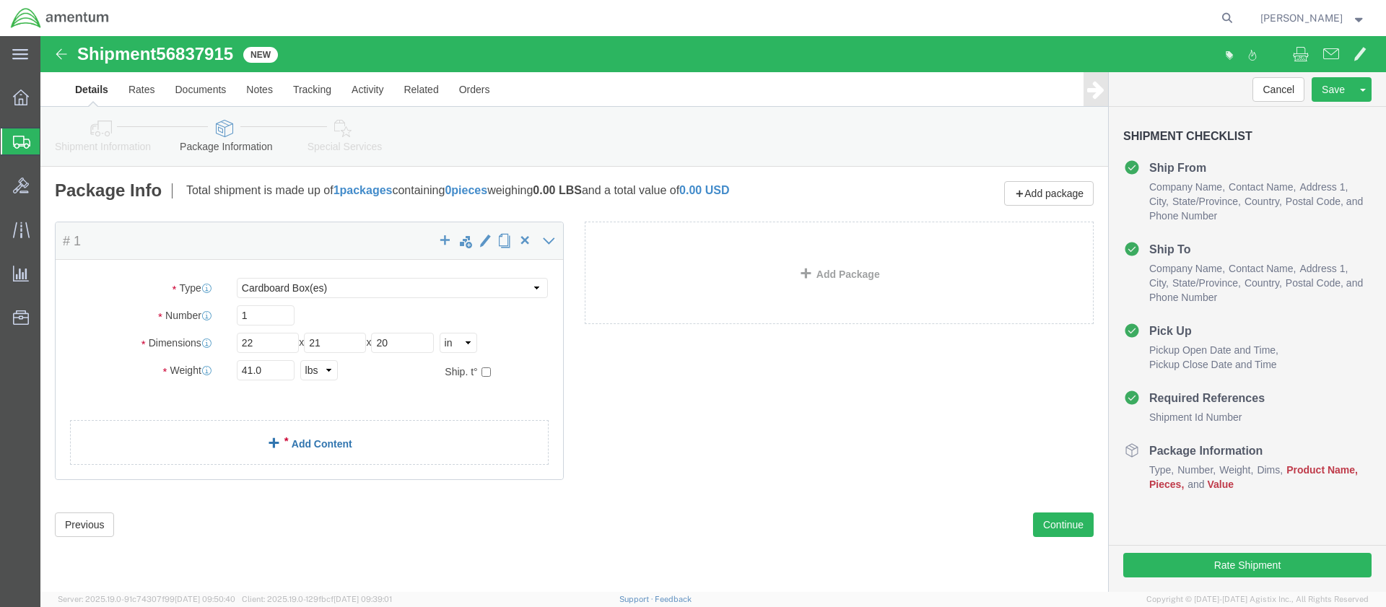
click link "Add Content"
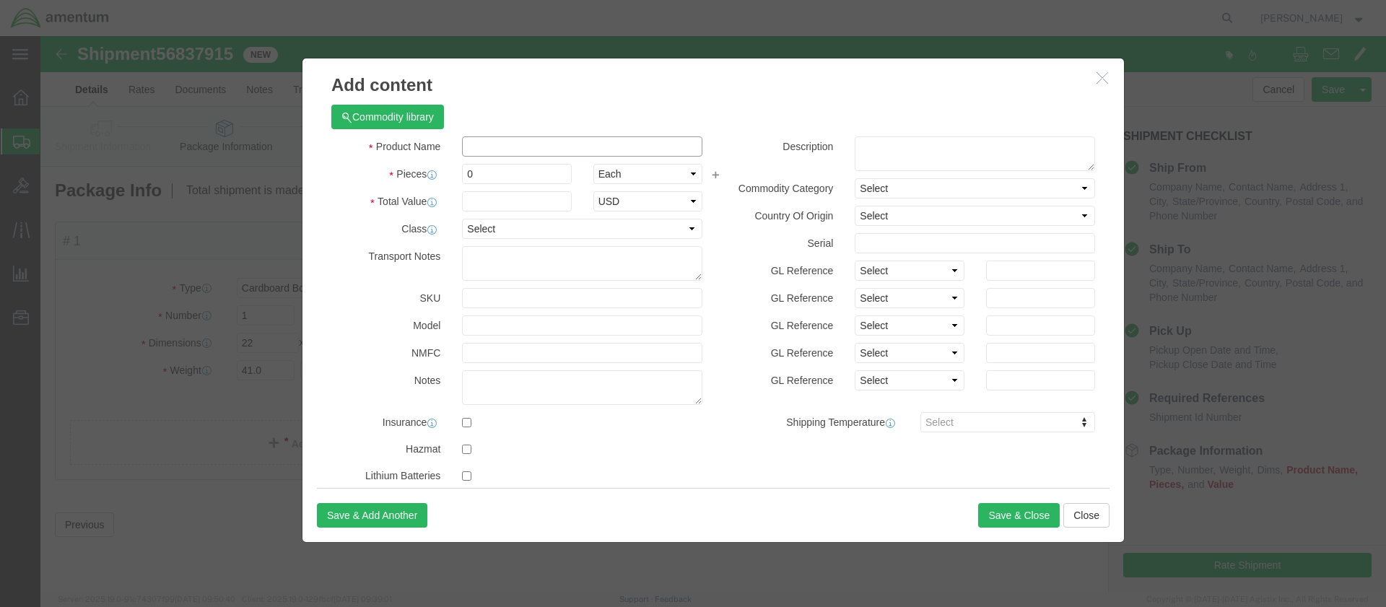
click input "text"
type input "Consumables"
type input "1"
click input "text"
type input "100.00"
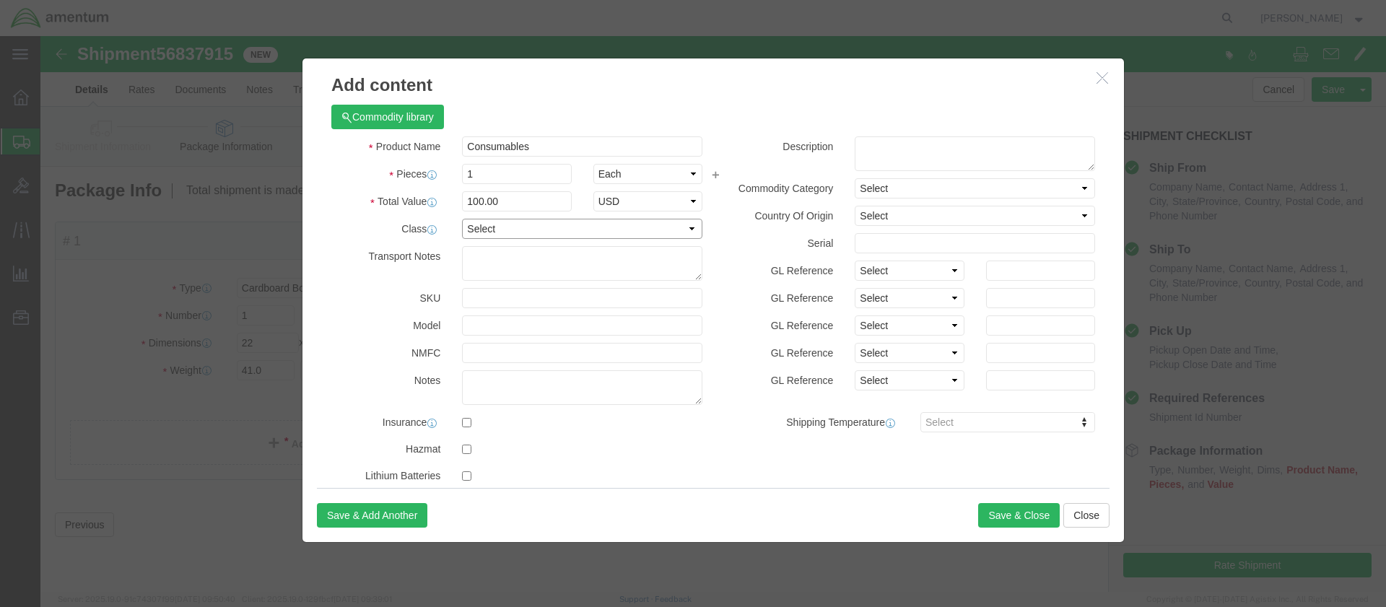
select select "50"
drag, startPoint x: 480, startPoint y: 108, endPoint x: 404, endPoint y: 103, distance: 76.6
click div "Product Name Consumables Consum"
click textarea
paste textarea "Consumables"
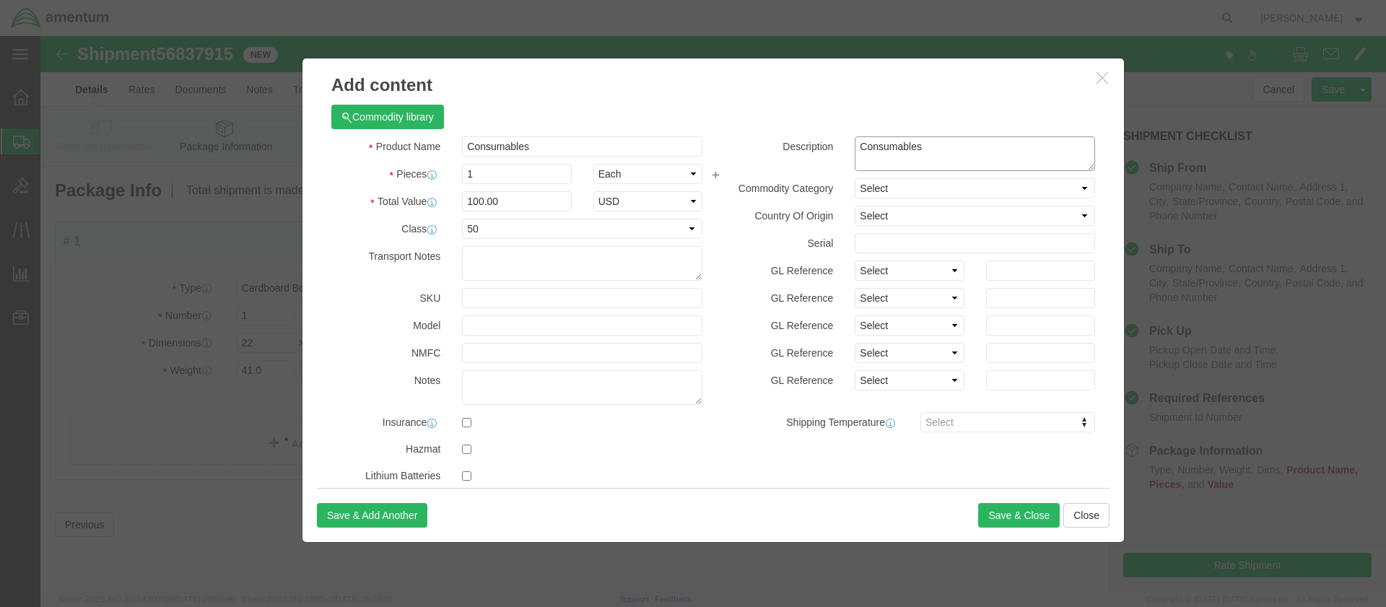
type textarea "Consumables"
select select "US"
click button "Save & Close"
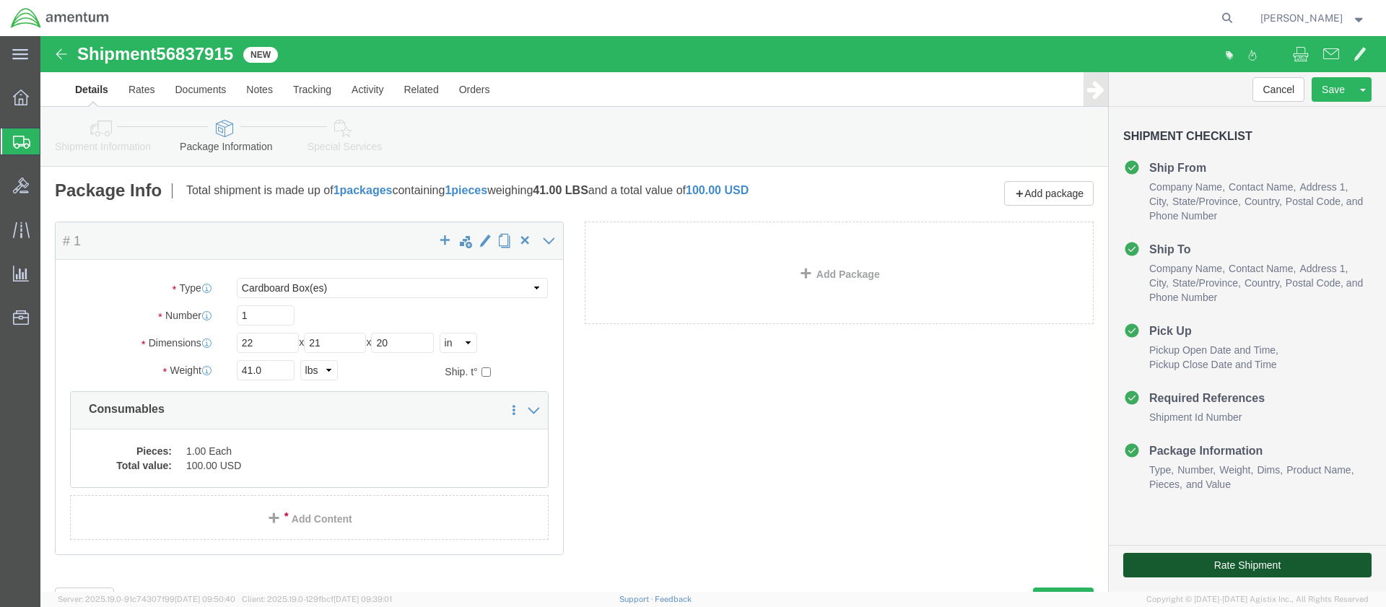
click button "Rate Shipment"
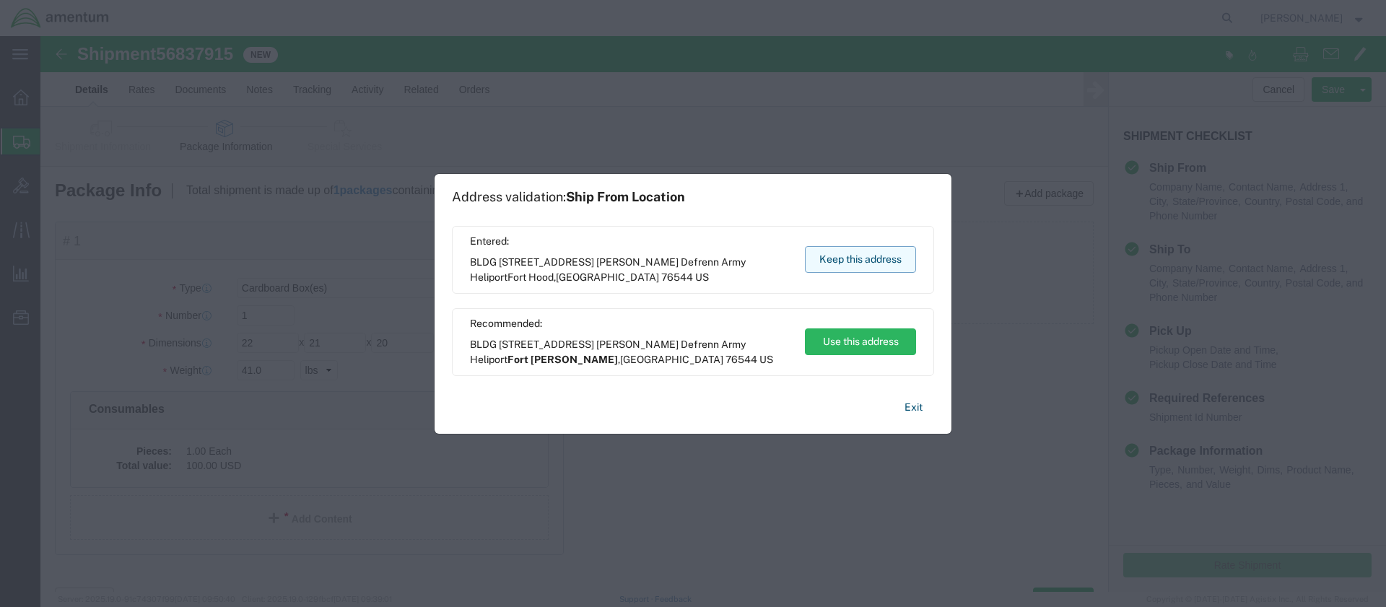
click at [863, 253] on button "Keep this address" at bounding box center [860, 259] width 111 height 27
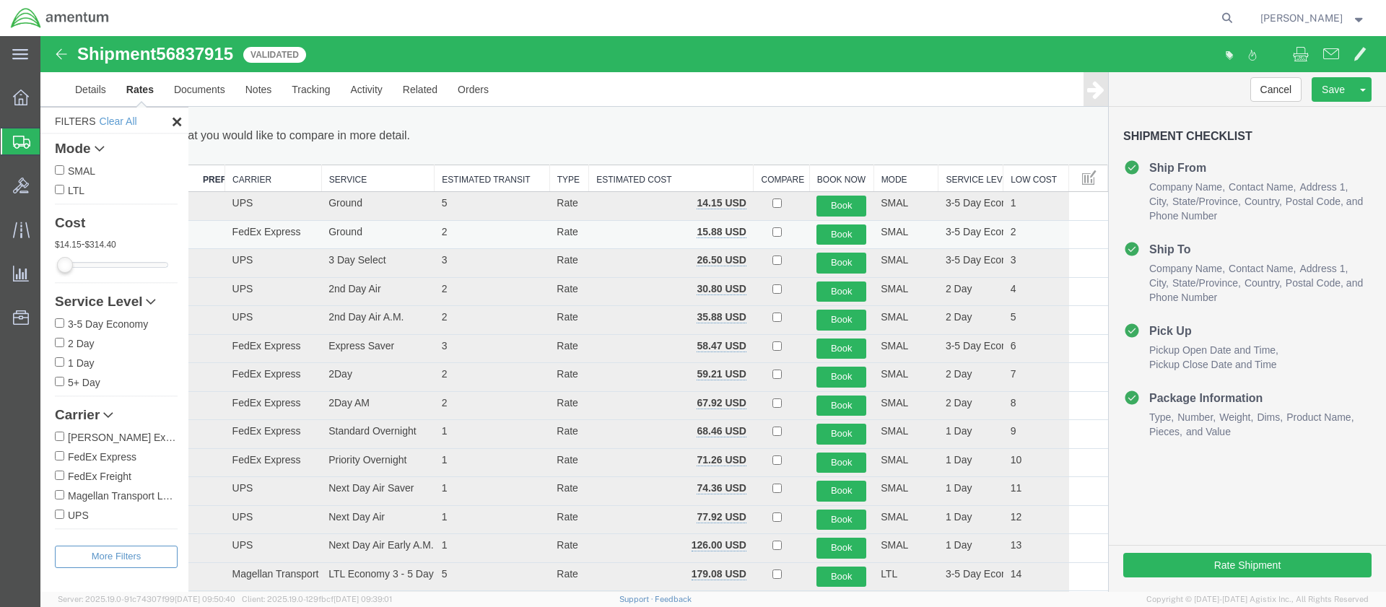
scroll to position [64, 0]
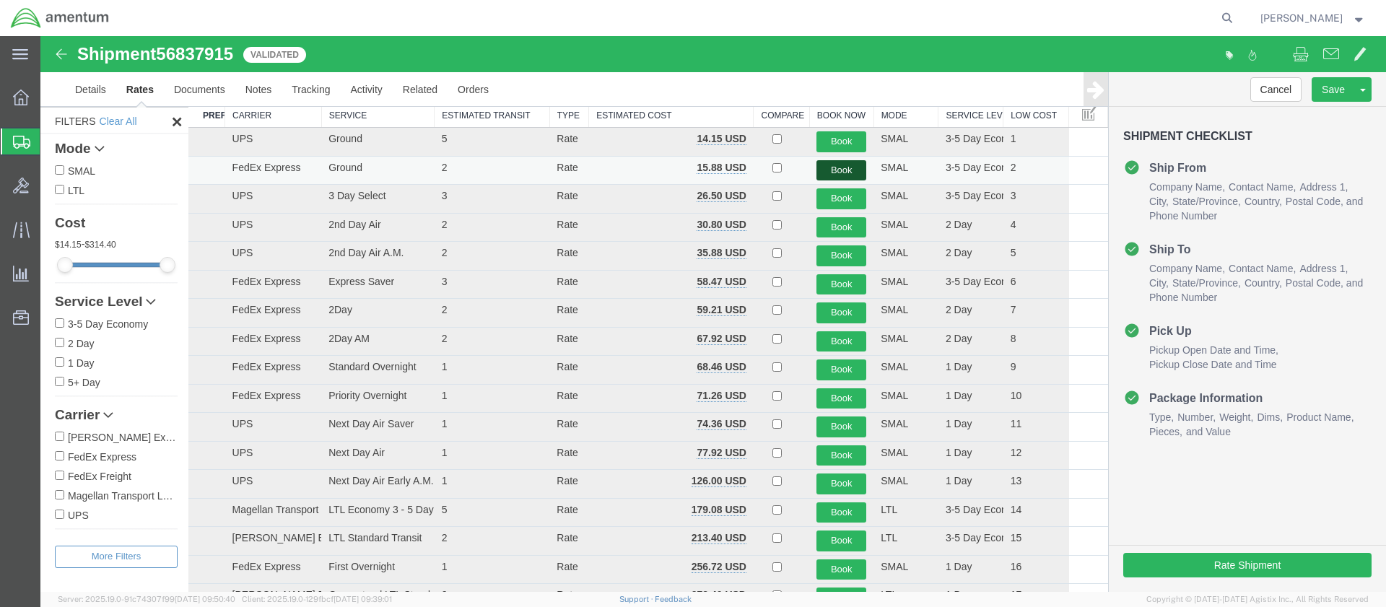
click at [828, 165] on button "Book" at bounding box center [841, 170] width 50 height 21
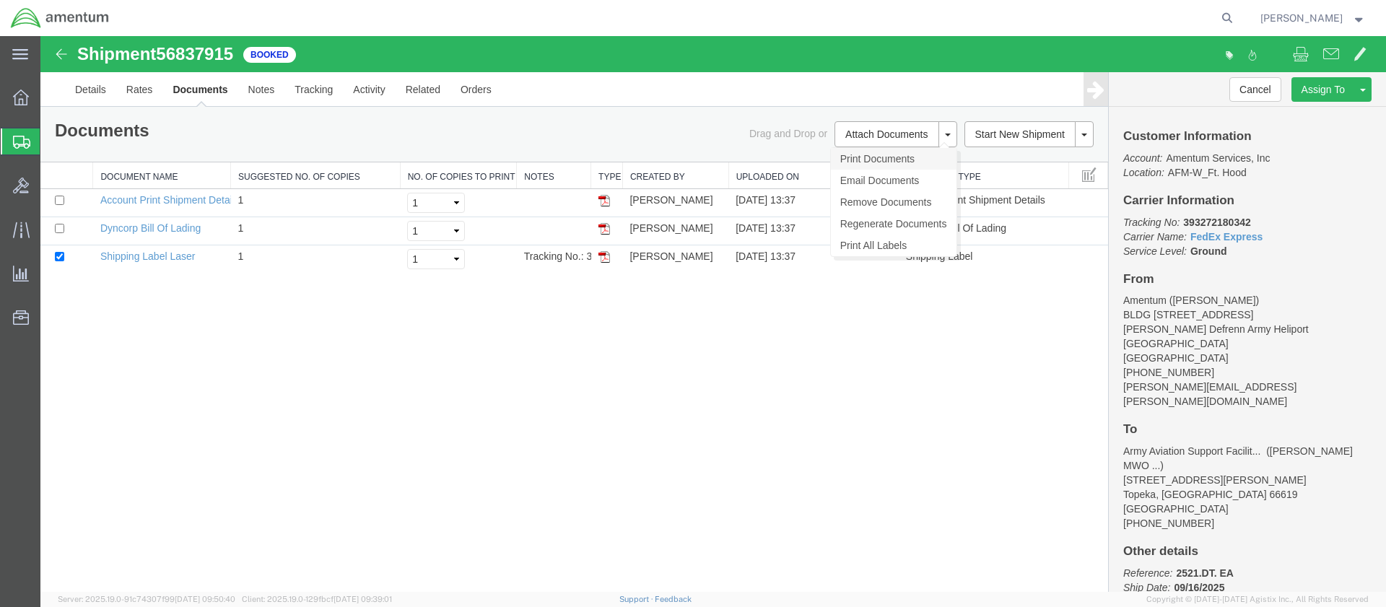
click at [852, 159] on link "Print Documents" at bounding box center [894, 159] width 126 height 22
